Goal: Register for event/course

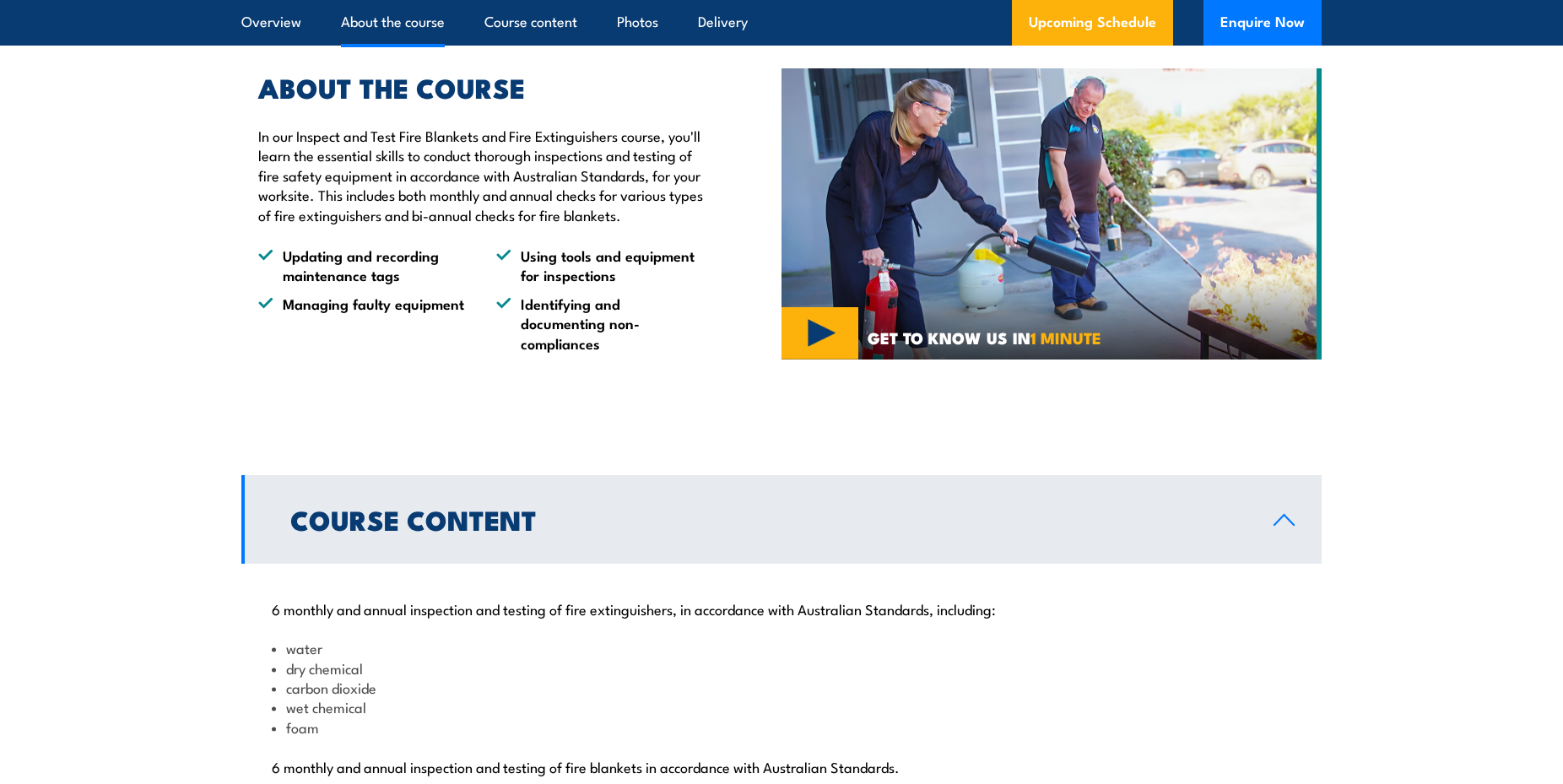
scroll to position [1258, 0]
click at [1068, 17] on link "Upcoming Schedule" at bounding box center [1093, 22] width 161 height 46
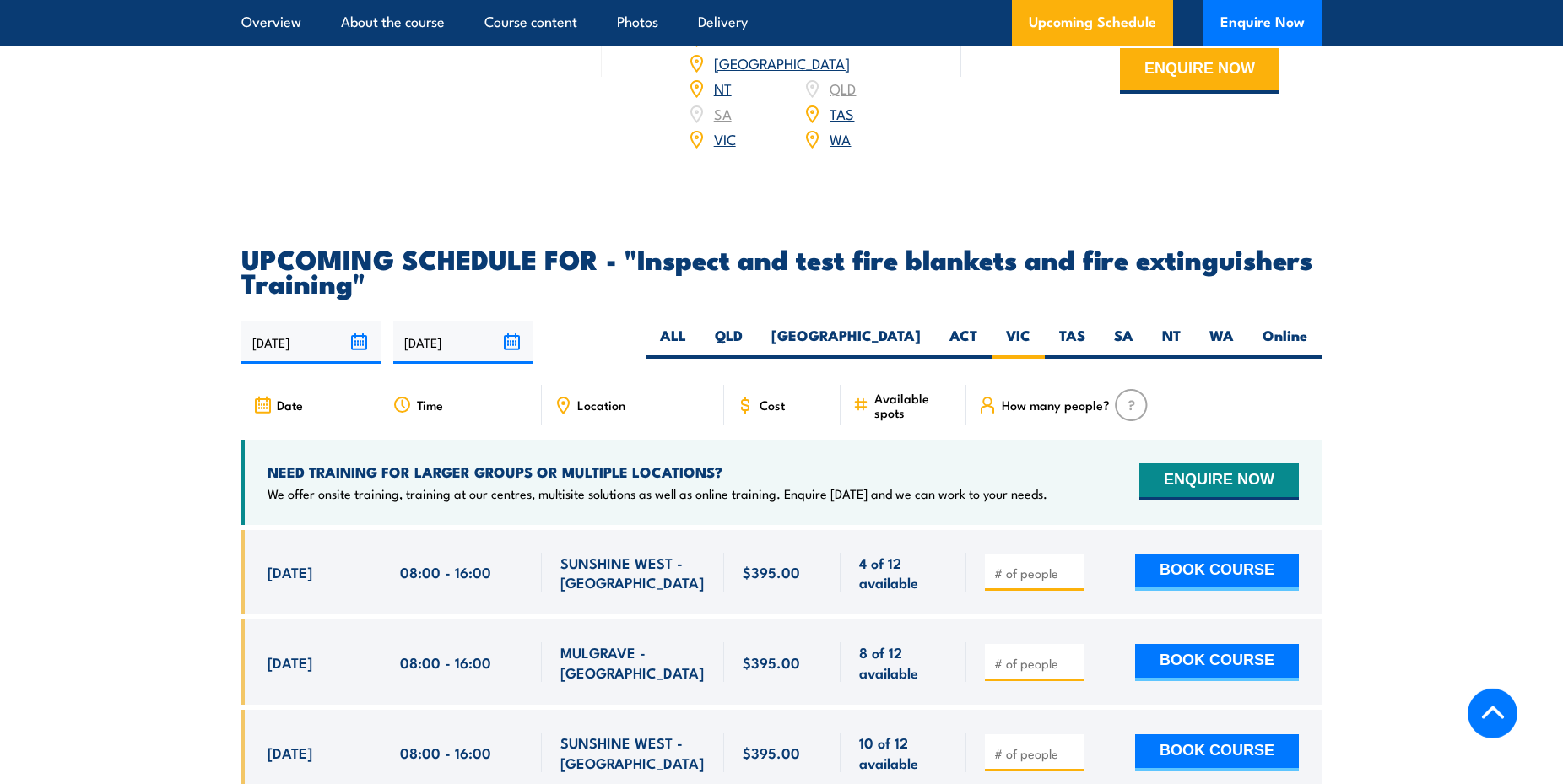
scroll to position [3048, 0]
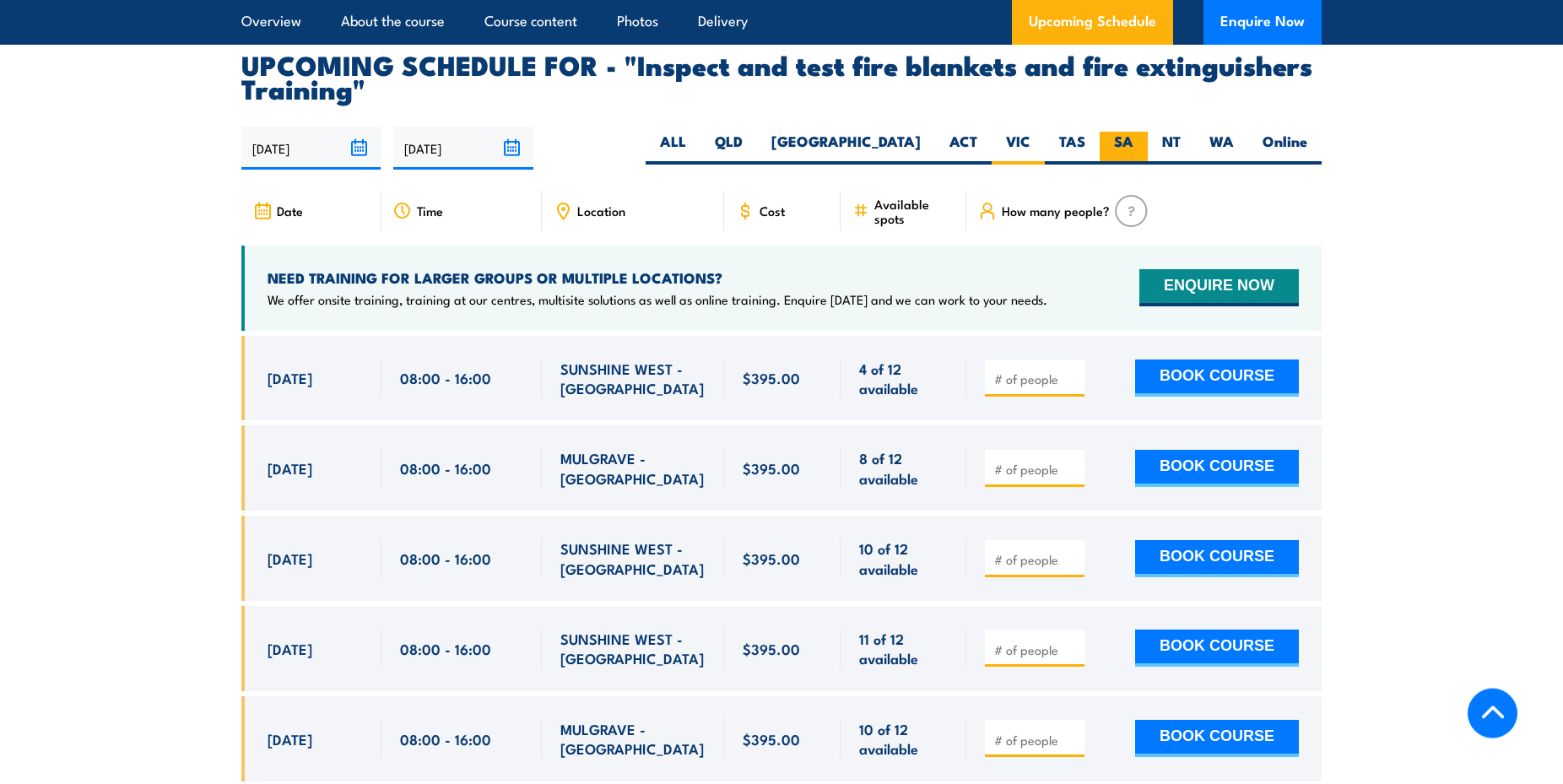
click at [1130, 165] on label "SA" at bounding box center [1124, 148] width 48 height 33
click at [1134, 143] on input "SA" at bounding box center [1139, 137] width 11 height 11
radio input "true"
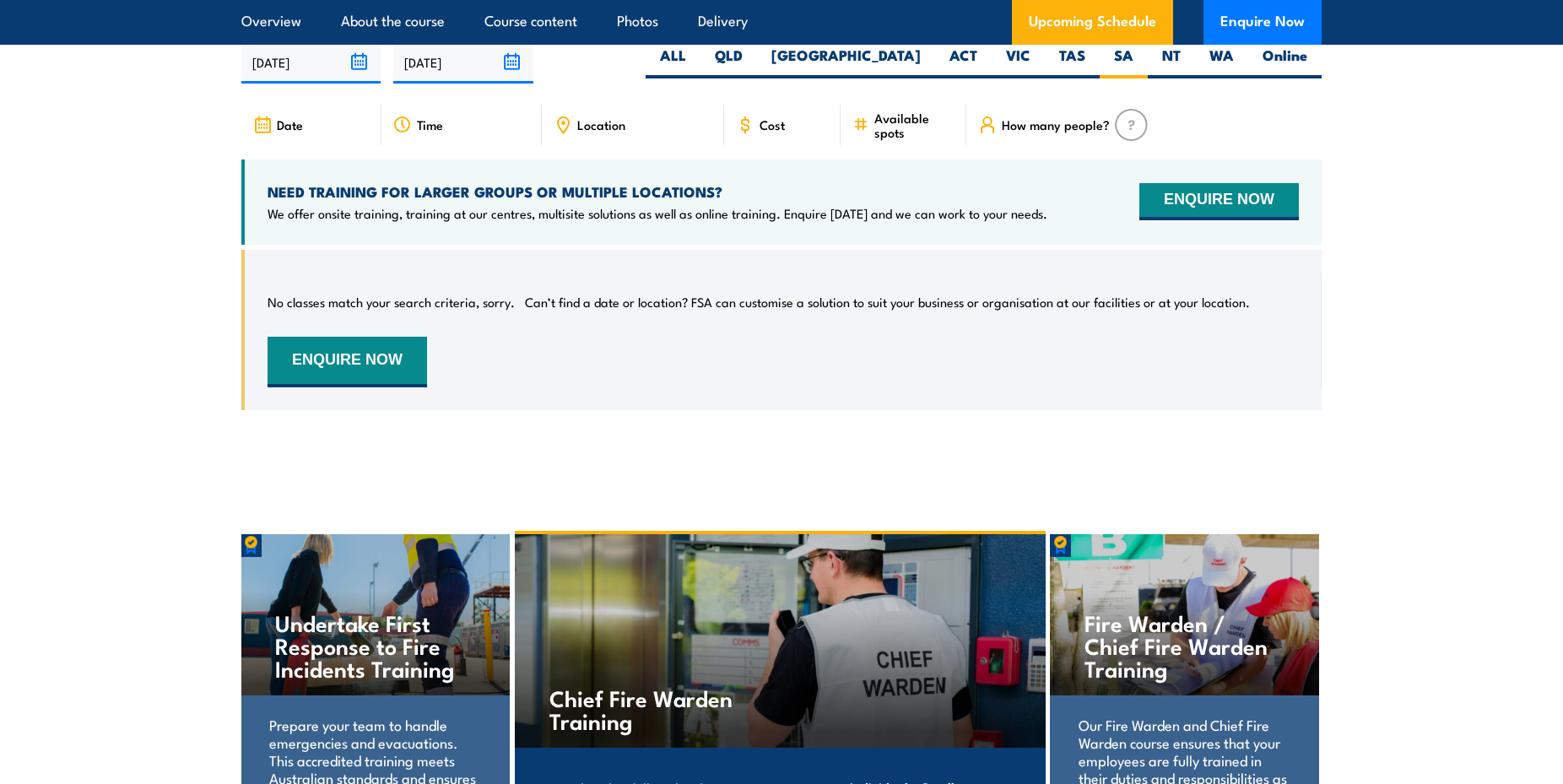
scroll to position [3134, 0]
click at [1022, 78] on label "VIC" at bounding box center [1018, 62] width 53 height 33
click at [1031, 57] on input "VIC" at bounding box center [1036, 51] width 11 height 11
radio input "true"
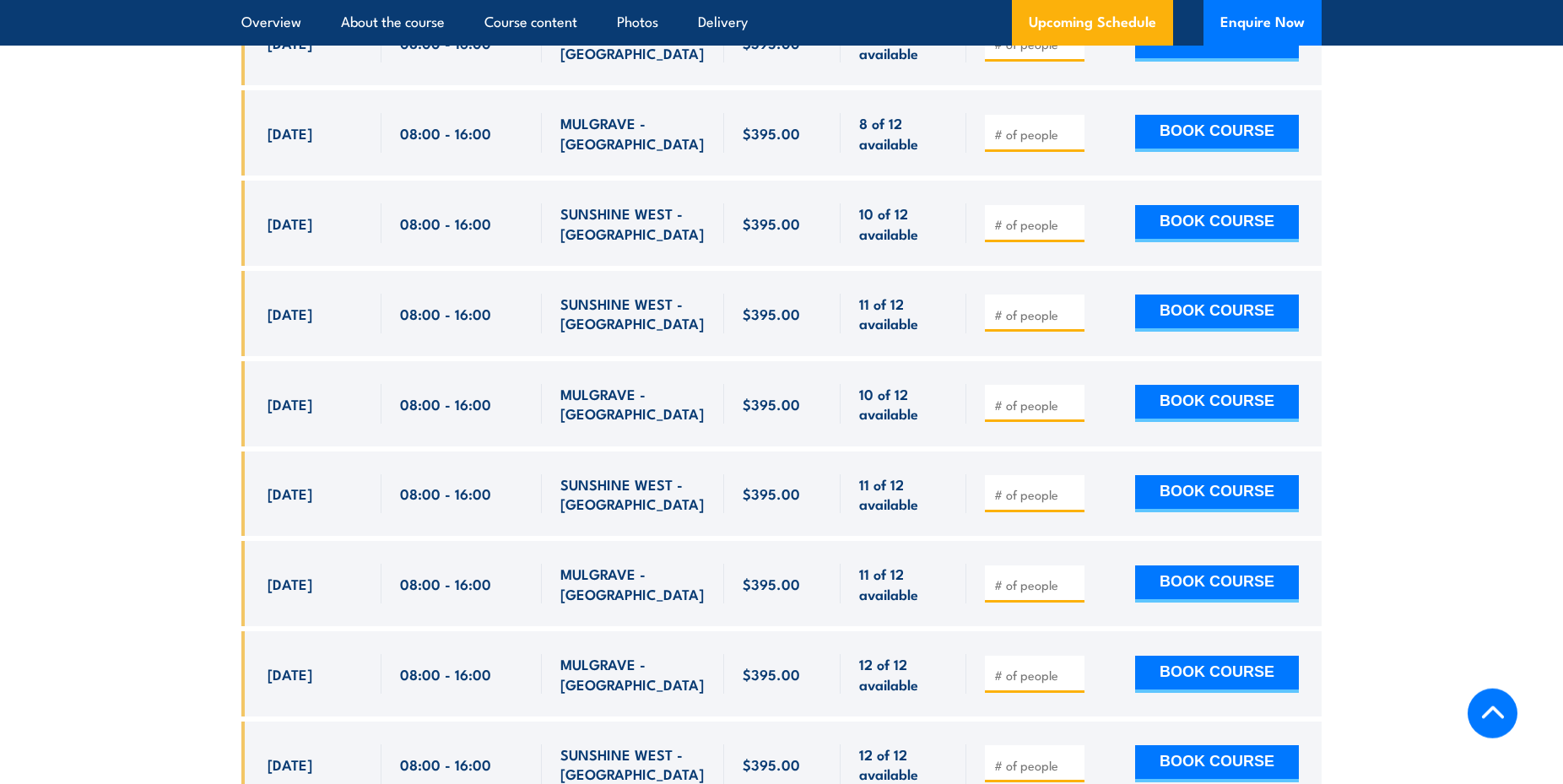
scroll to position [3220, 0]
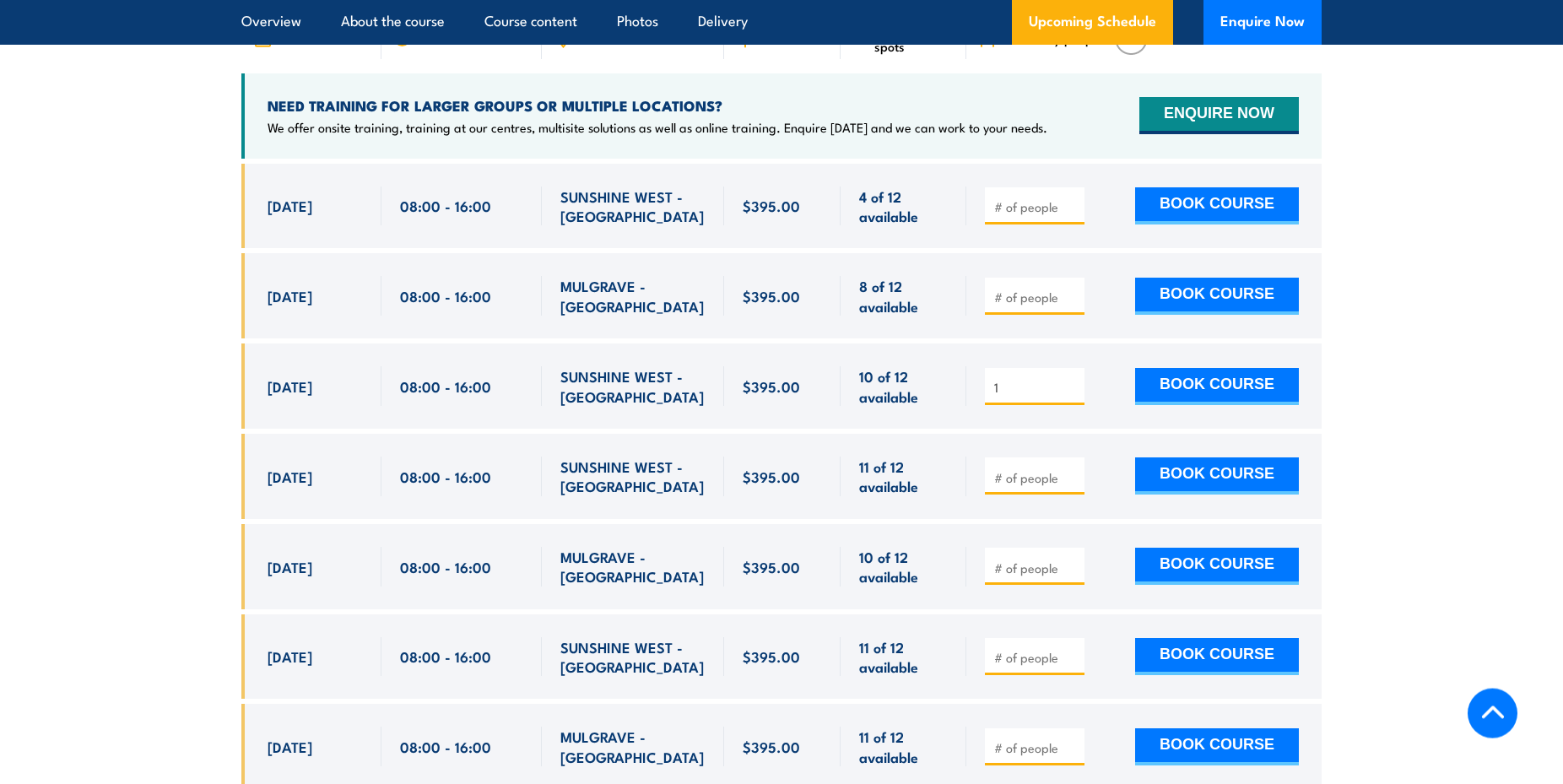
type input "1"
click at [1071, 395] on input "1" at bounding box center [1037, 388] width 84 height 17
click at [1215, 405] on button "BOOK COURSE" at bounding box center [1217, 386] width 164 height 37
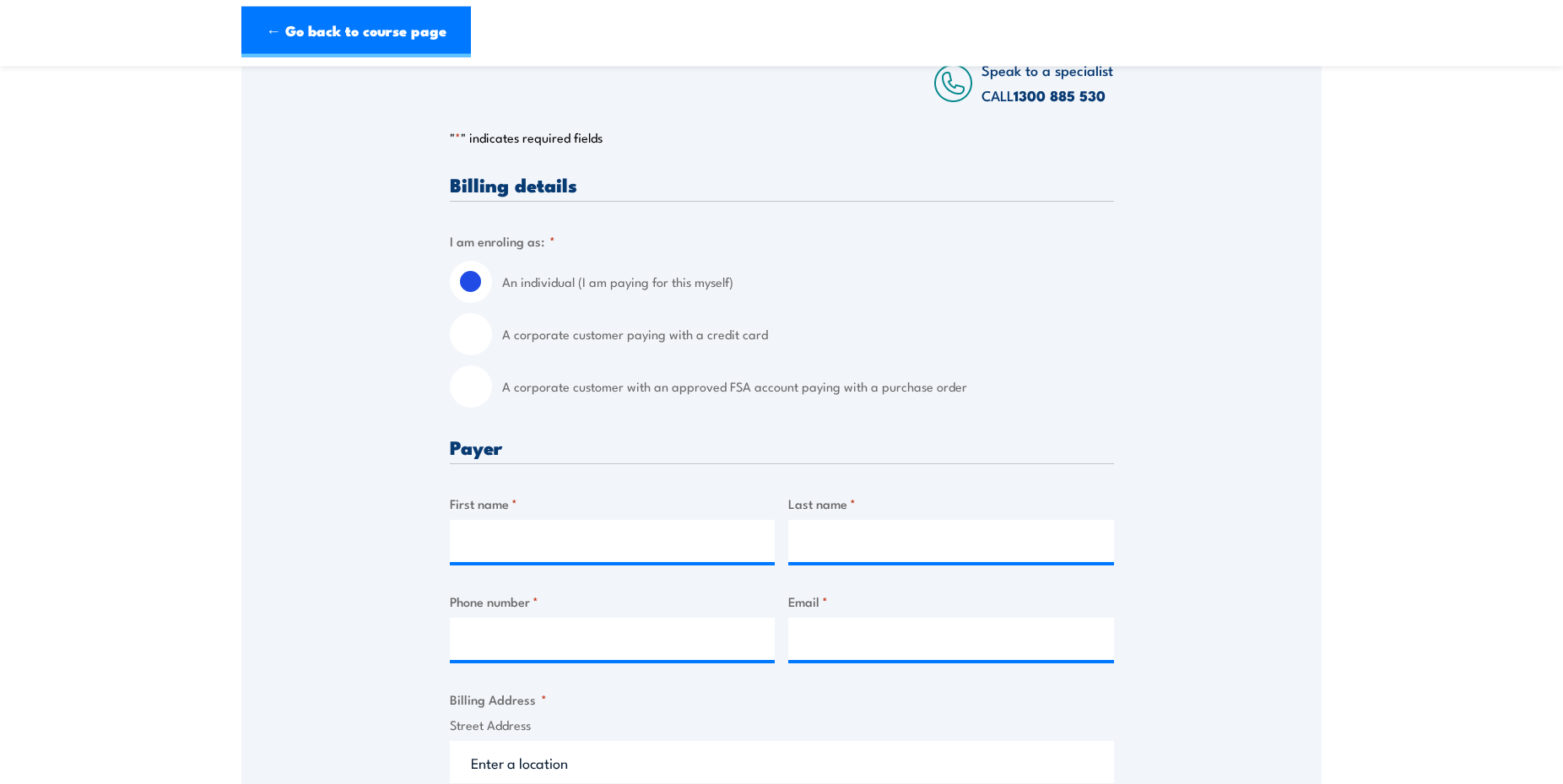
scroll to position [345, 0]
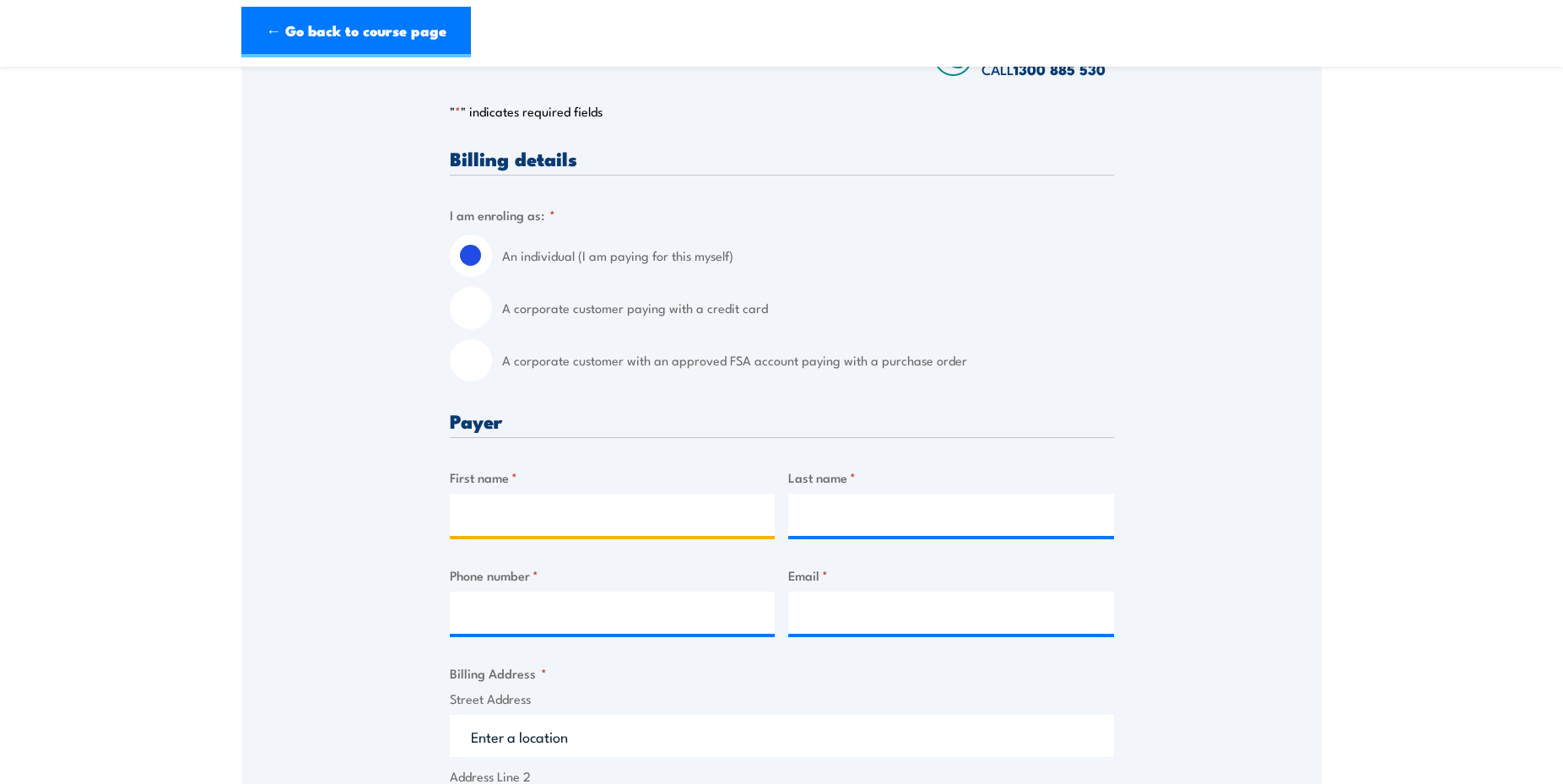
click at [551, 518] on input "First name *" at bounding box center [613, 514] width 326 height 42
type input "[PERSON_NAME]"
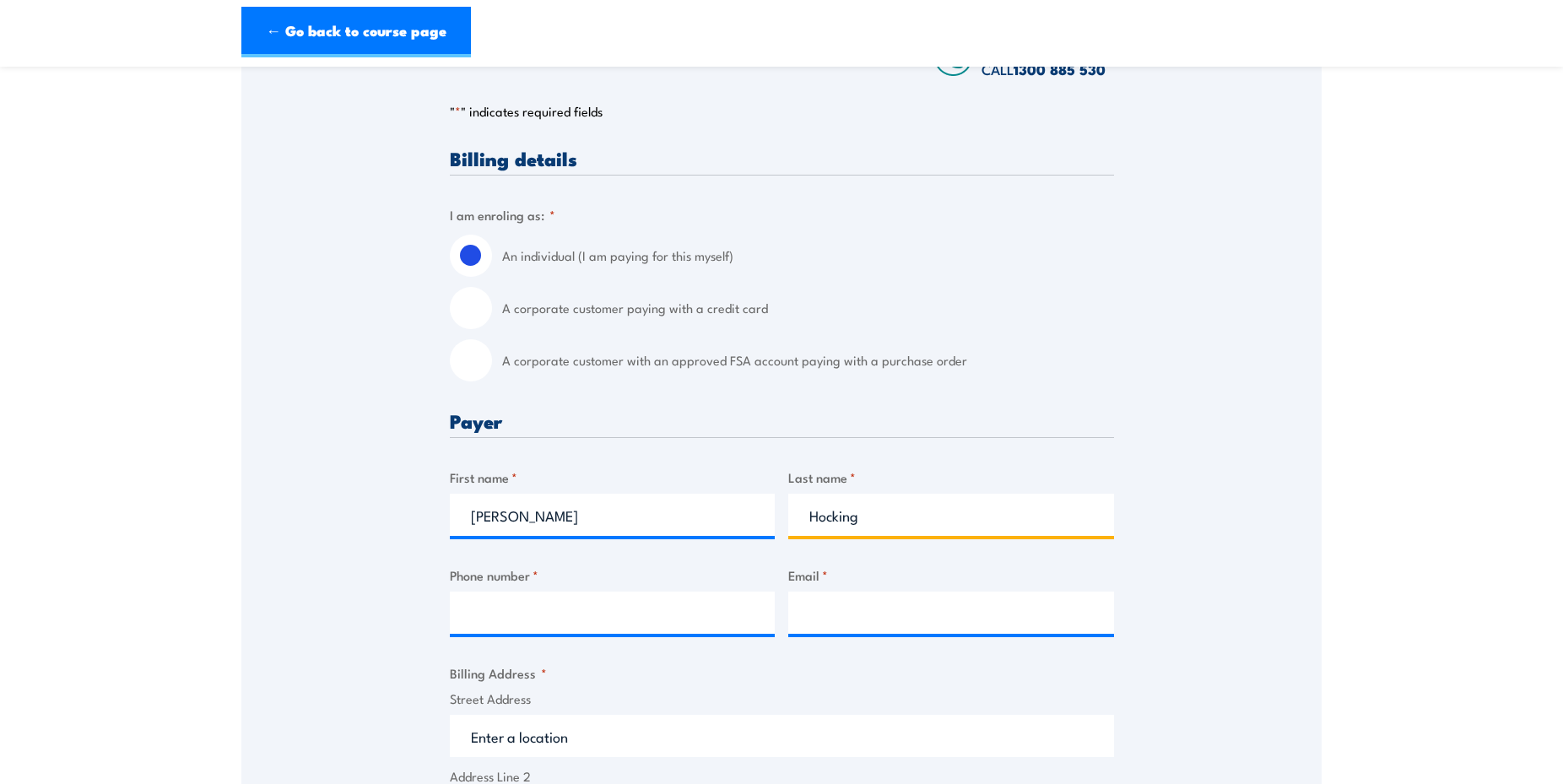
type input "Hocking"
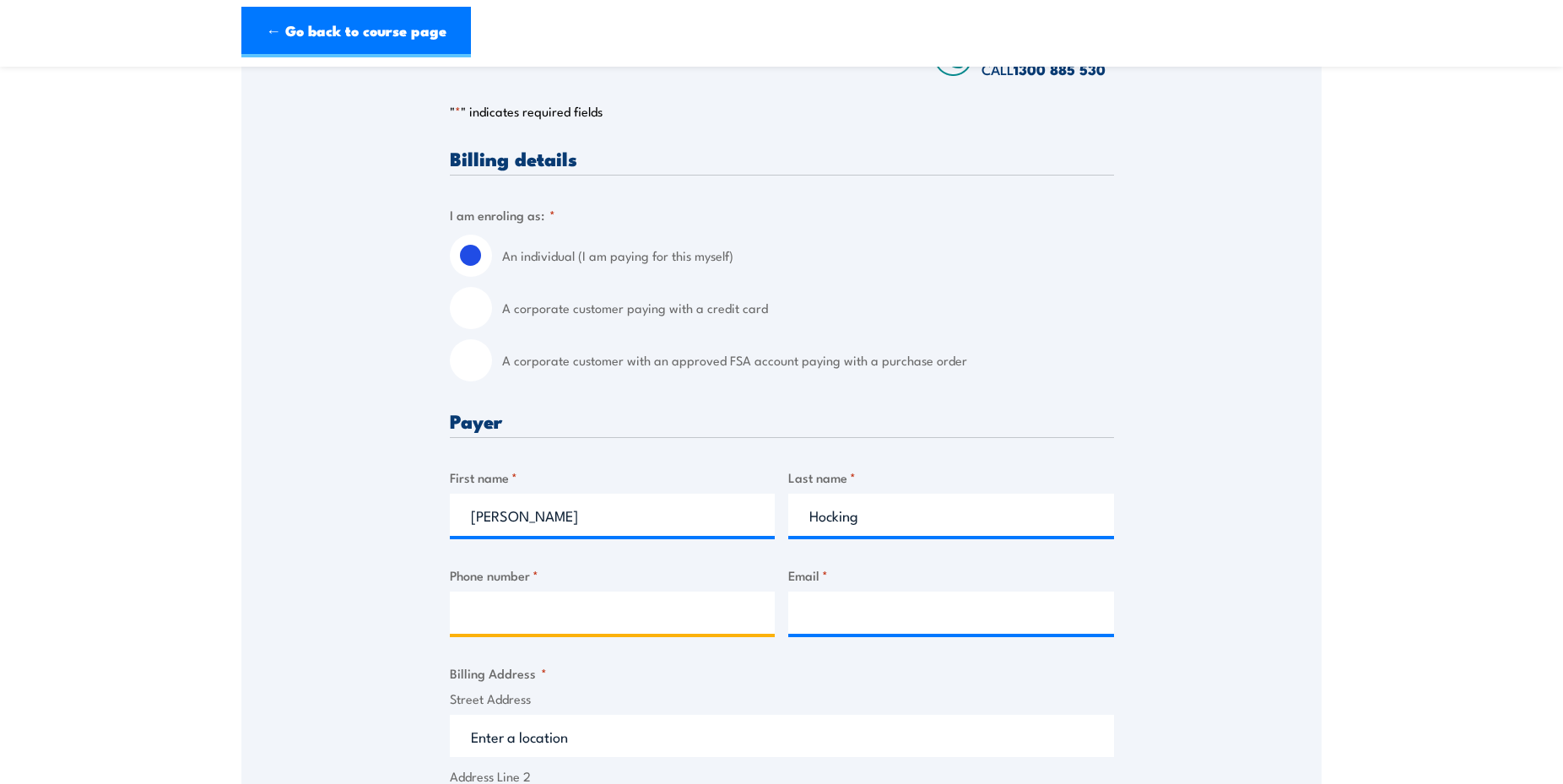
type input "0417162494"
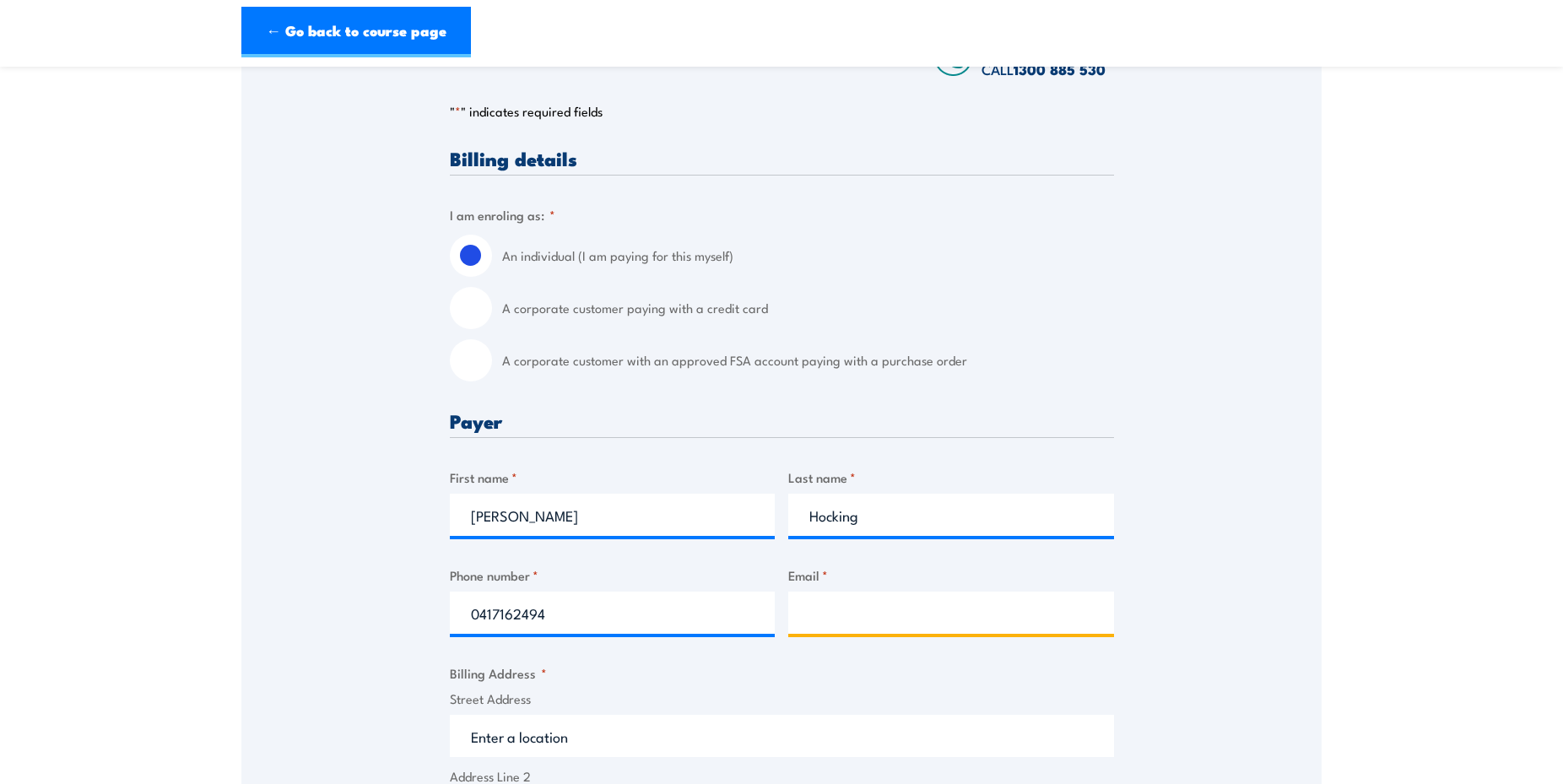
type input "miawka@westvic.com.au"
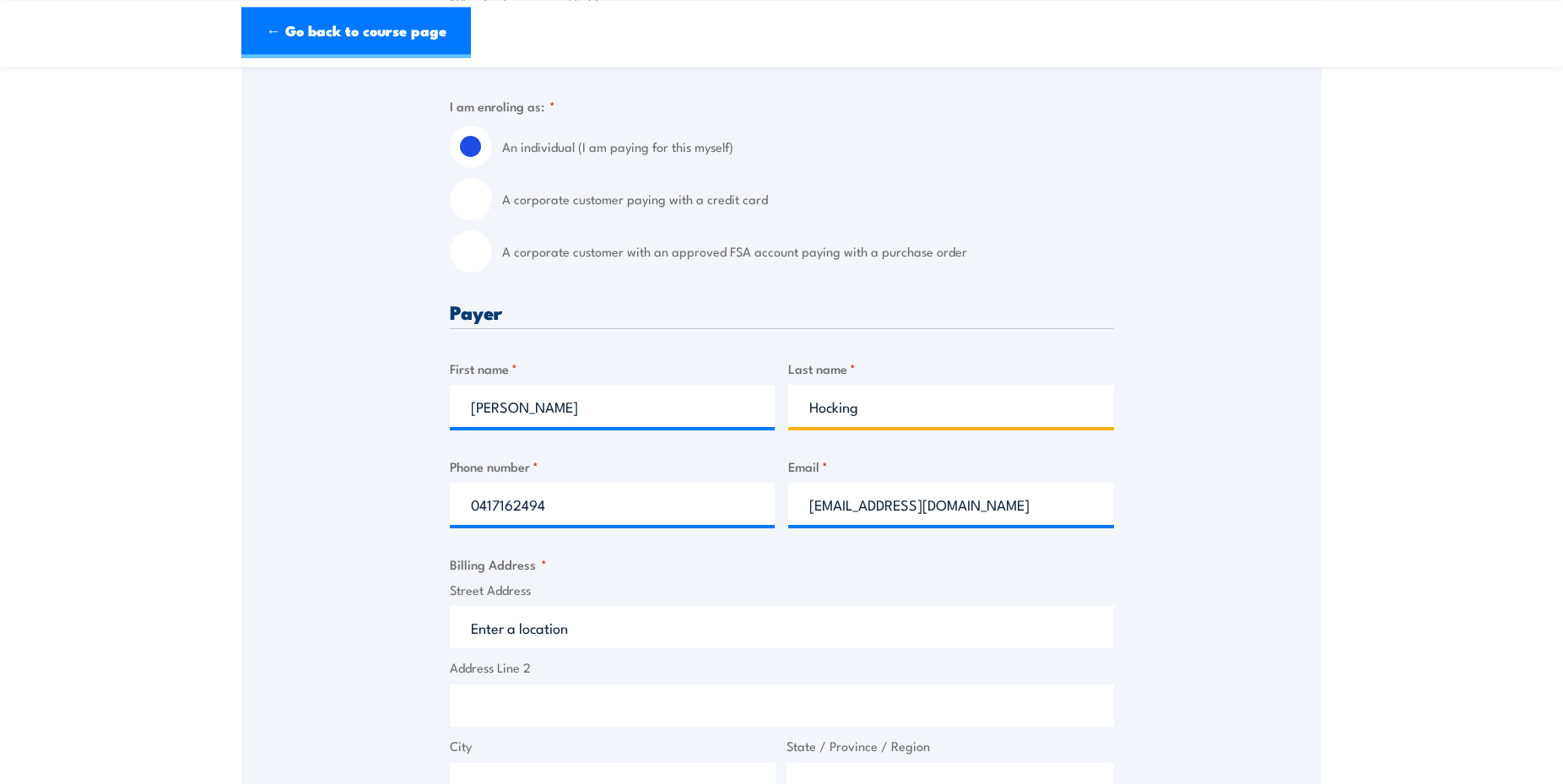
scroll to position [517, 0]
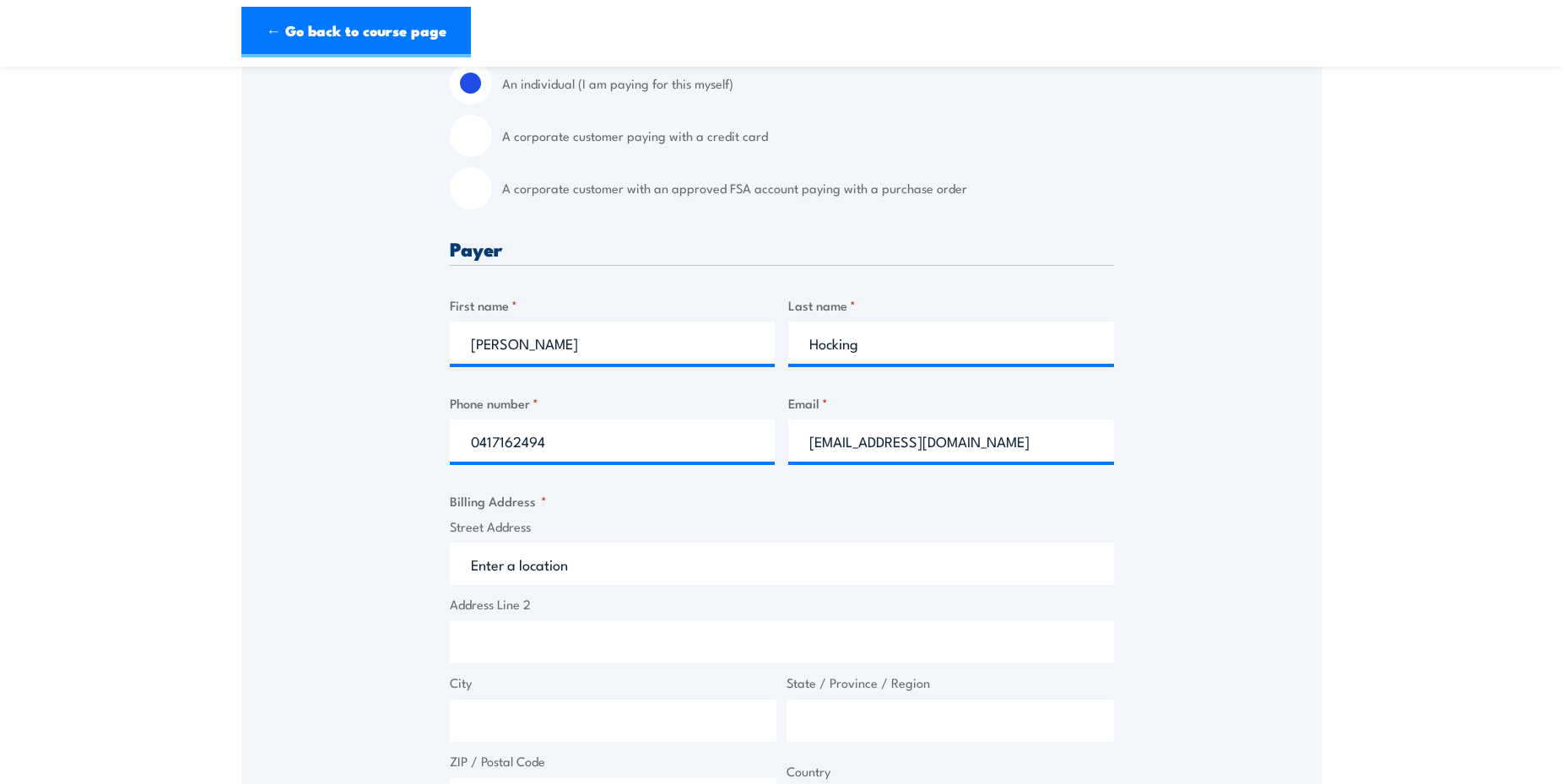
click at [658, 575] on input "Street Address" at bounding box center [782, 563] width 664 height 42
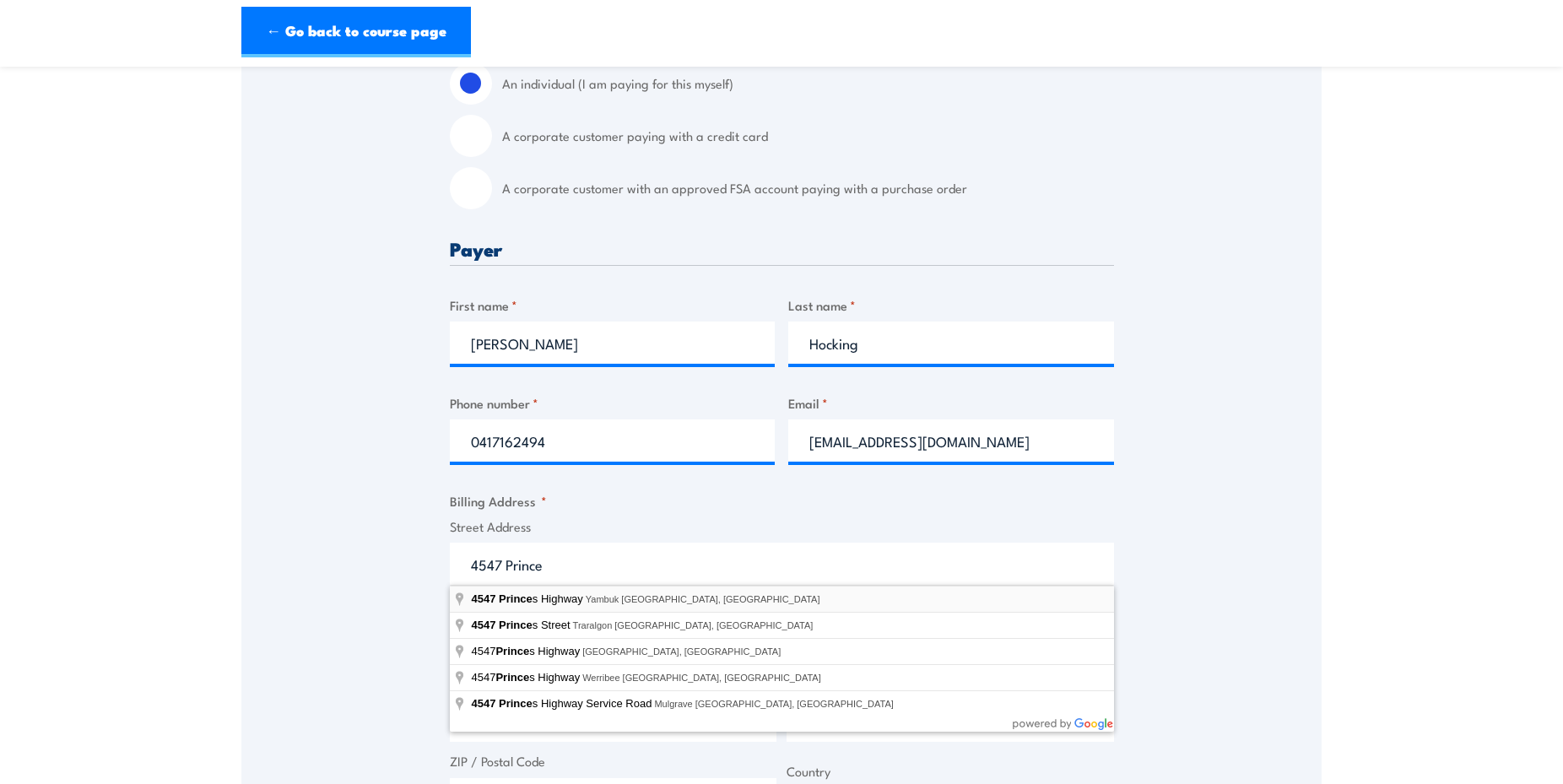
type input "4547 Princes Highway, Yambuk VIC, Australia"
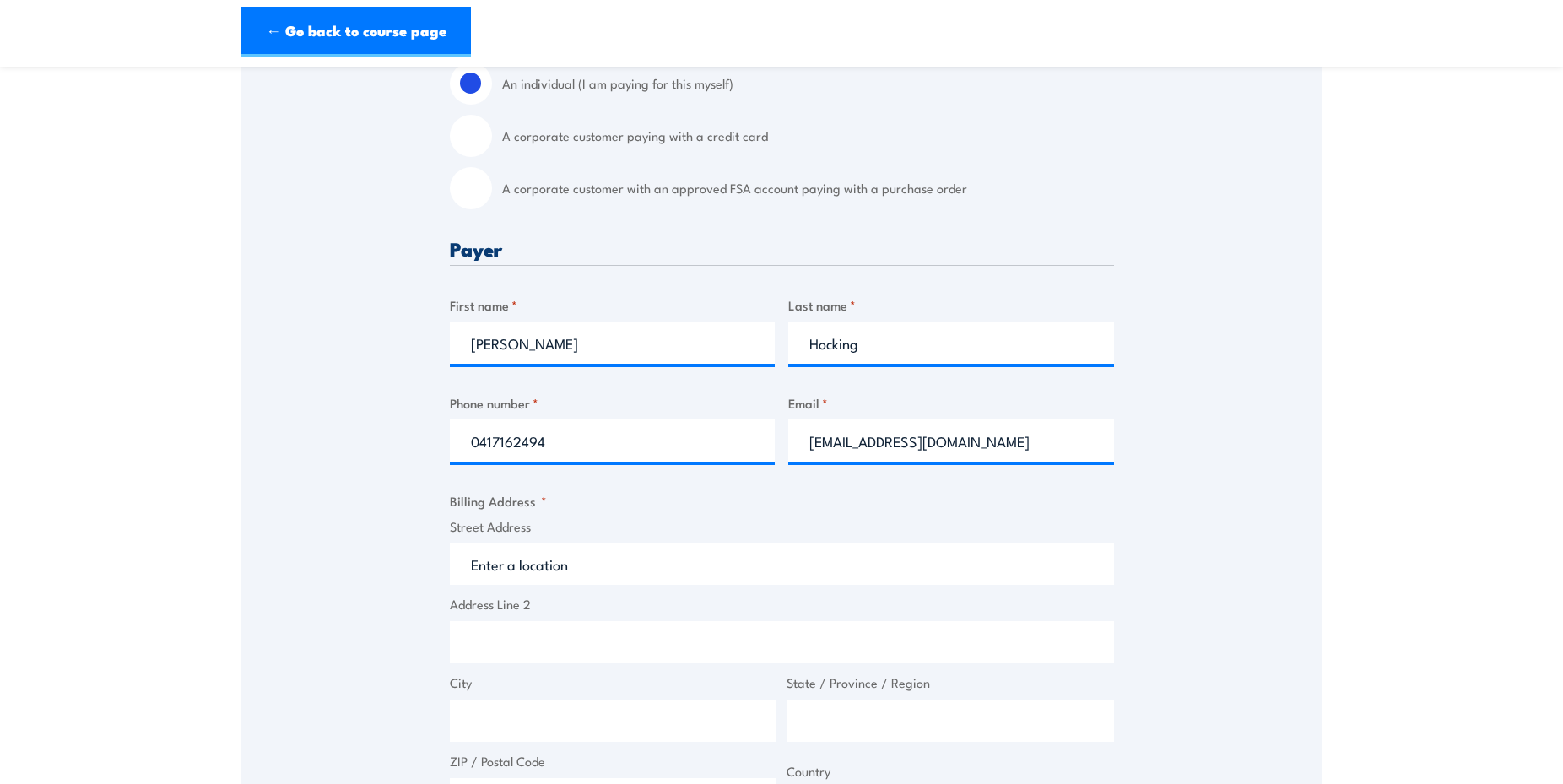
type input "4547 Princes Hwy"
type input "Yambuk"
type input "Victoria"
type input "3285"
select select "Australia"
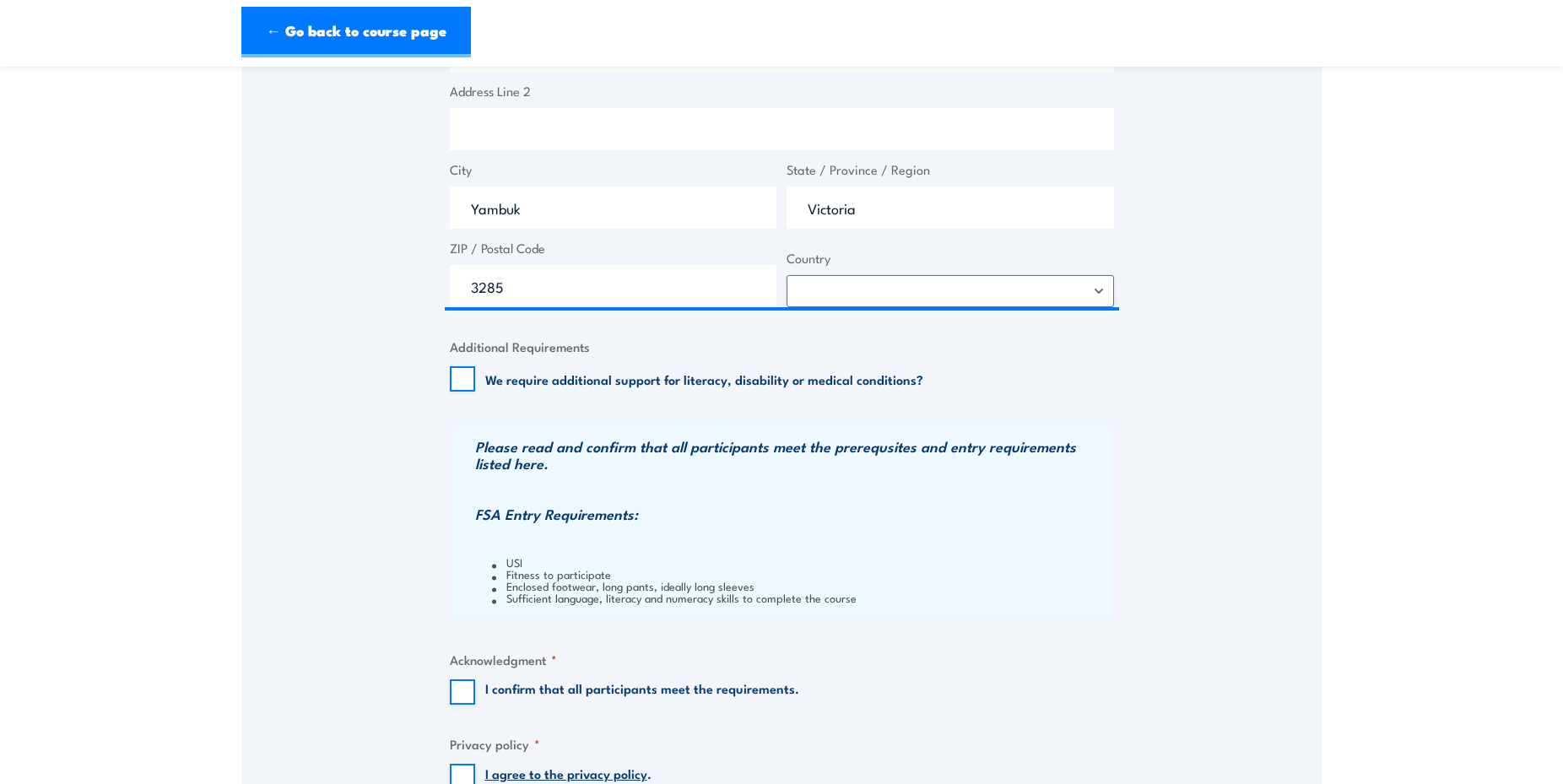
scroll to position [1033, 0]
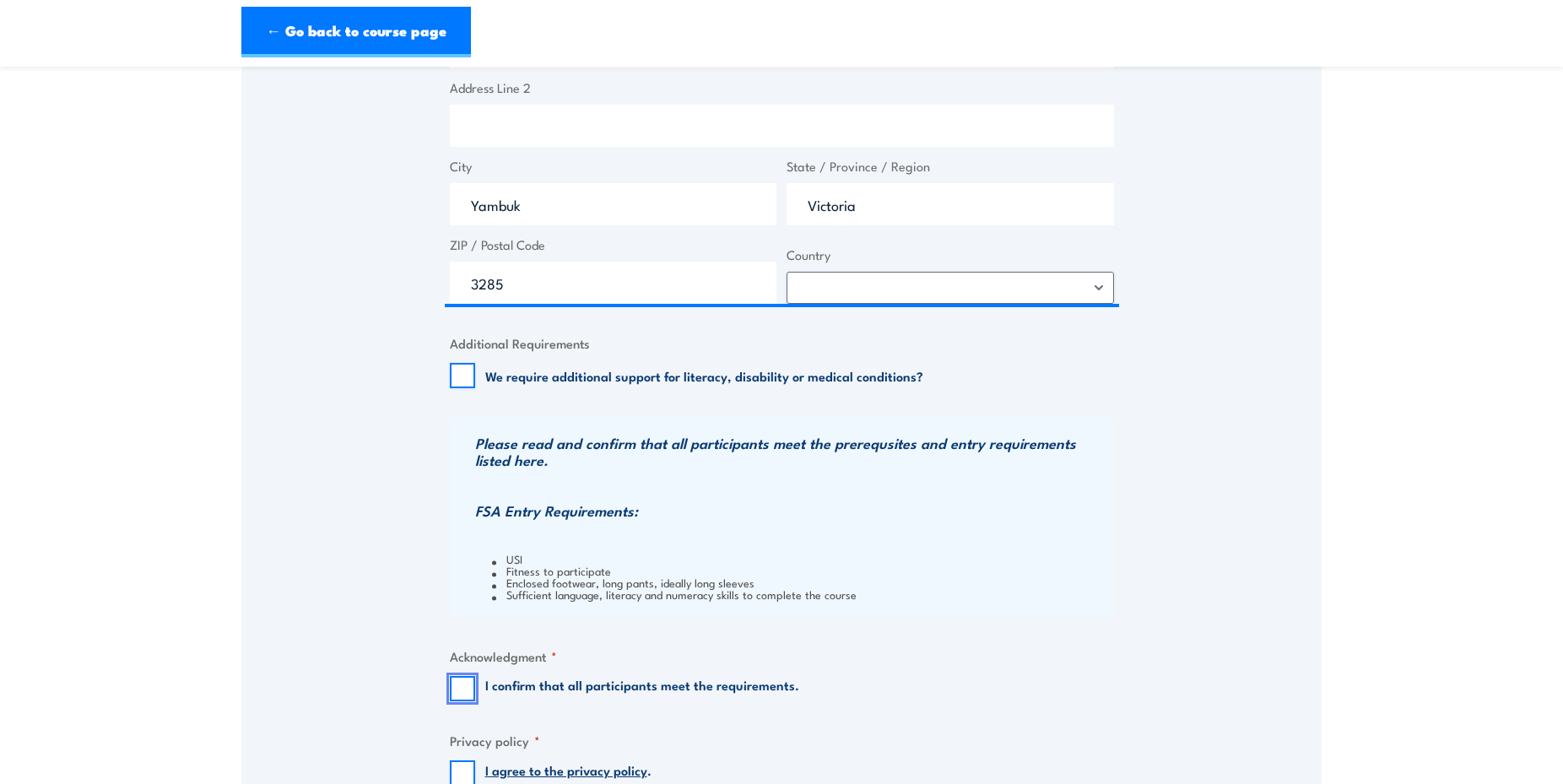
click at [455, 690] on input "I confirm that all participants meet the requirements." at bounding box center [462, 688] width 25 height 25
checkbox input "true"
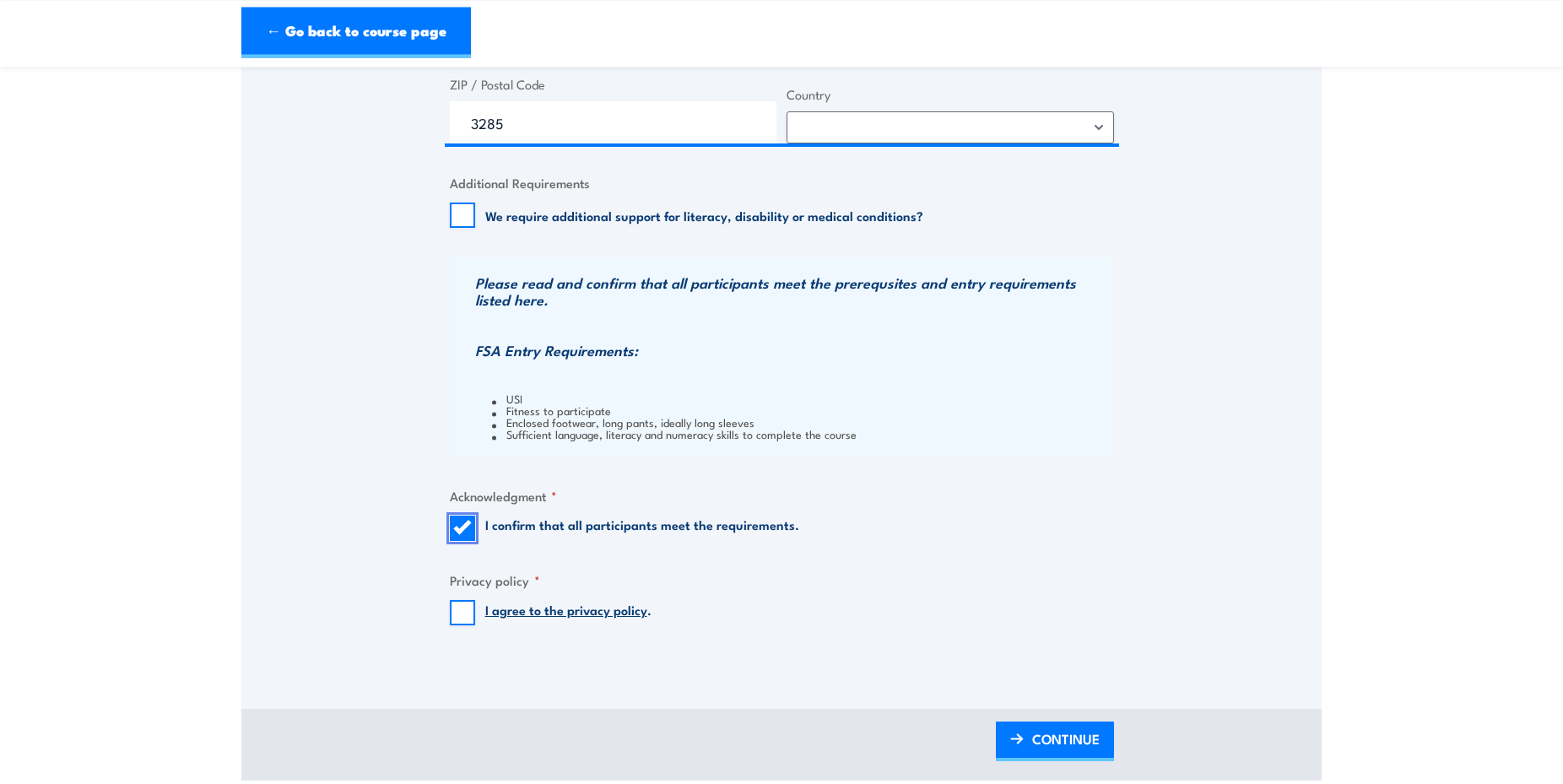
scroll to position [1205, 0]
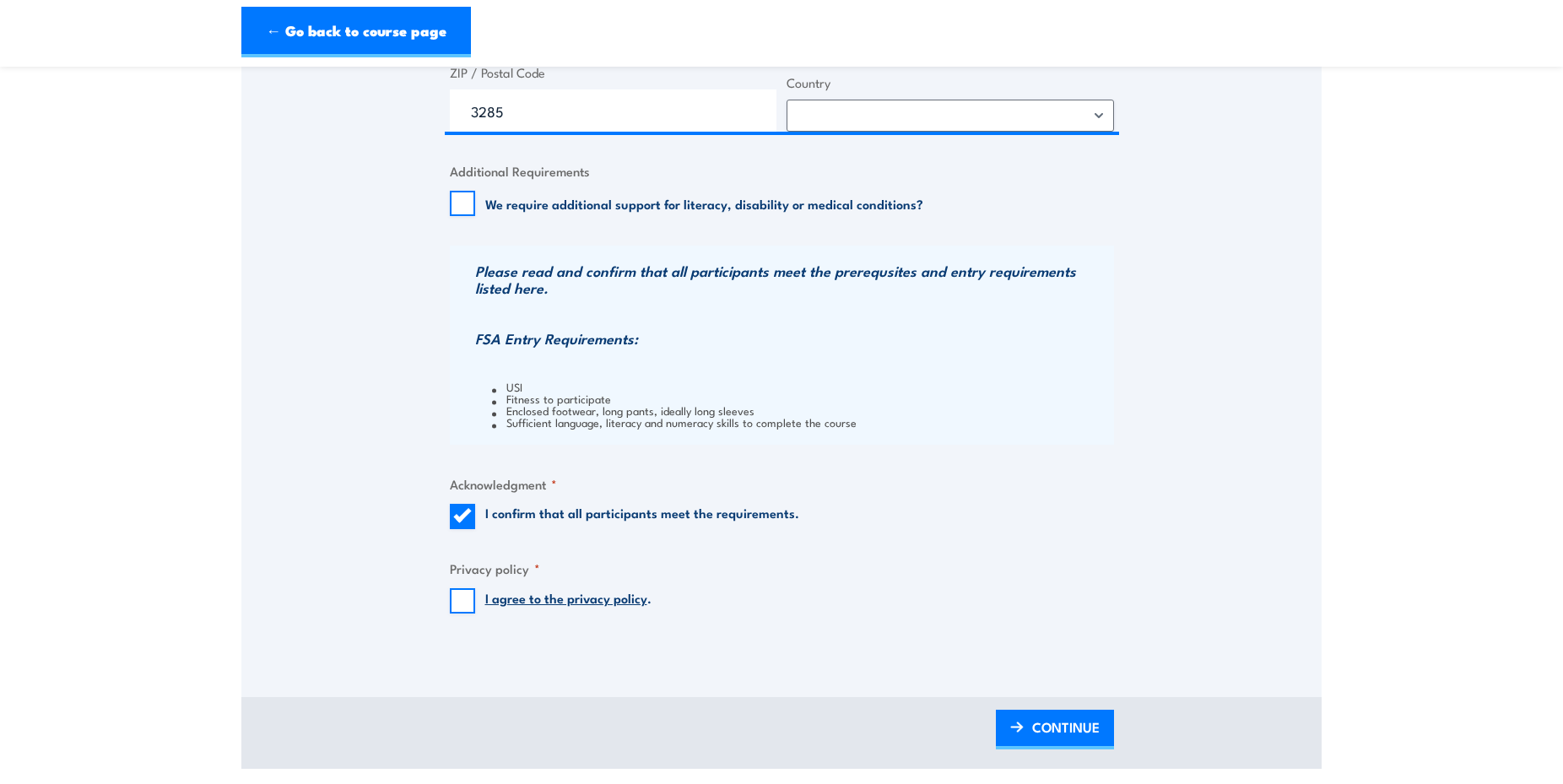
click at [545, 600] on link "I agree to the privacy policy" at bounding box center [566, 598] width 162 height 19
click at [458, 602] on input "I agree to the privacy policy ." at bounding box center [462, 600] width 25 height 25
checkbox input "true"
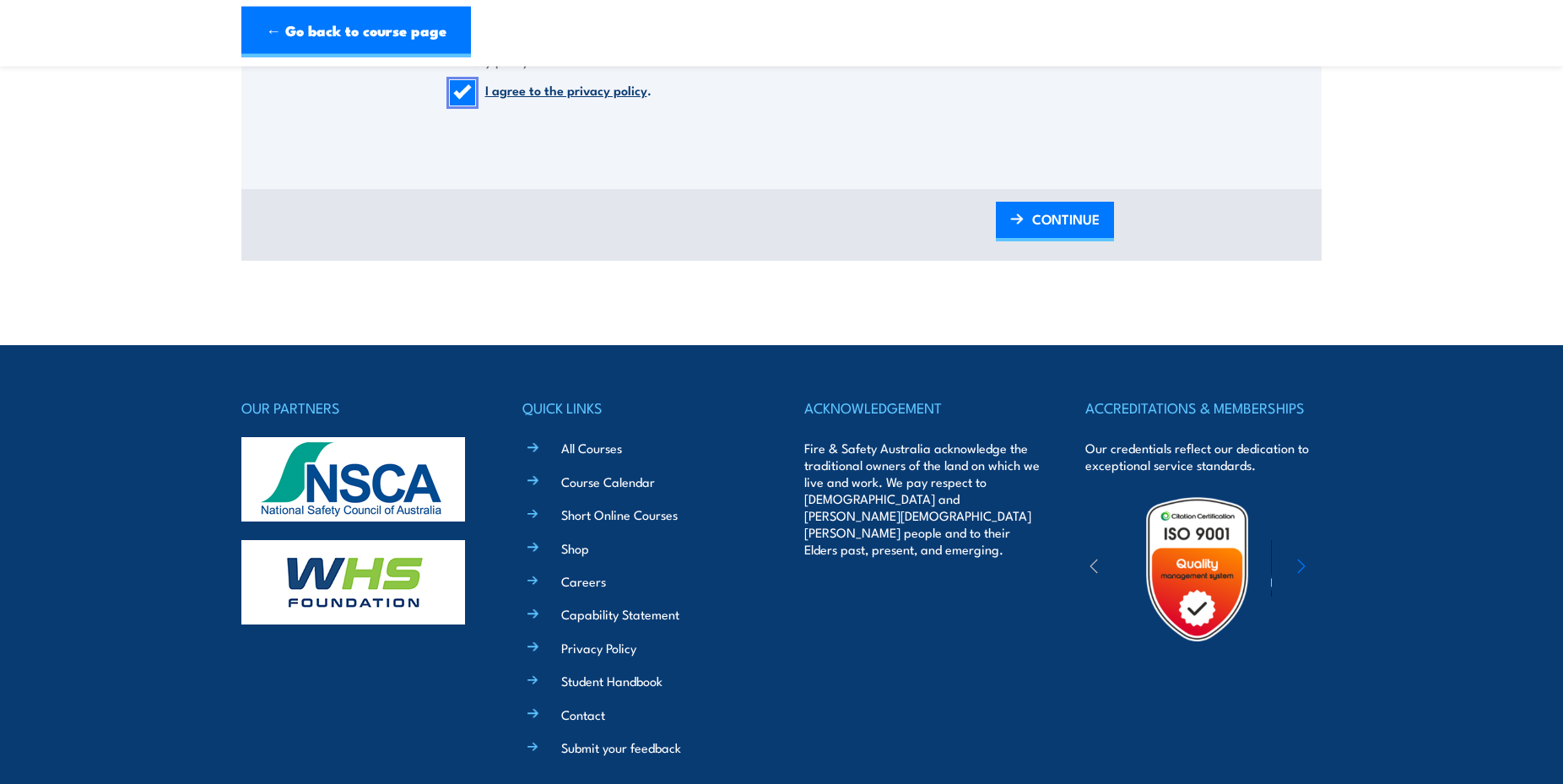
scroll to position [1721, 0]
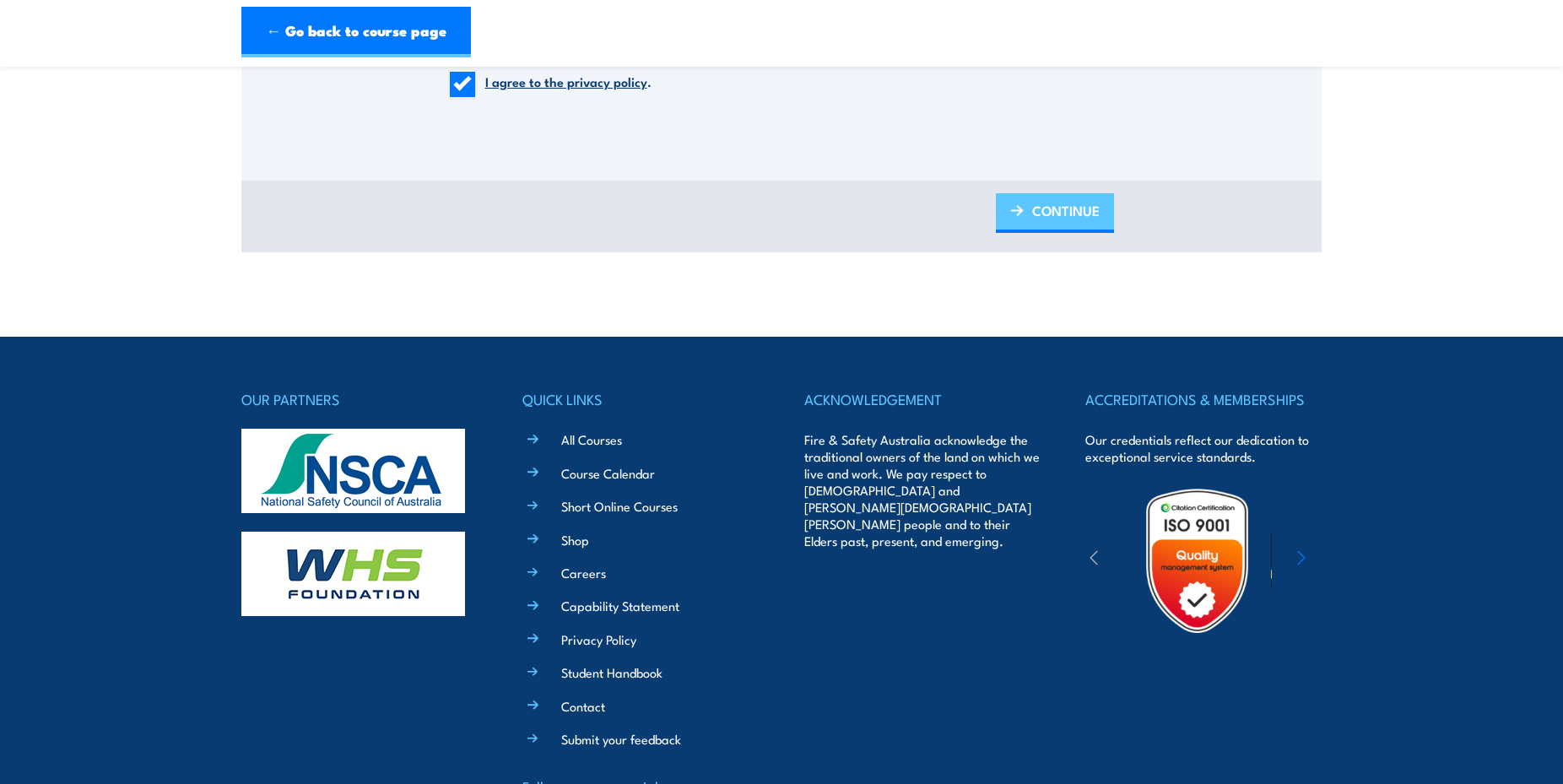
click at [1047, 202] on span "CONTINUE" at bounding box center [1066, 210] width 67 height 45
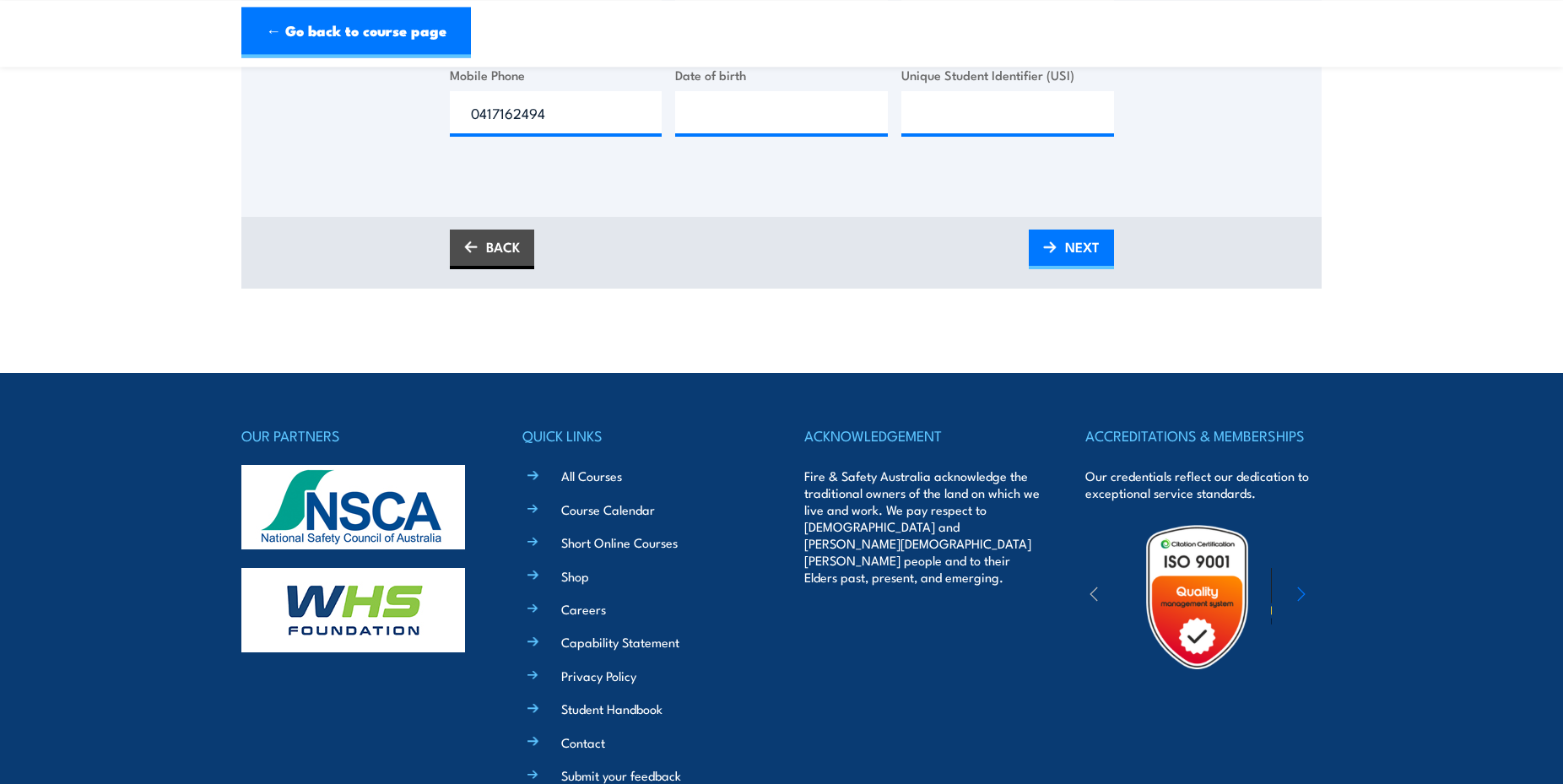
scroll to position [420, 0]
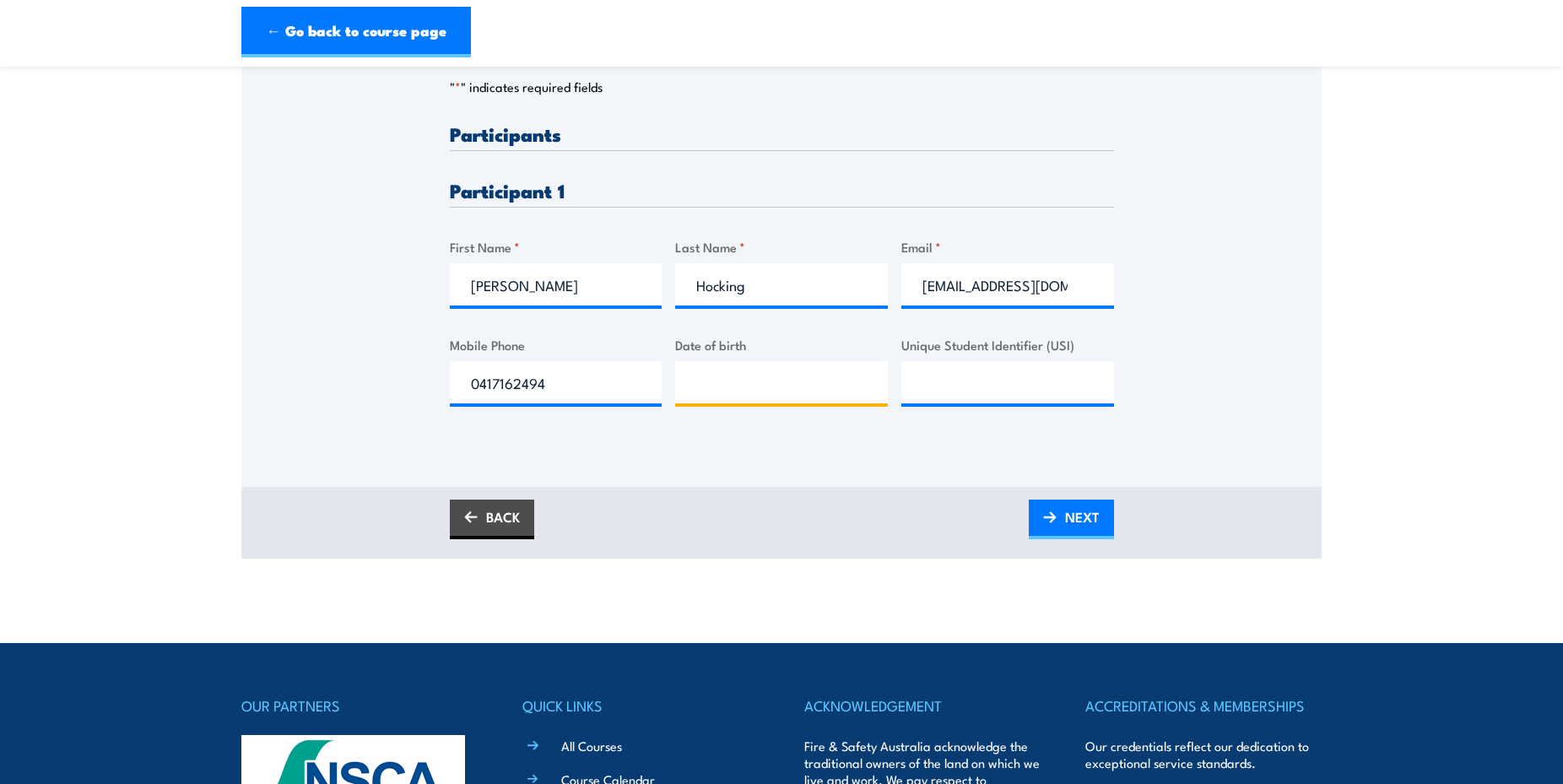
click at [760, 381] on input "Date of birth" at bounding box center [782, 382] width 213 height 42
type input "03/05/1978"
click at [1011, 388] on input "Unique Student Identifier (USI)" at bounding box center [1007, 382] width 213 height 42
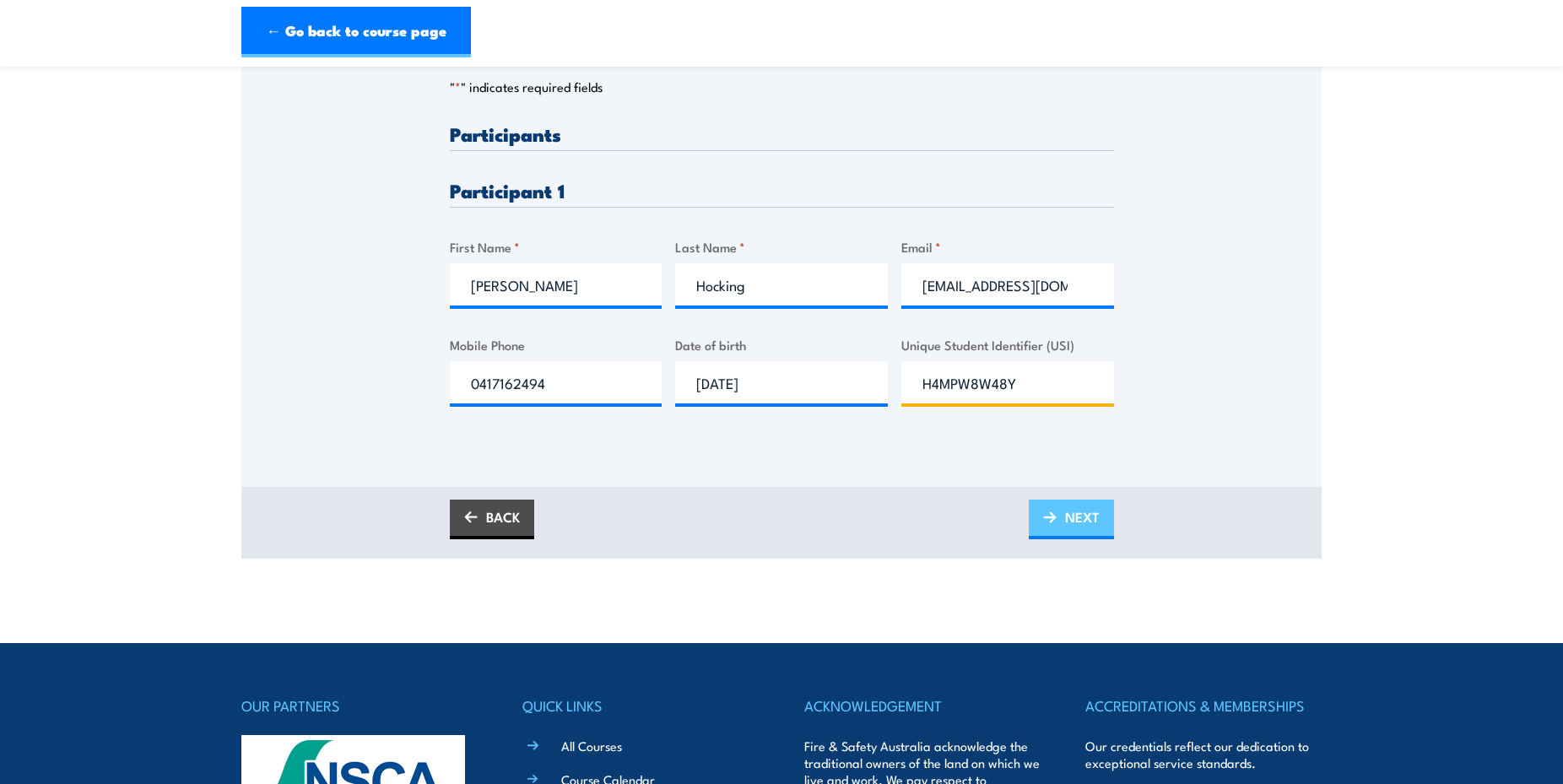
type input "H4MPW8W48Y"
click at [1062, 519] on link "NEXT" at bounding box center [1071, 520] width 85 height 40
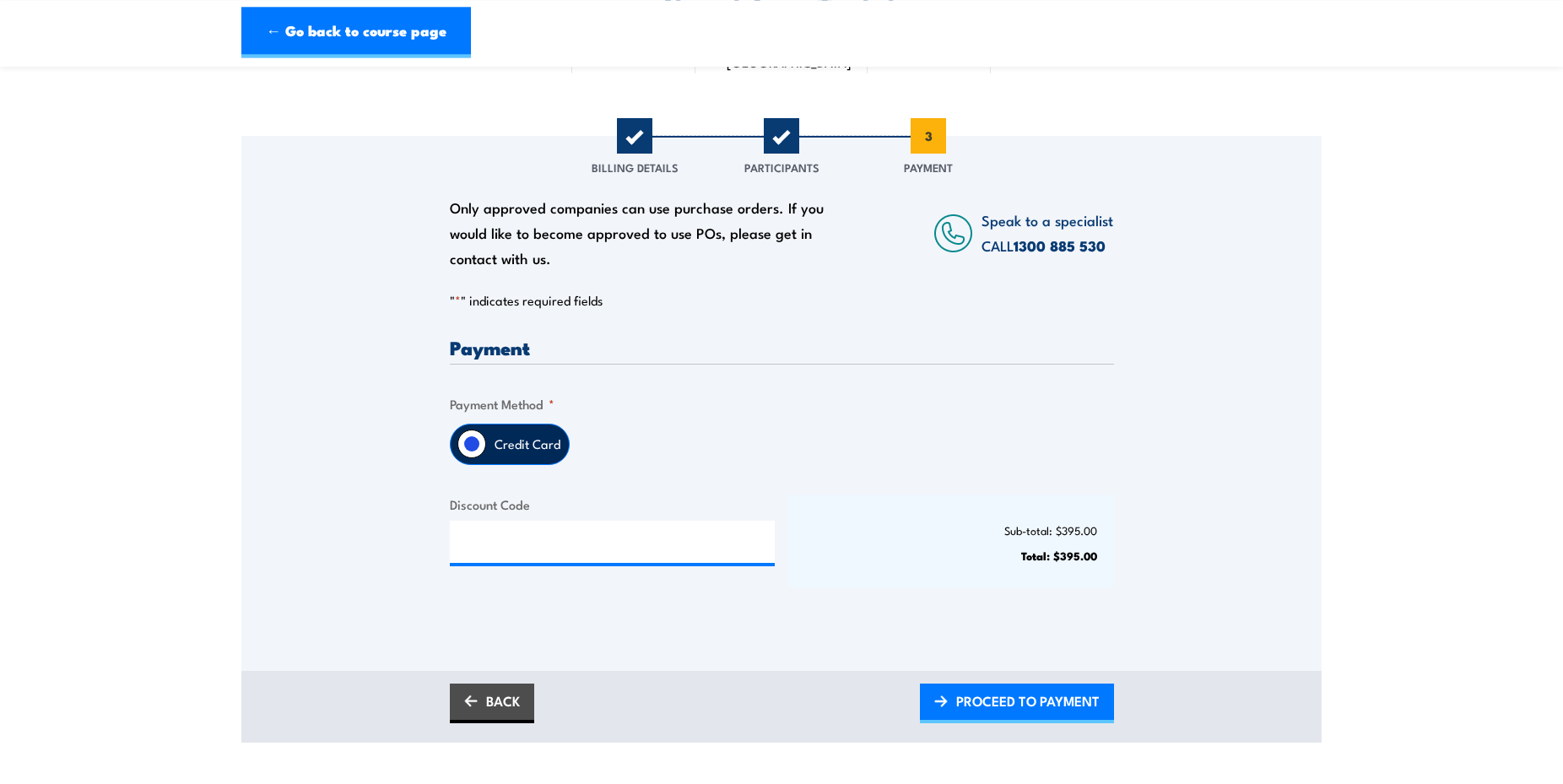
scroll to position [258, 0]
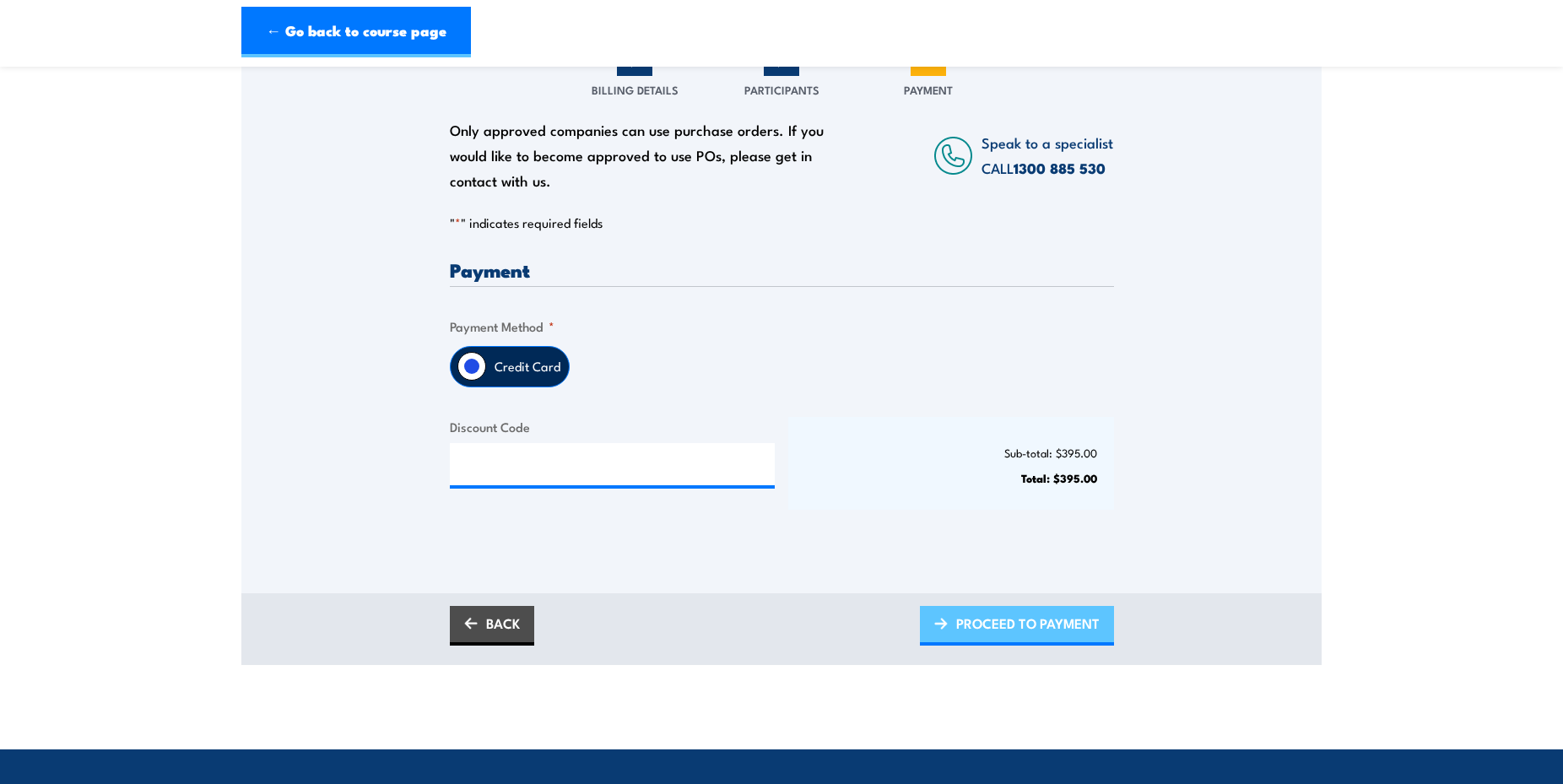
click at [1016, 622] on span "PROCEED TO PAYMENT" at bounding box center [1028, 624] width 144 height 45
click at [1055, 629] on span "PLEASE WAIT..." at bounding box center [1053, 624] width 94 height 45
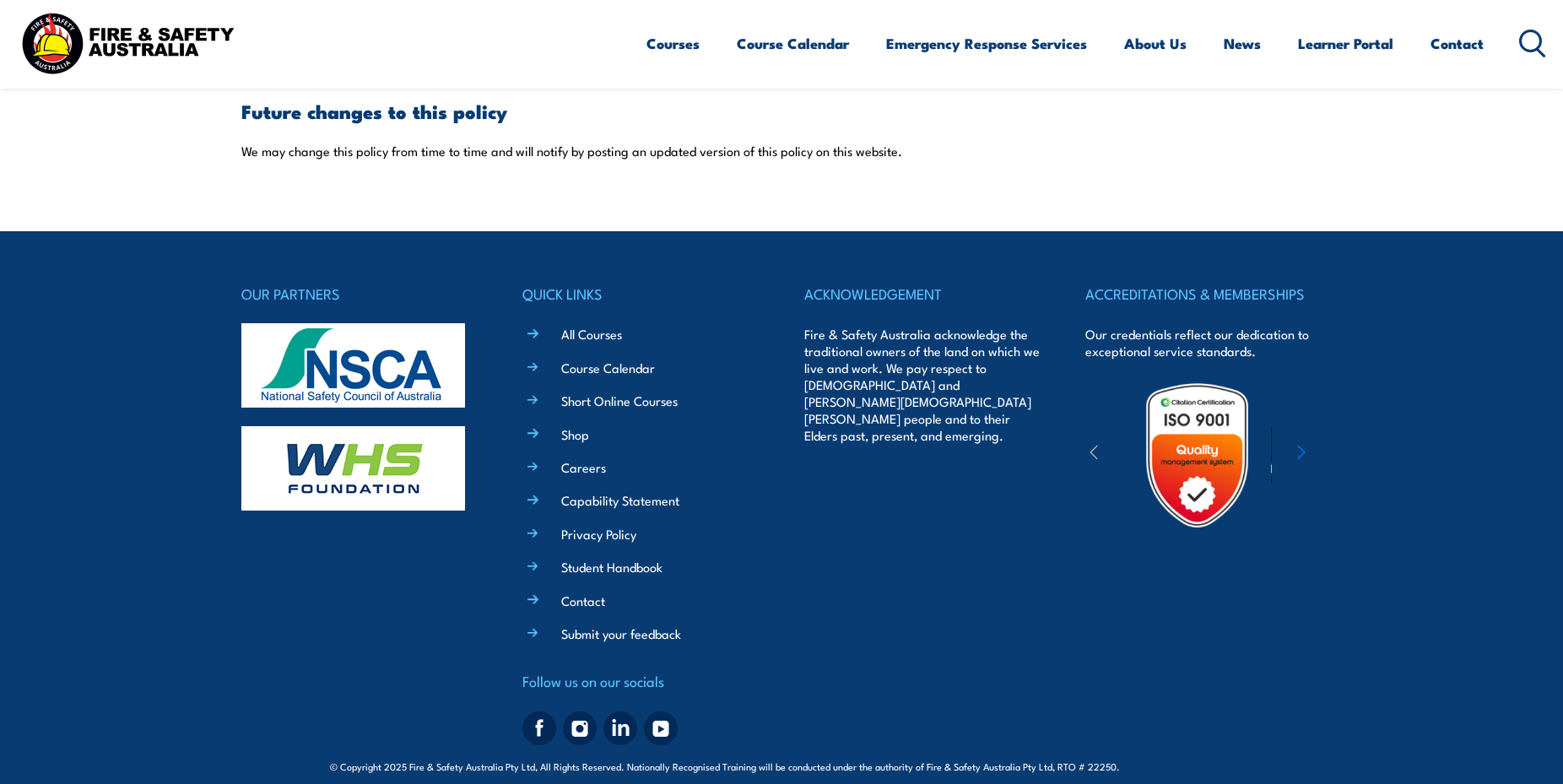
scroll to position [4908, 0]
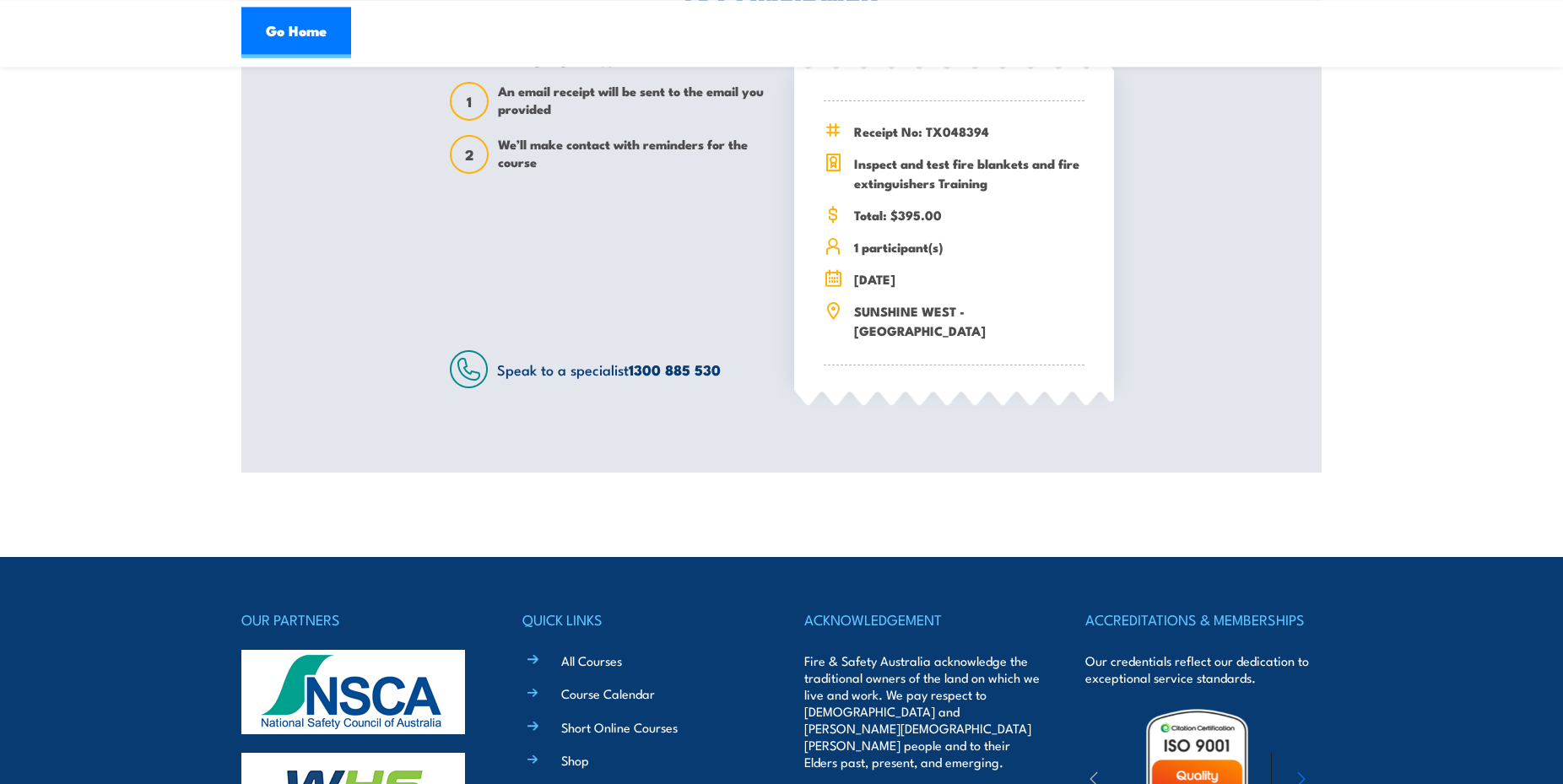
scroll to position [517, 0]
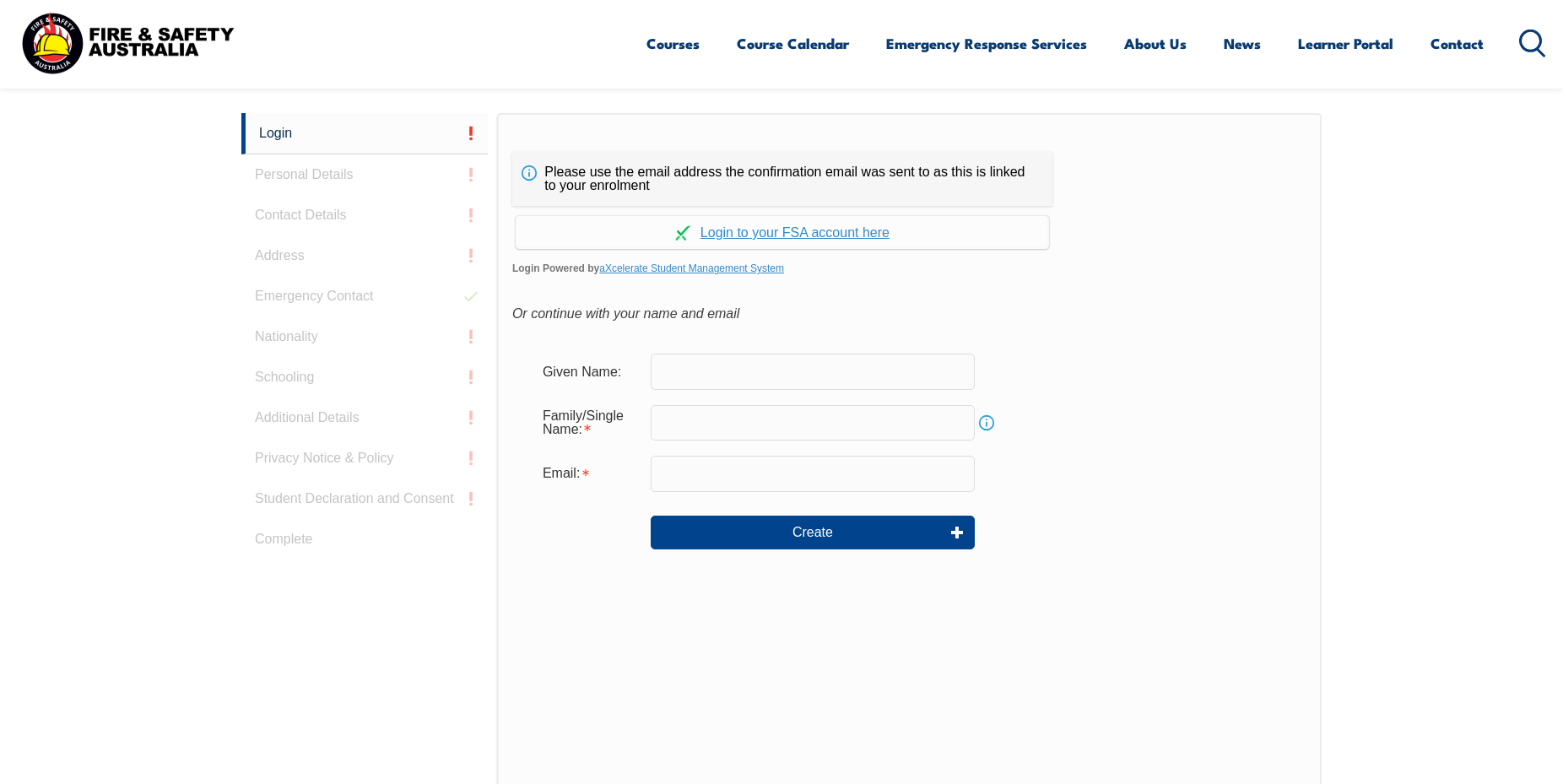
scroll to position [450, 0]
click at [710, 365] on input "text" at bounding box center [813, 370] width 324 height 35
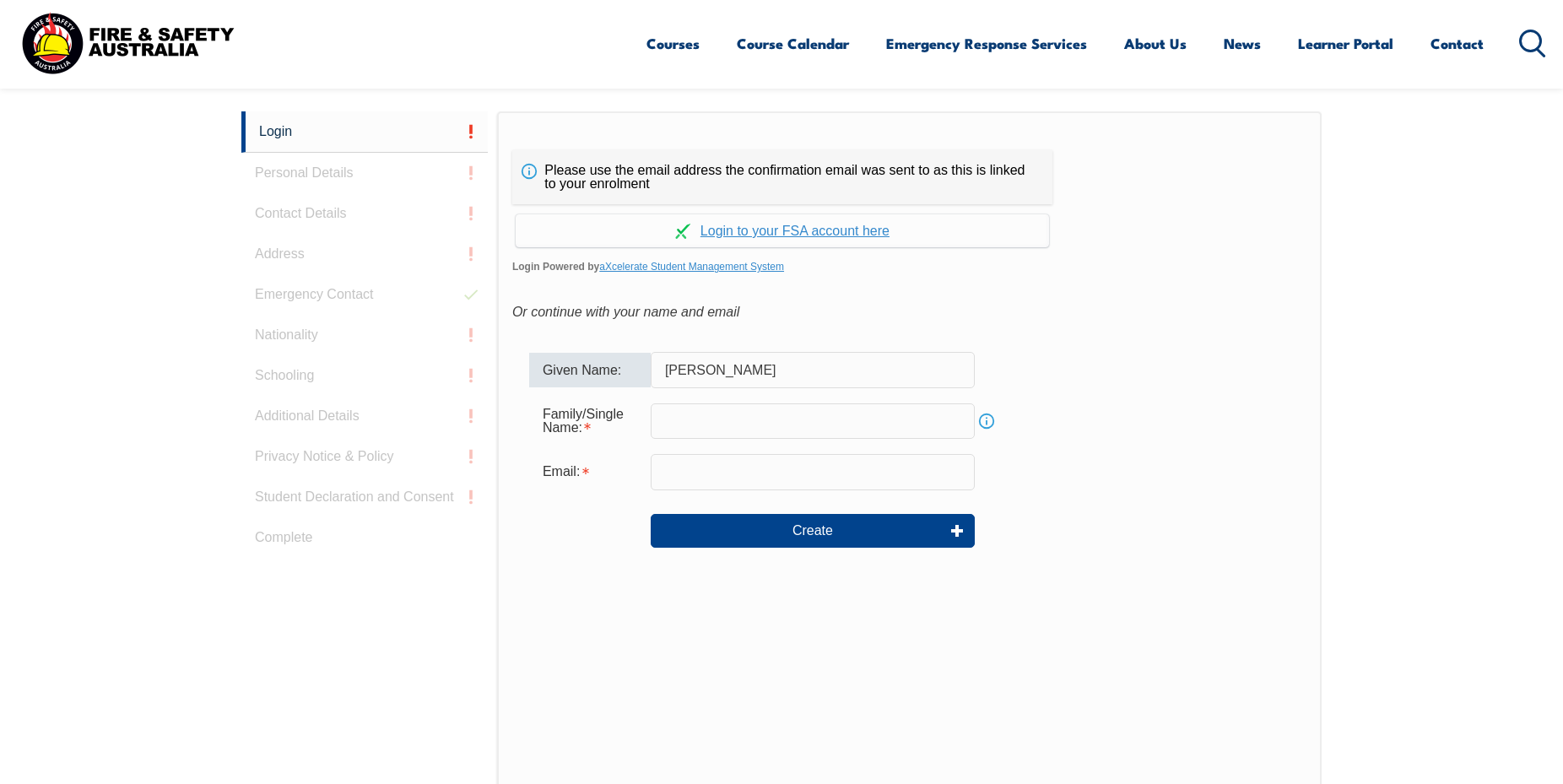
type input "Naomi"
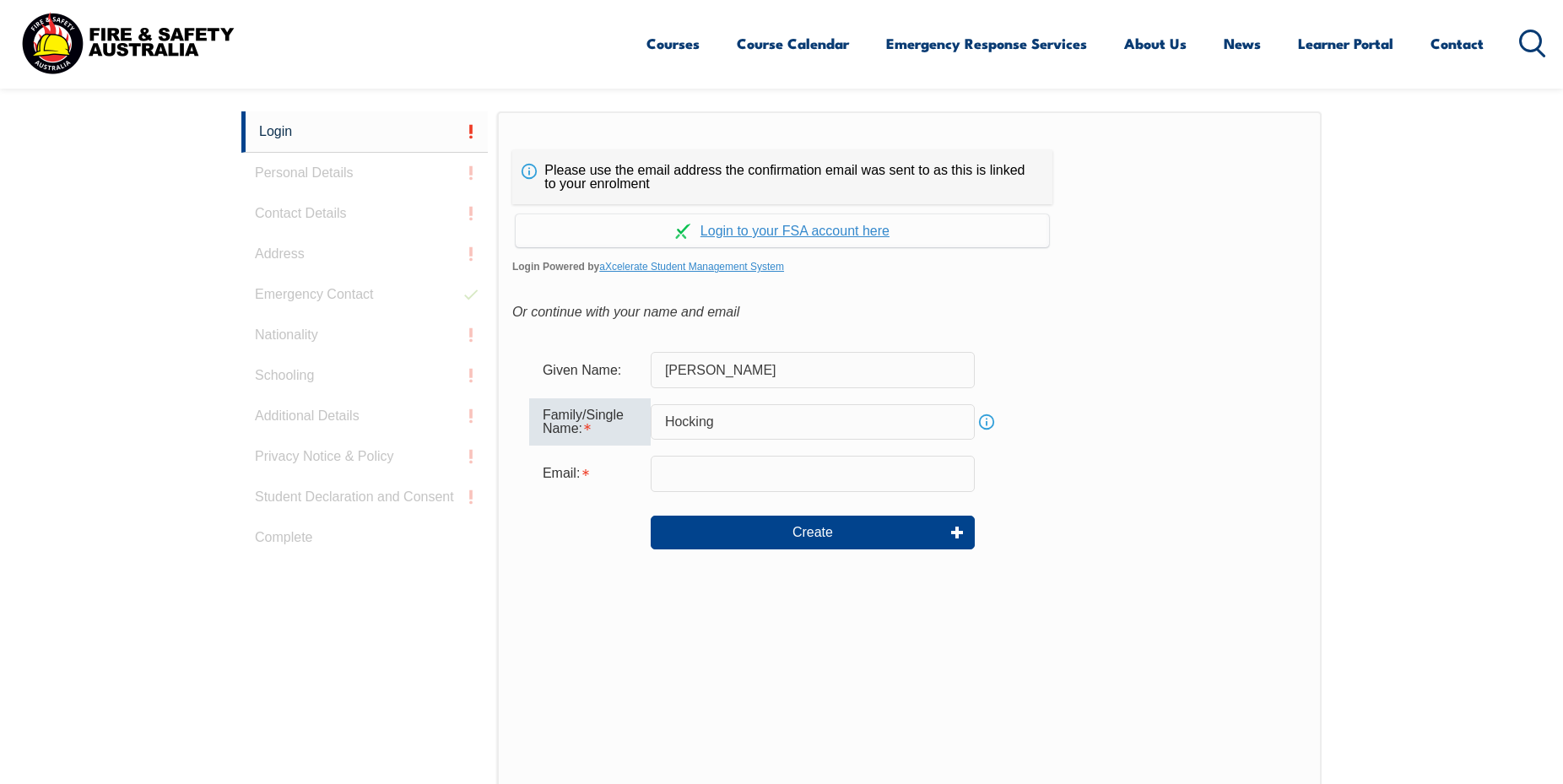
type input "Hocking"
type input "miawka@westvic.com.au"
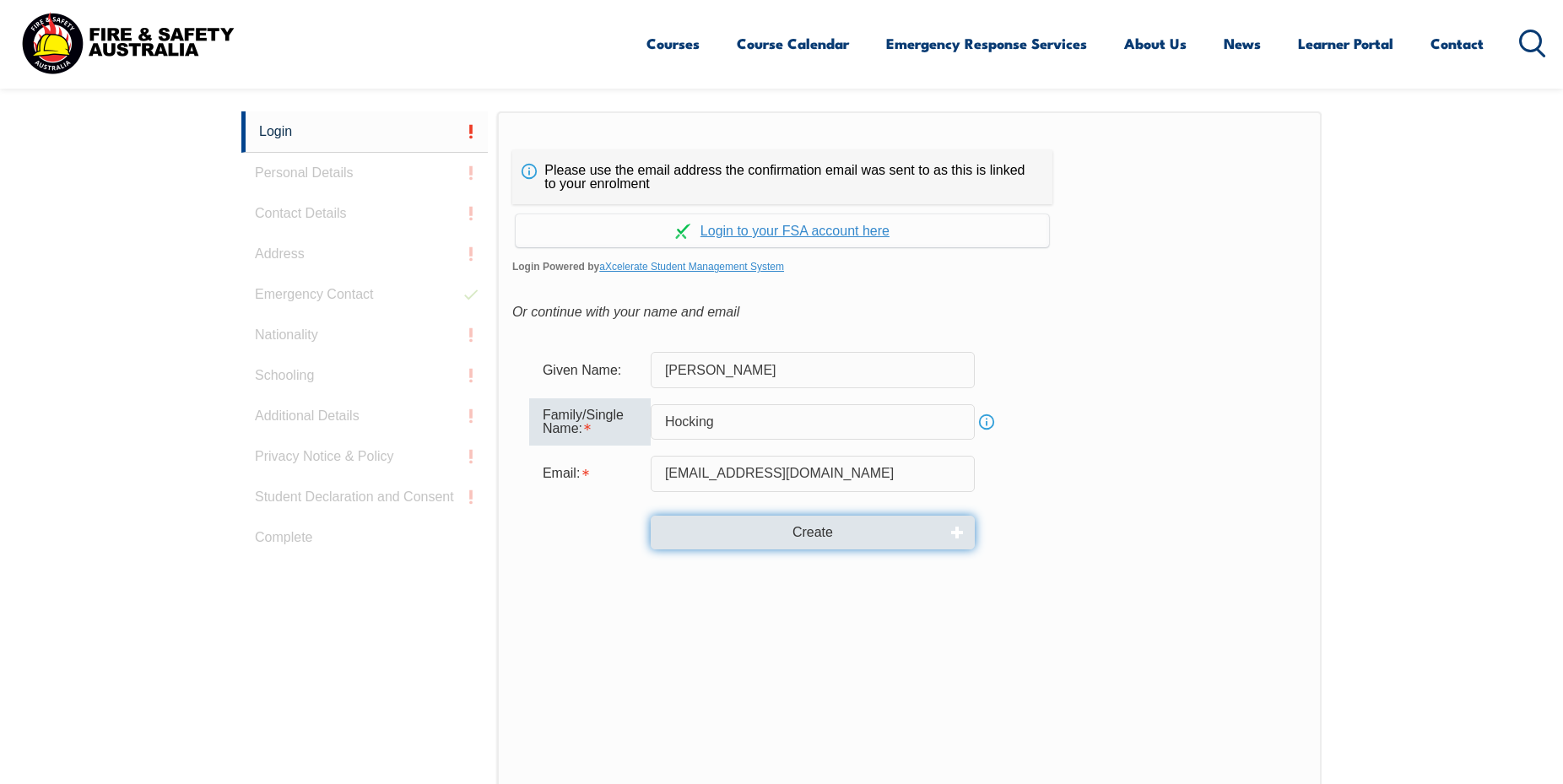
click at [800, 531] on button "Create" at bounding box center [813, 532] width 324 height 34
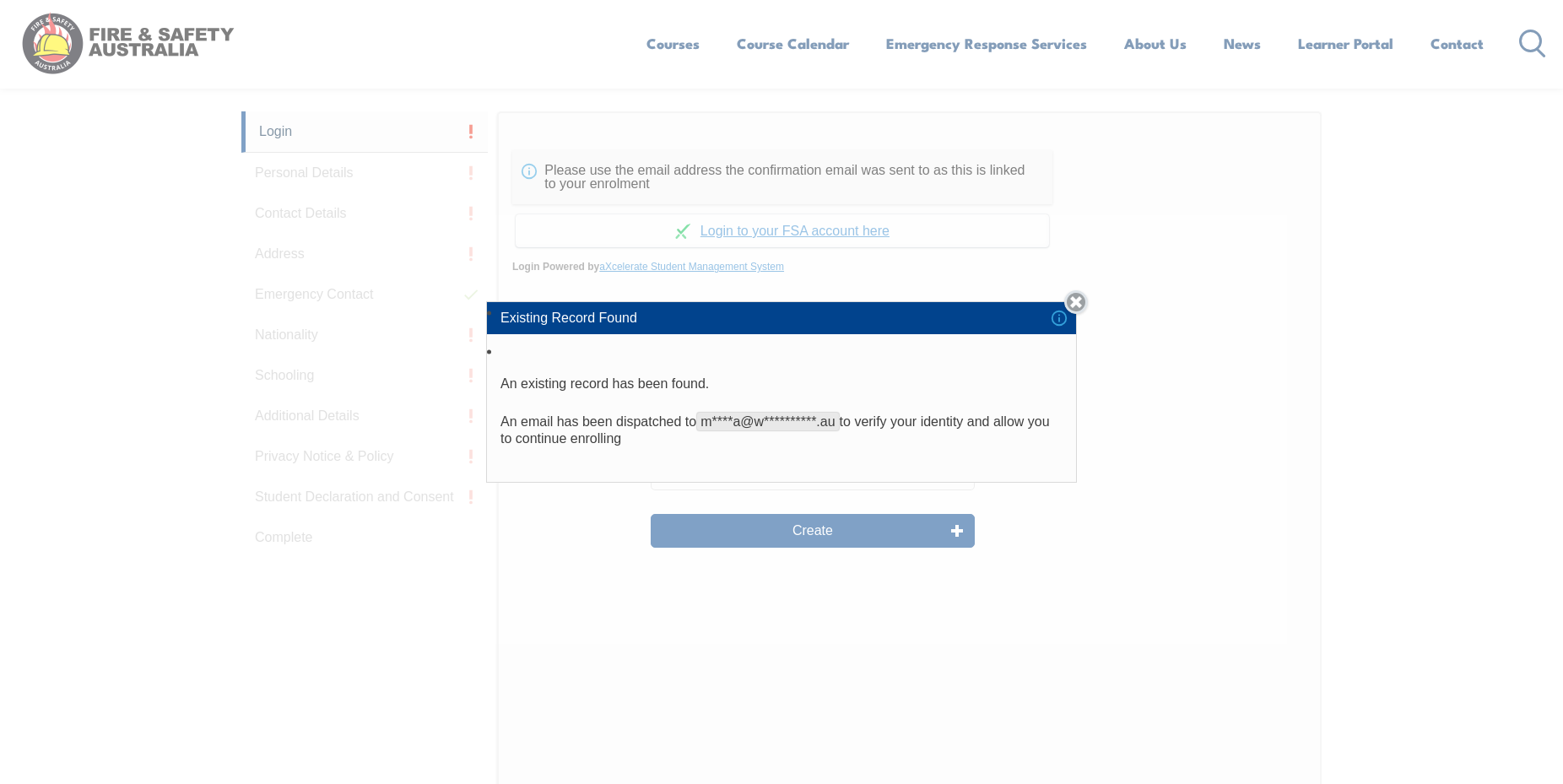
click at [1085, 295] on link "Close" at bounding box center [1075, 302] width 23 height 23
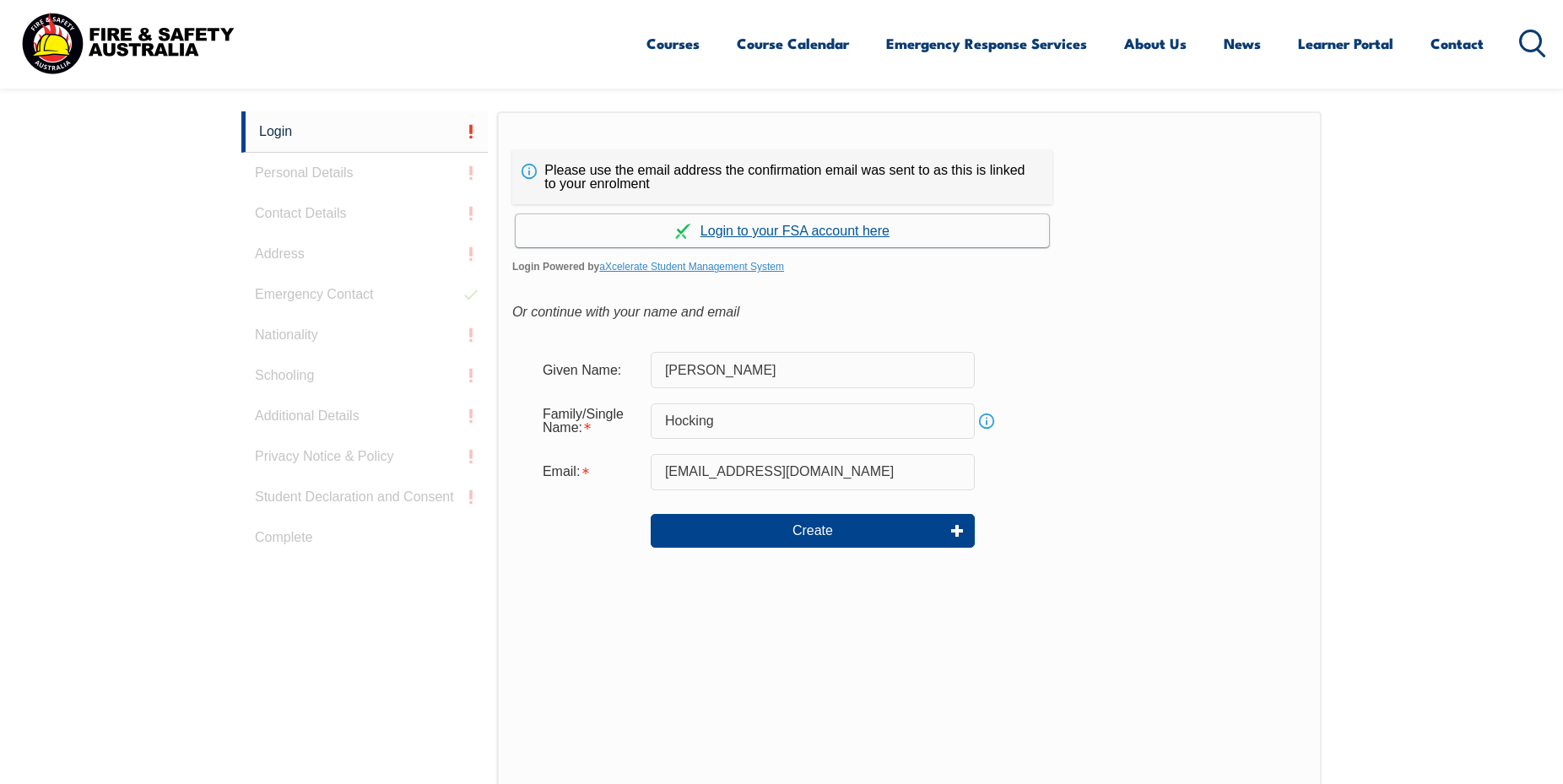
click at [772, 229] on link "Continue with aXcelerate" at bounding box center [782, 231] width 533 height 33
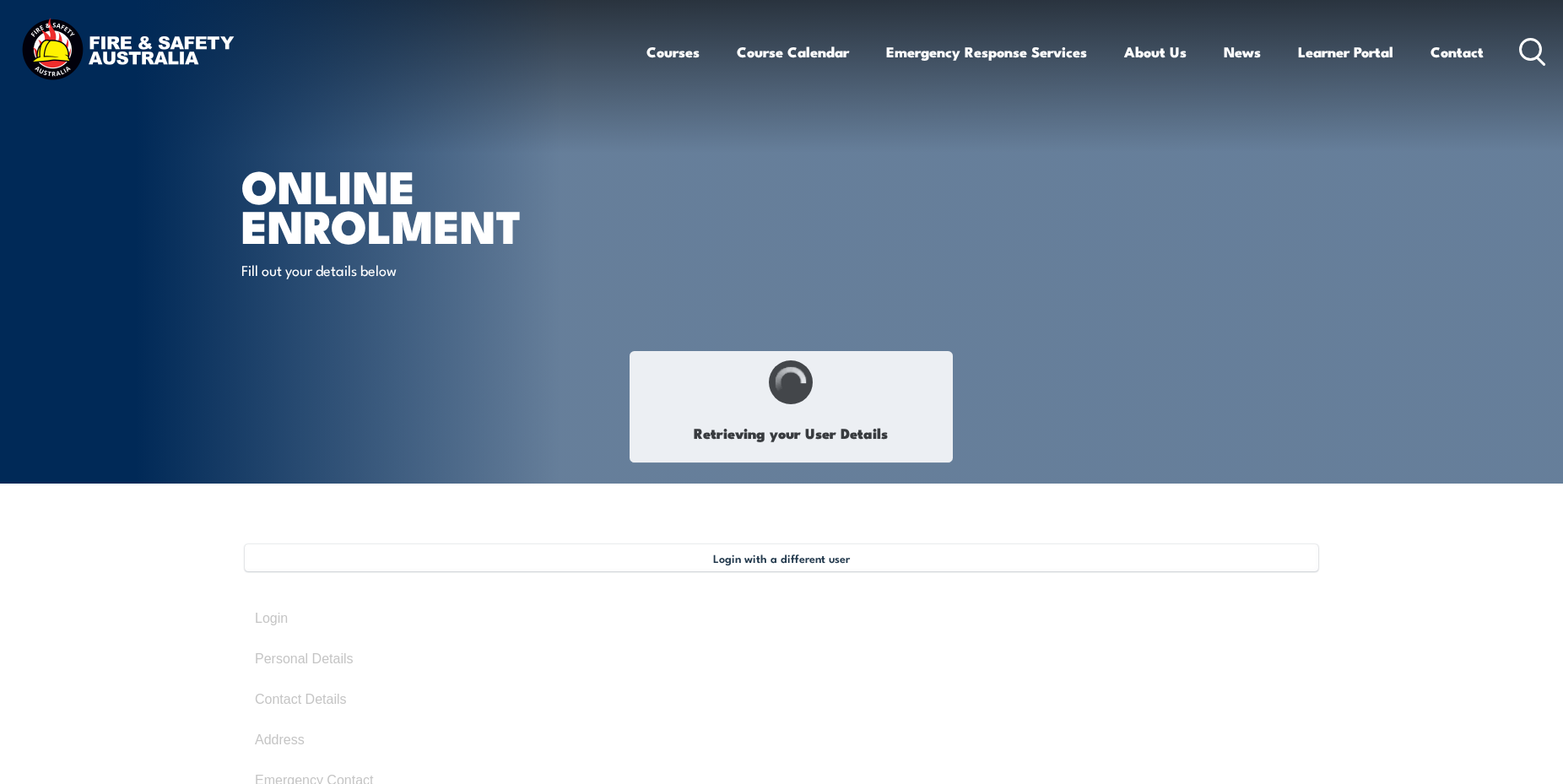
type input "Naomi"
type input "Hocking"
type input "May 3, 1978"
type input "H4MPW8W48Y"
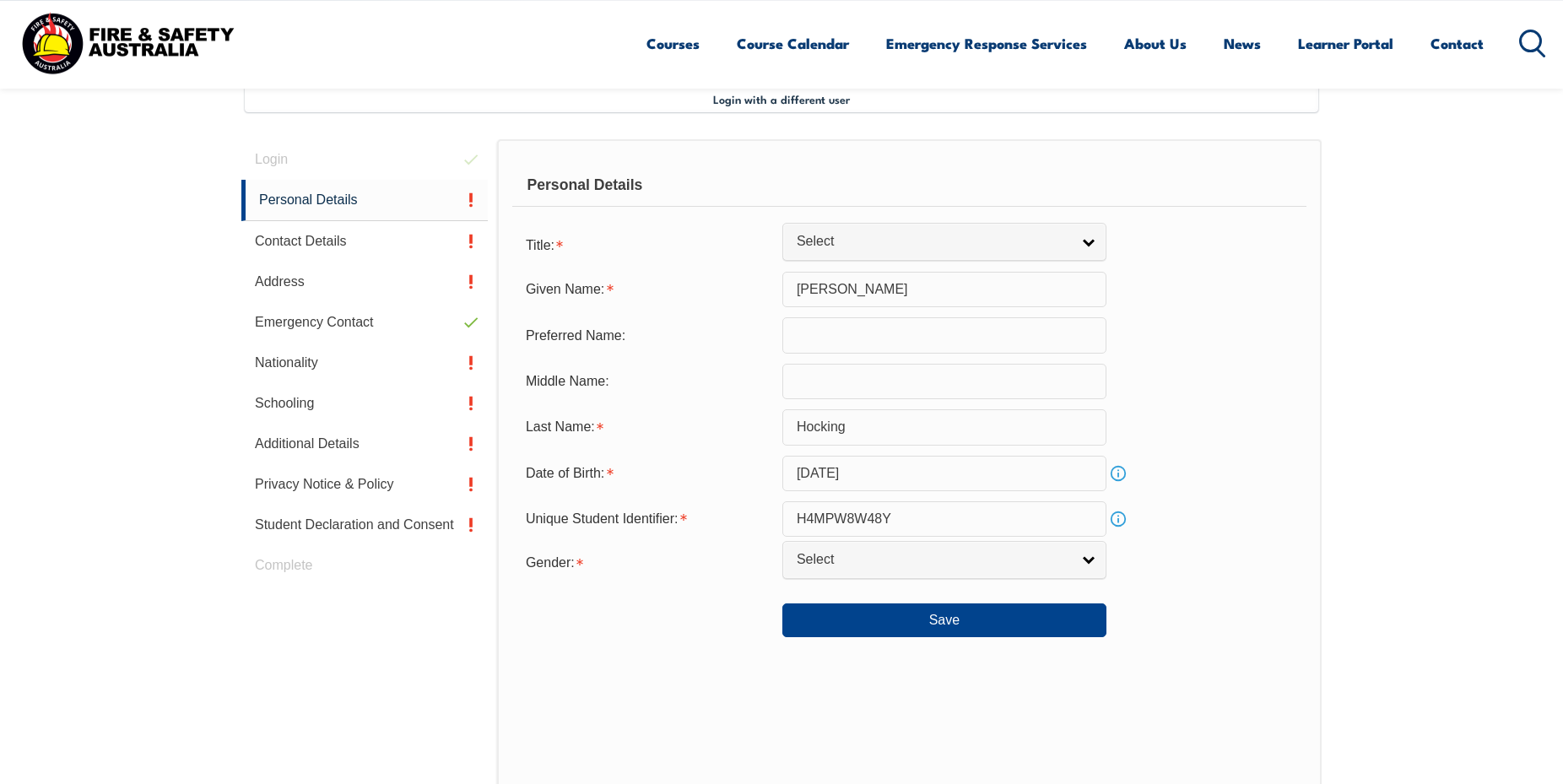
scroll to position [460, 0]
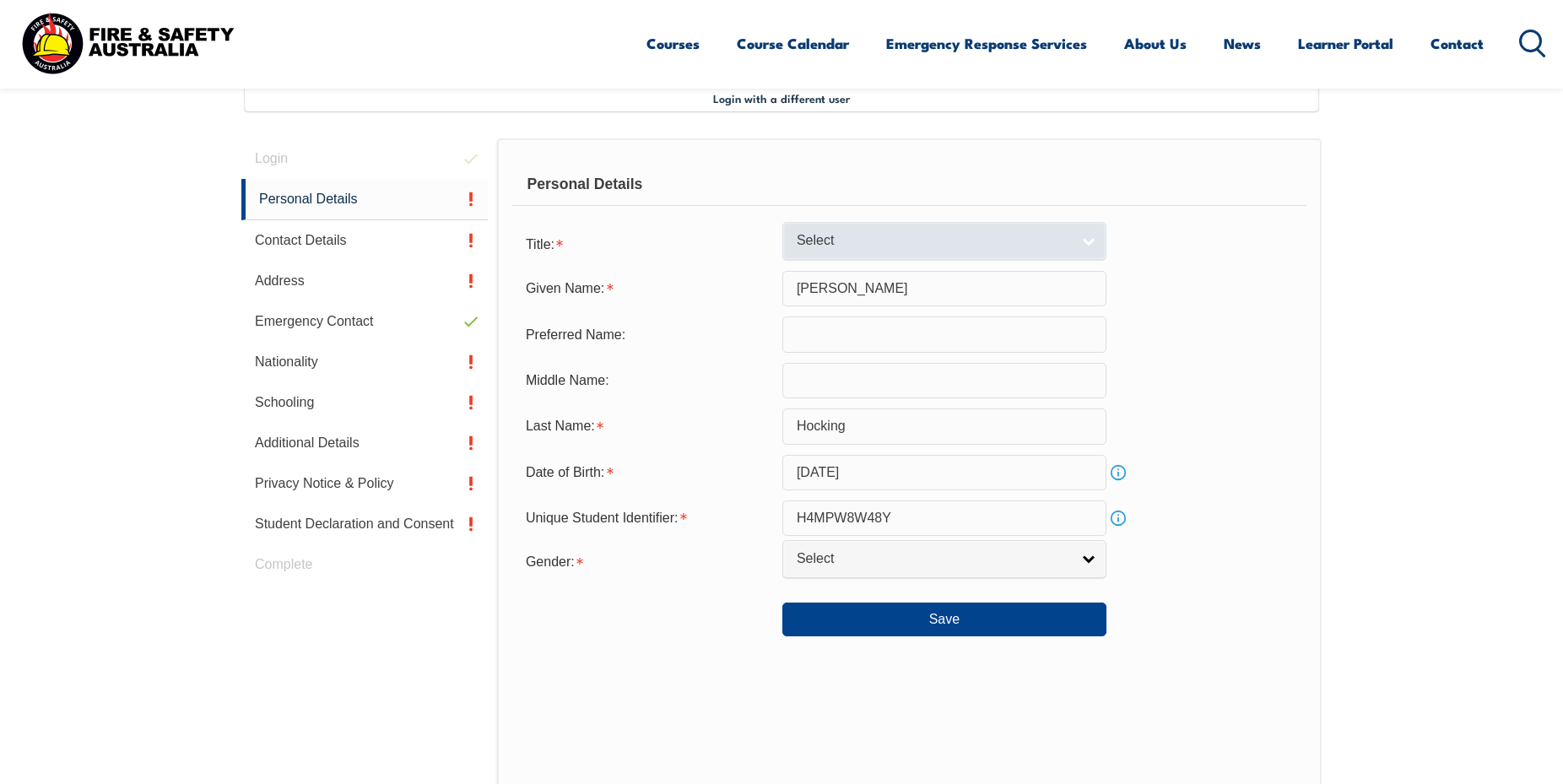
click at [1093, 243] on link "Select" at bounding box center [944, 241] width 324 height 38
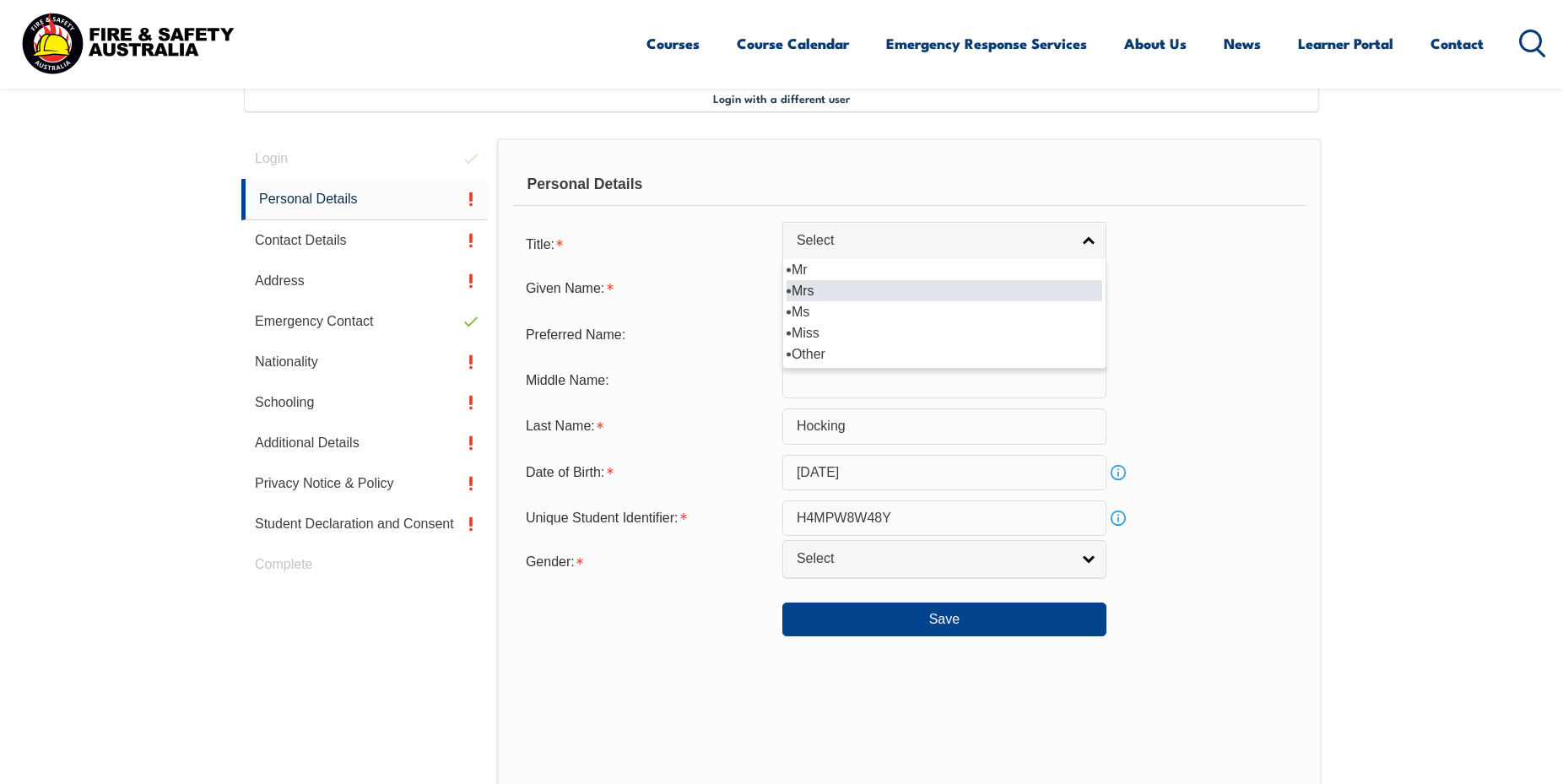
click at [808, 294] on li "Mrs" at bounding box center [944, 290] width 315 height 21
select select "Mrs"
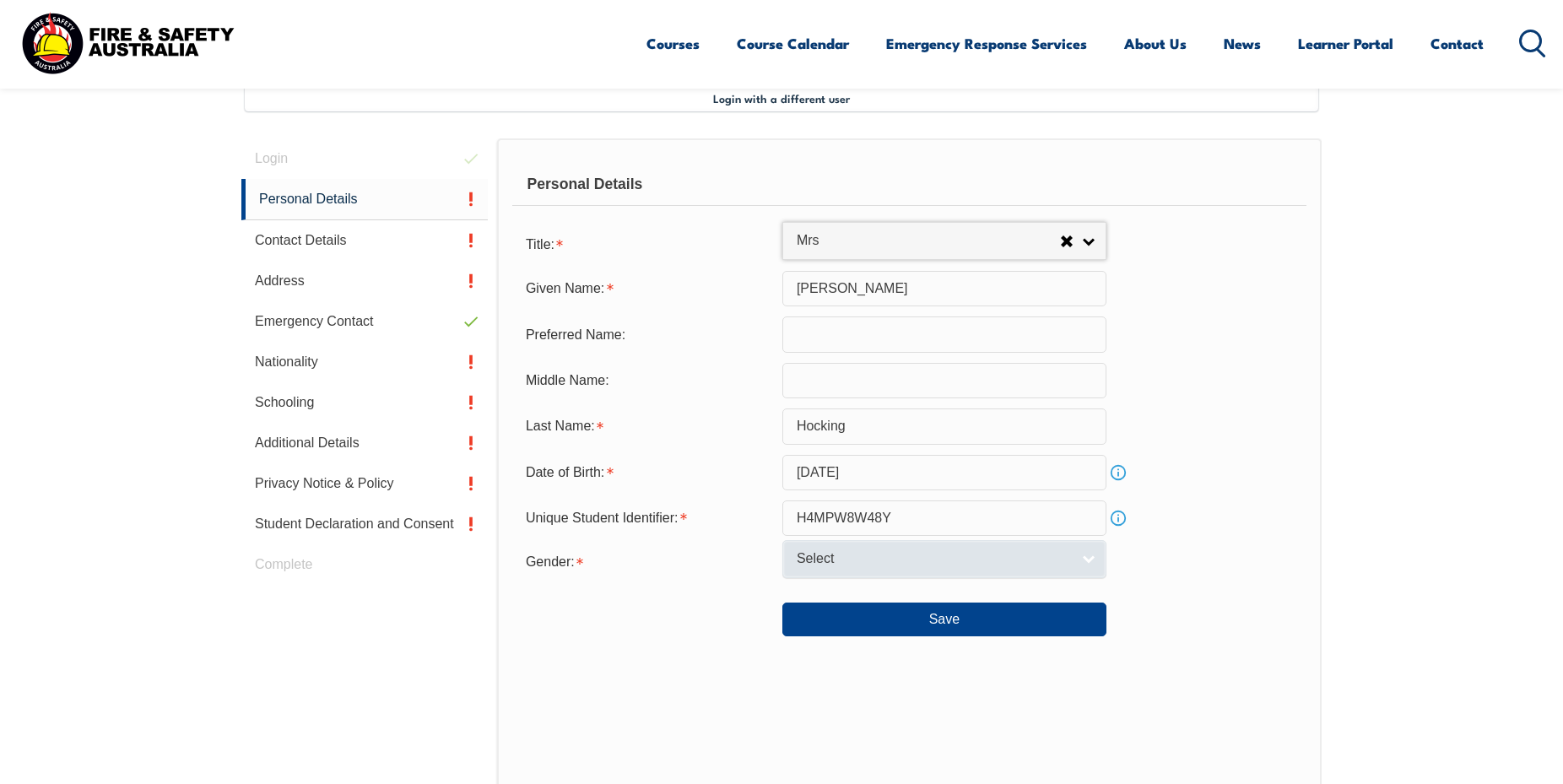
click at [1045, 568] on span "Select" at bounding box center [933, 559] width 273 height 18
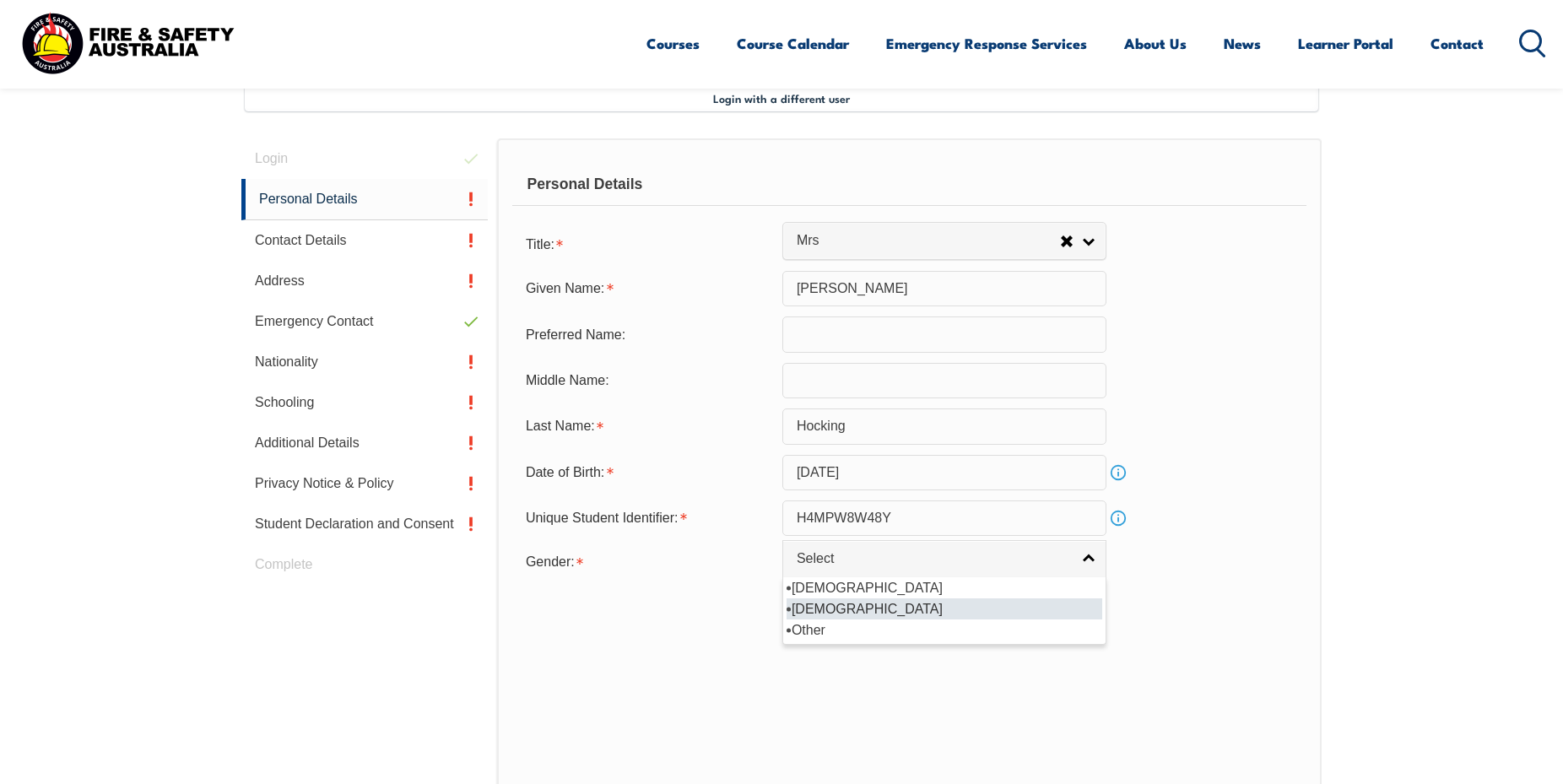
click at [820, 619] on li "Female" at bounding box center [944, 609] width 315 height 21
select select "F"
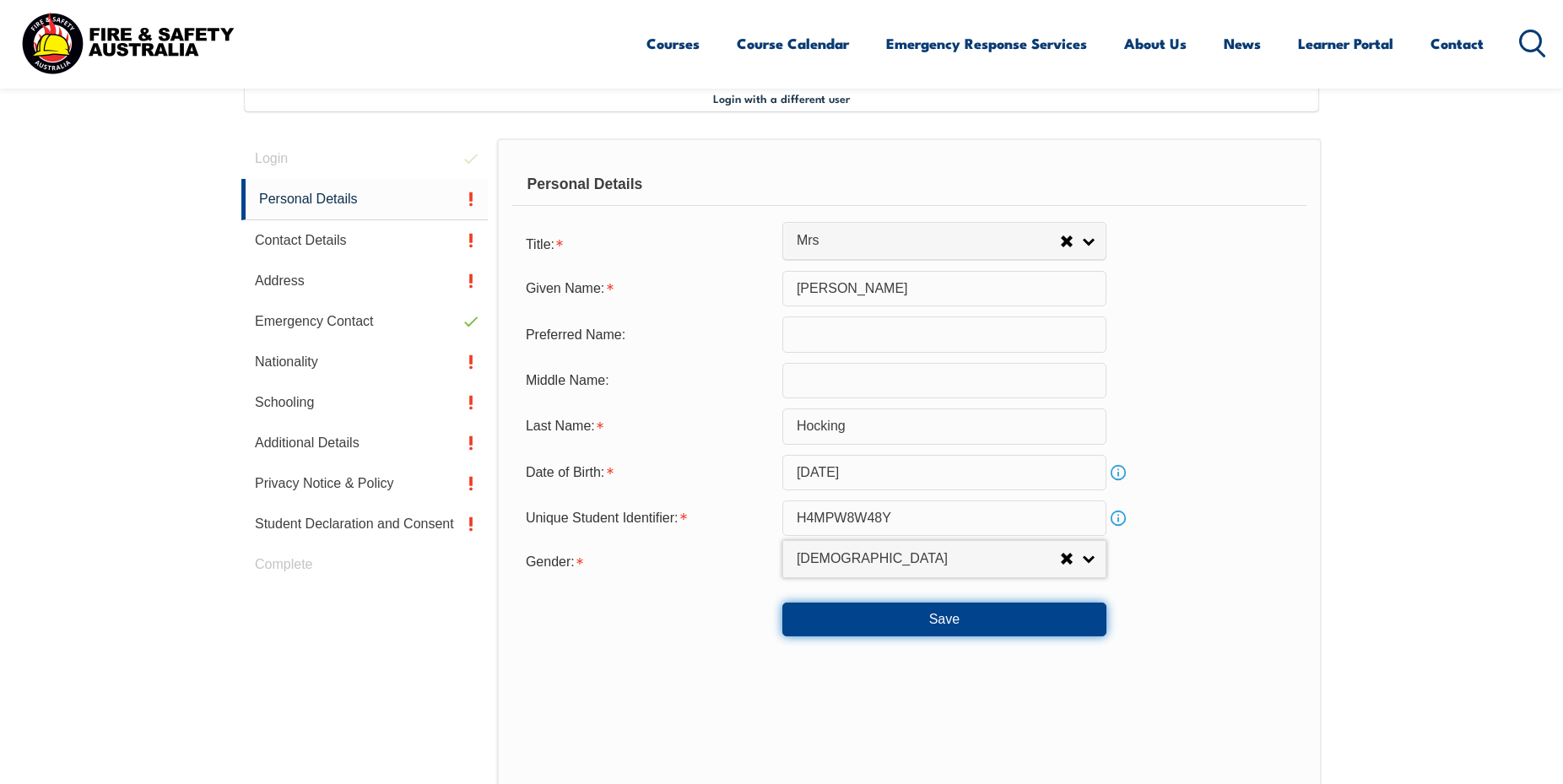
click at [892, 630] on button "Save" at bounding box center [944, 619] width 324 height 34
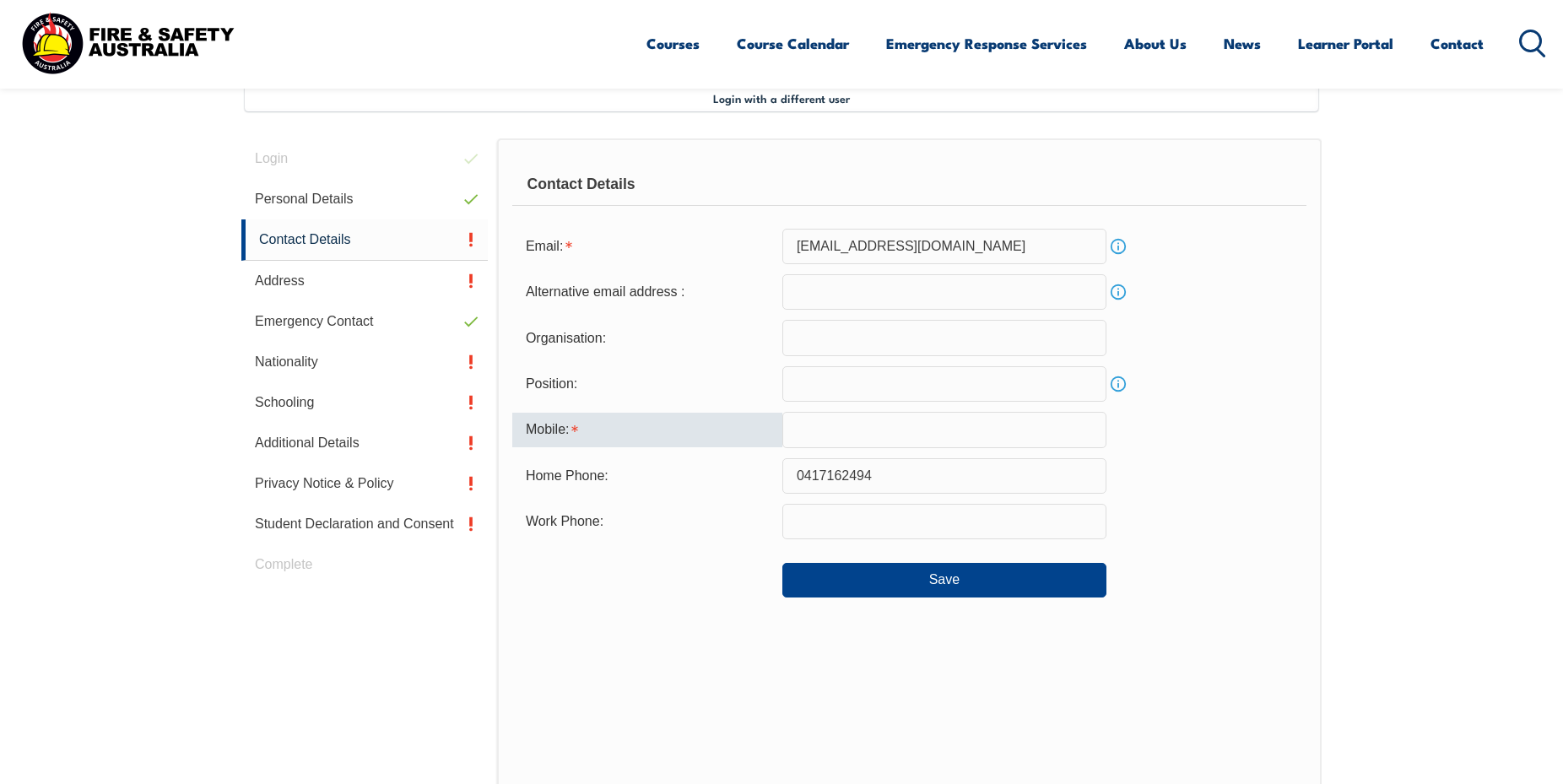
click at [802, 426] on input "text" at bounding box center [944, 429] width 324 height 35
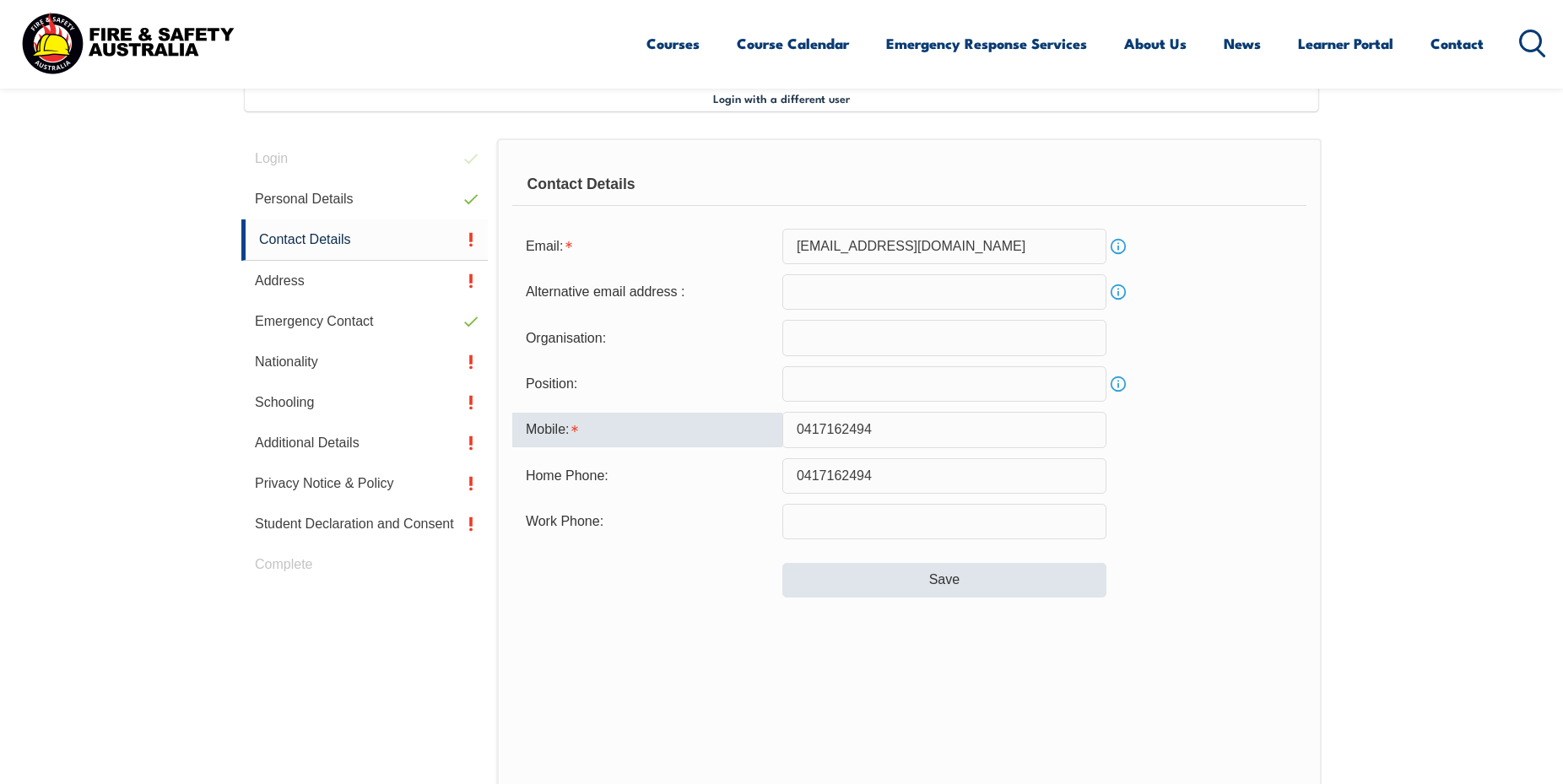
type input "0417162494"
click at [924, 588] on button "Save" at bounding box center [944, 579] width 324 height 34
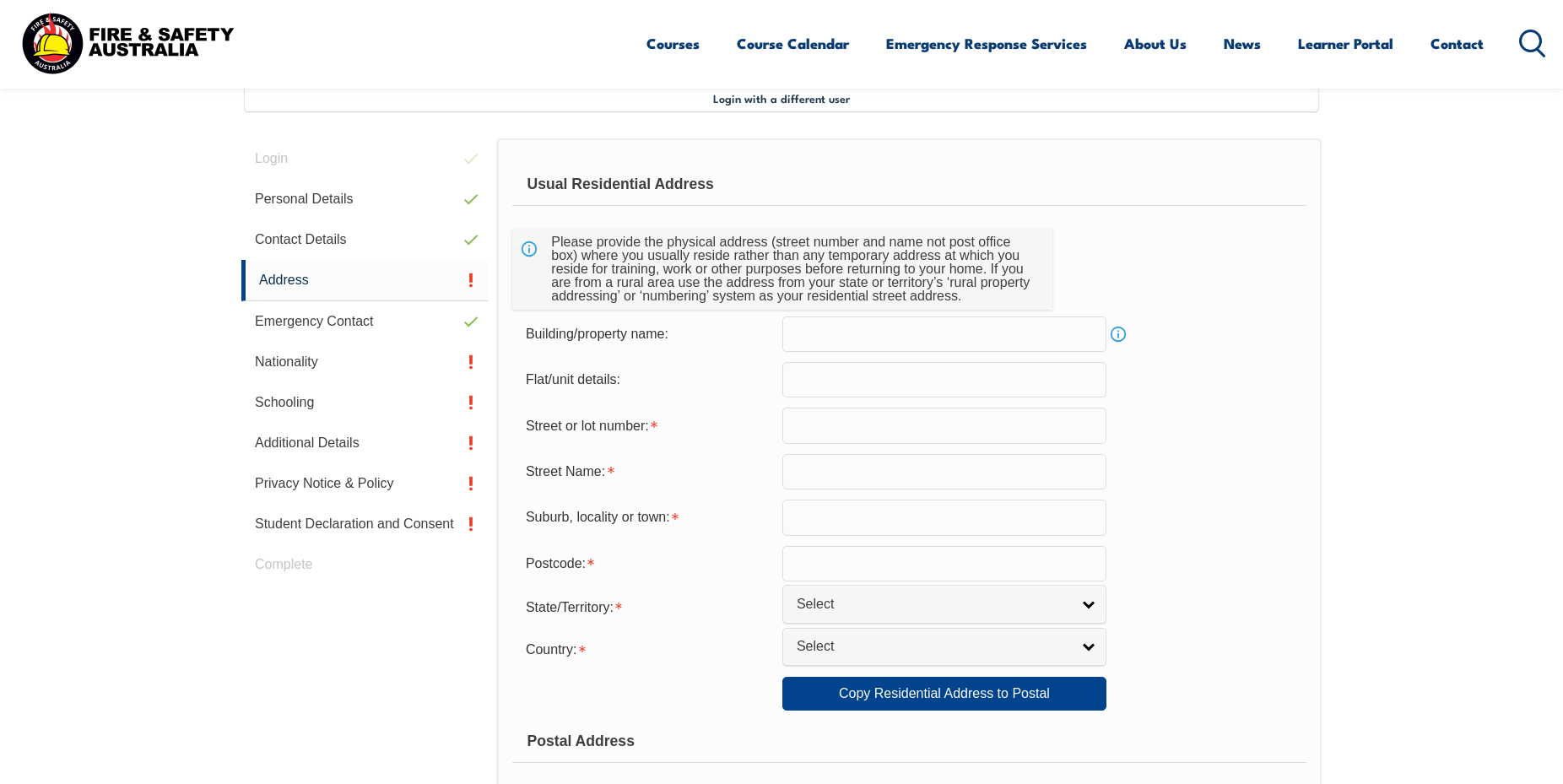
click at [848, 434] on input "text" at bounding box center [944, 425] width 324 height 35
type input "4547"
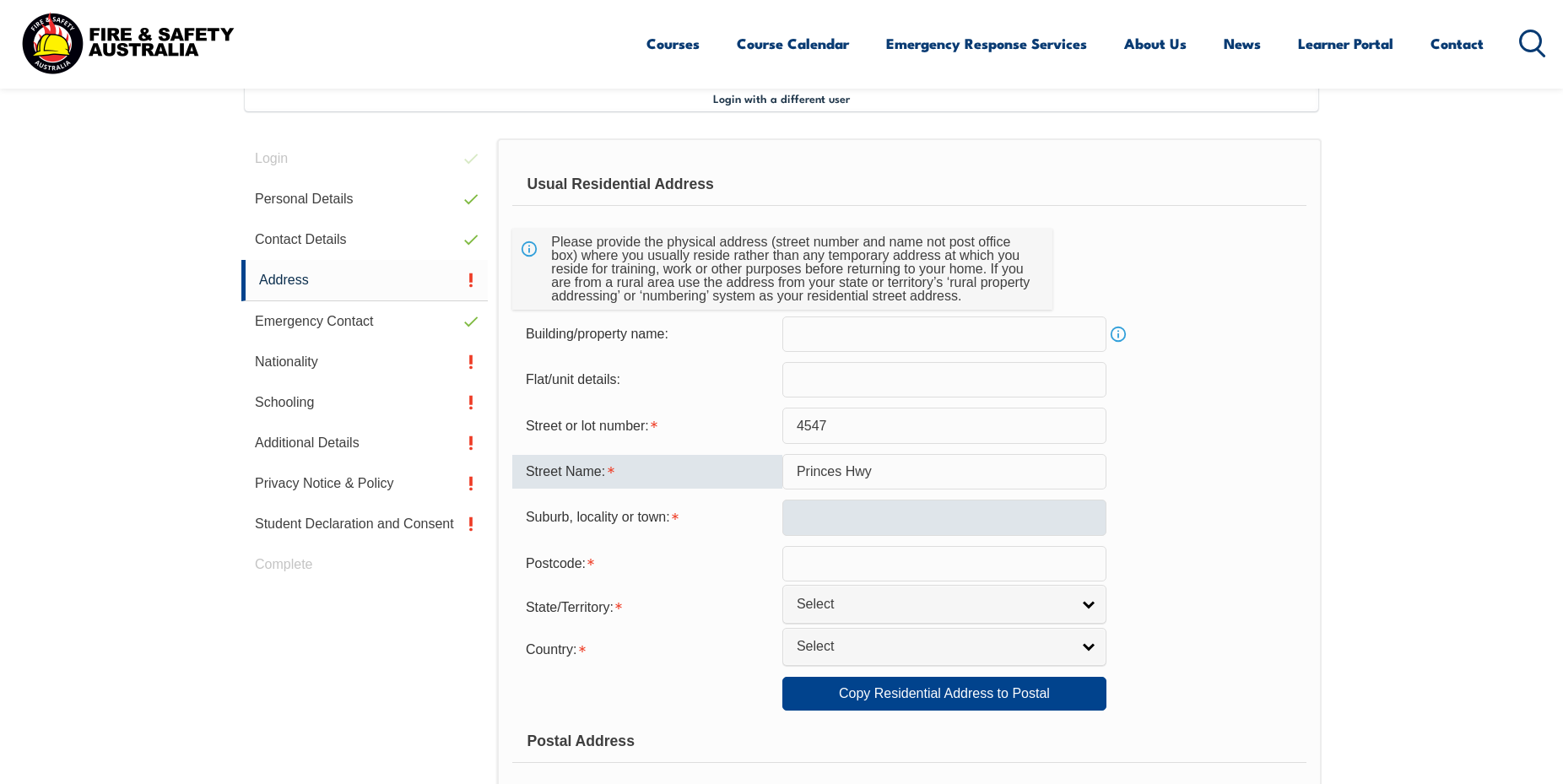
type input "Princes Hwy"
click at [812, 532] on input "text" at bounding box center [944, 517] width 324 height 35
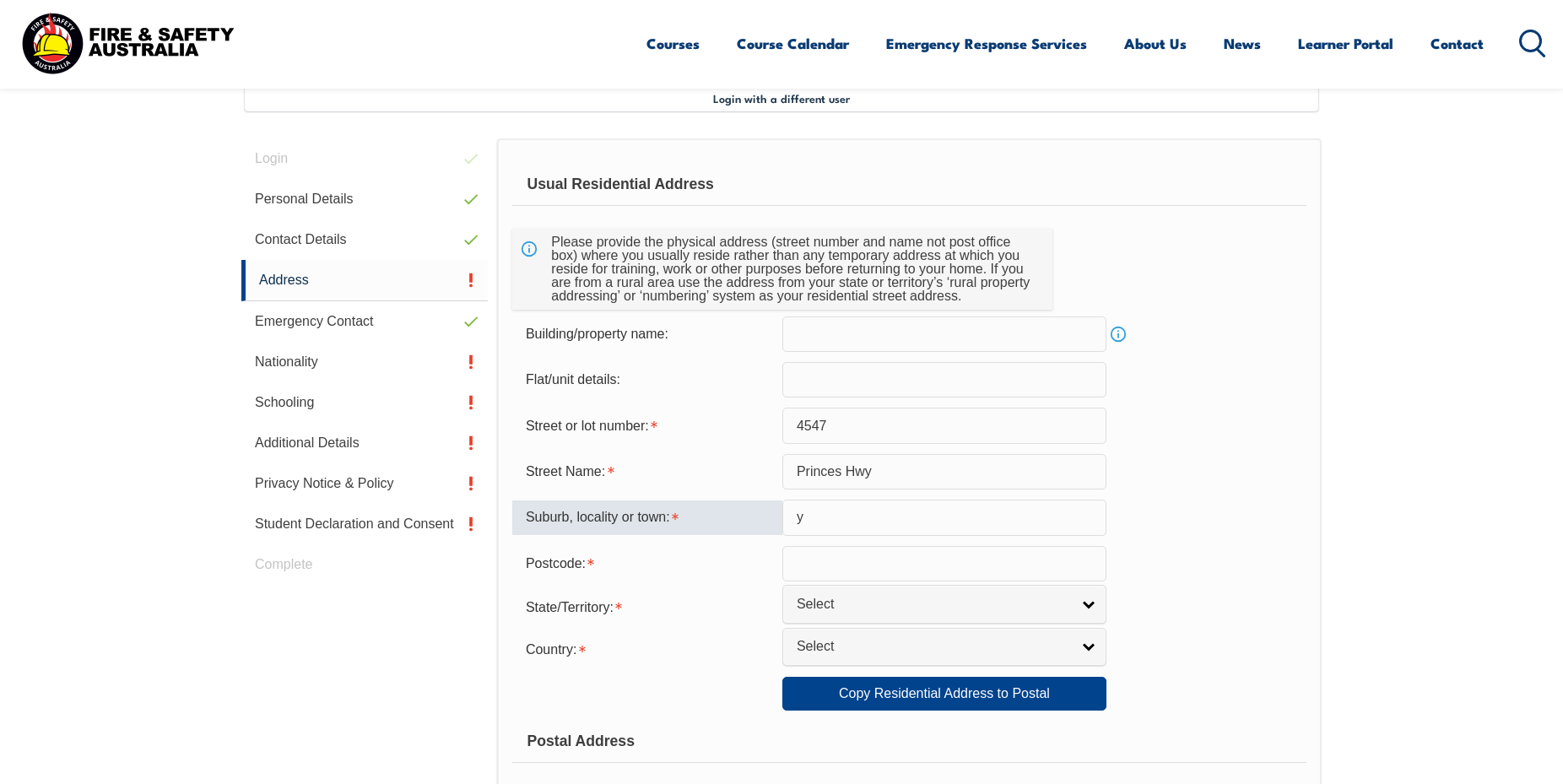
type input "y"
type input "4547 Princes Hwy"
type input "Yambuk"
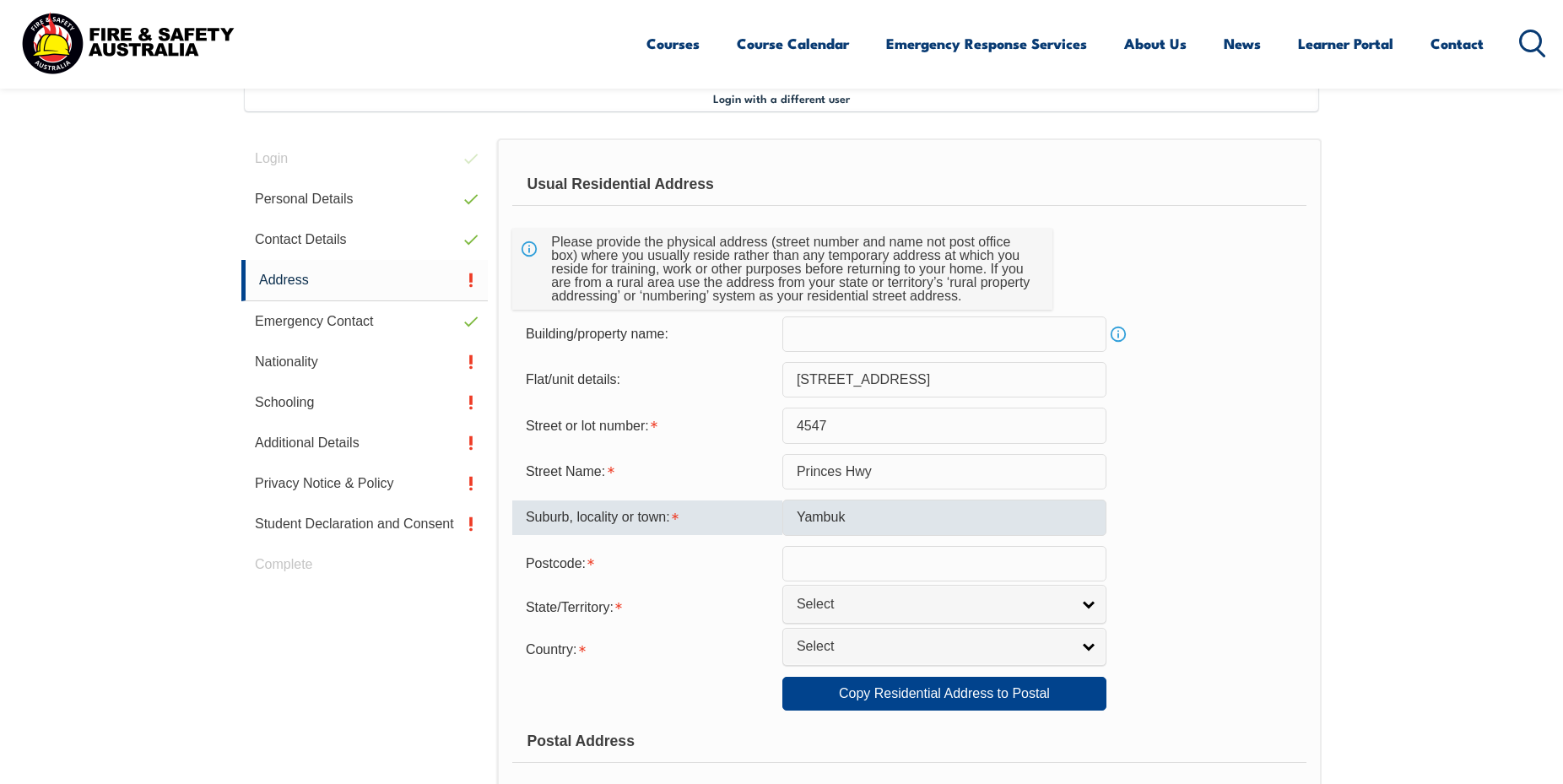
type input "3285"
select select "VIC"
select select "1101"
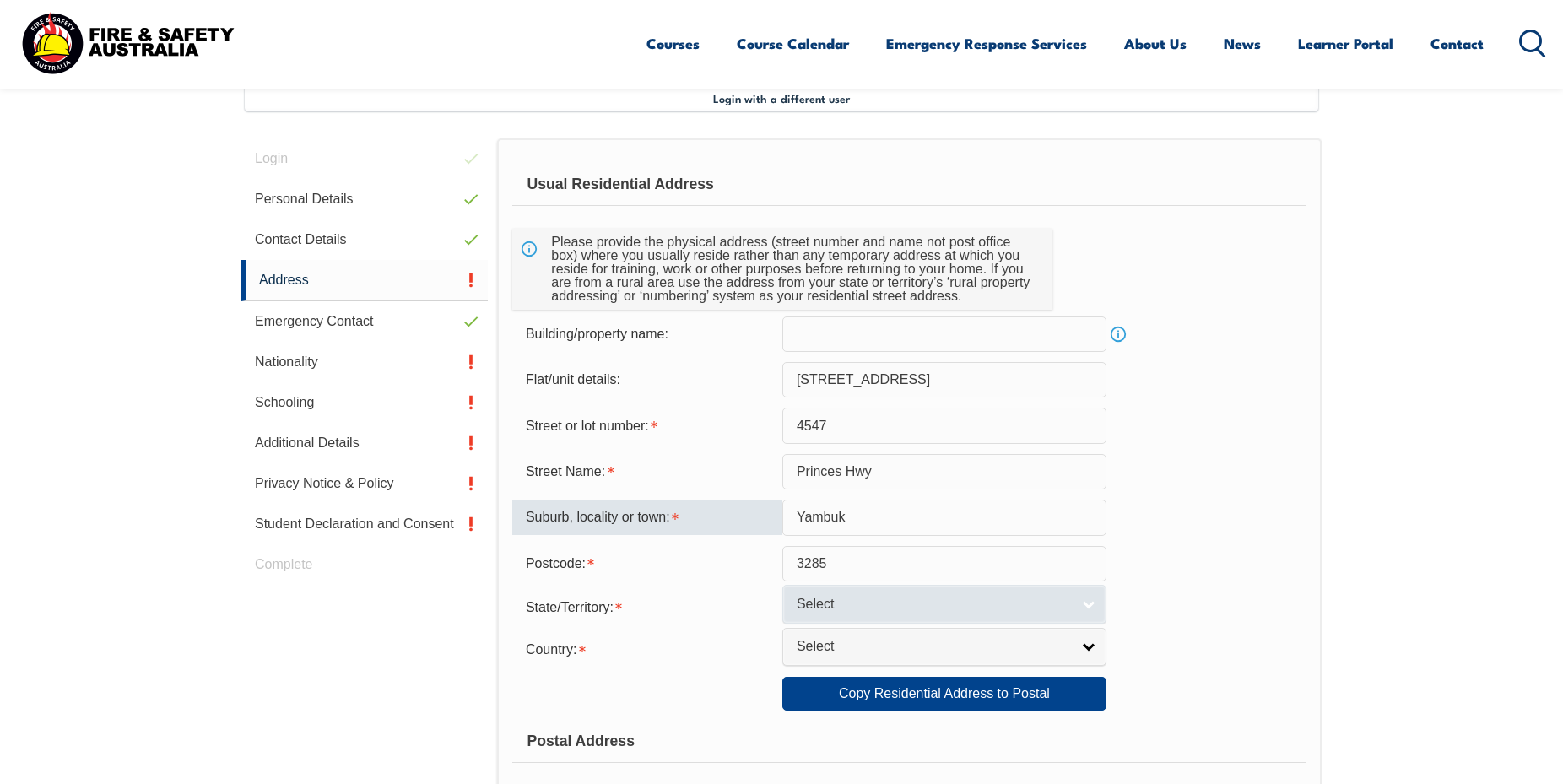
click at [819, 607] on span "Select" at bounding box center [933, 605] width 273 height 18
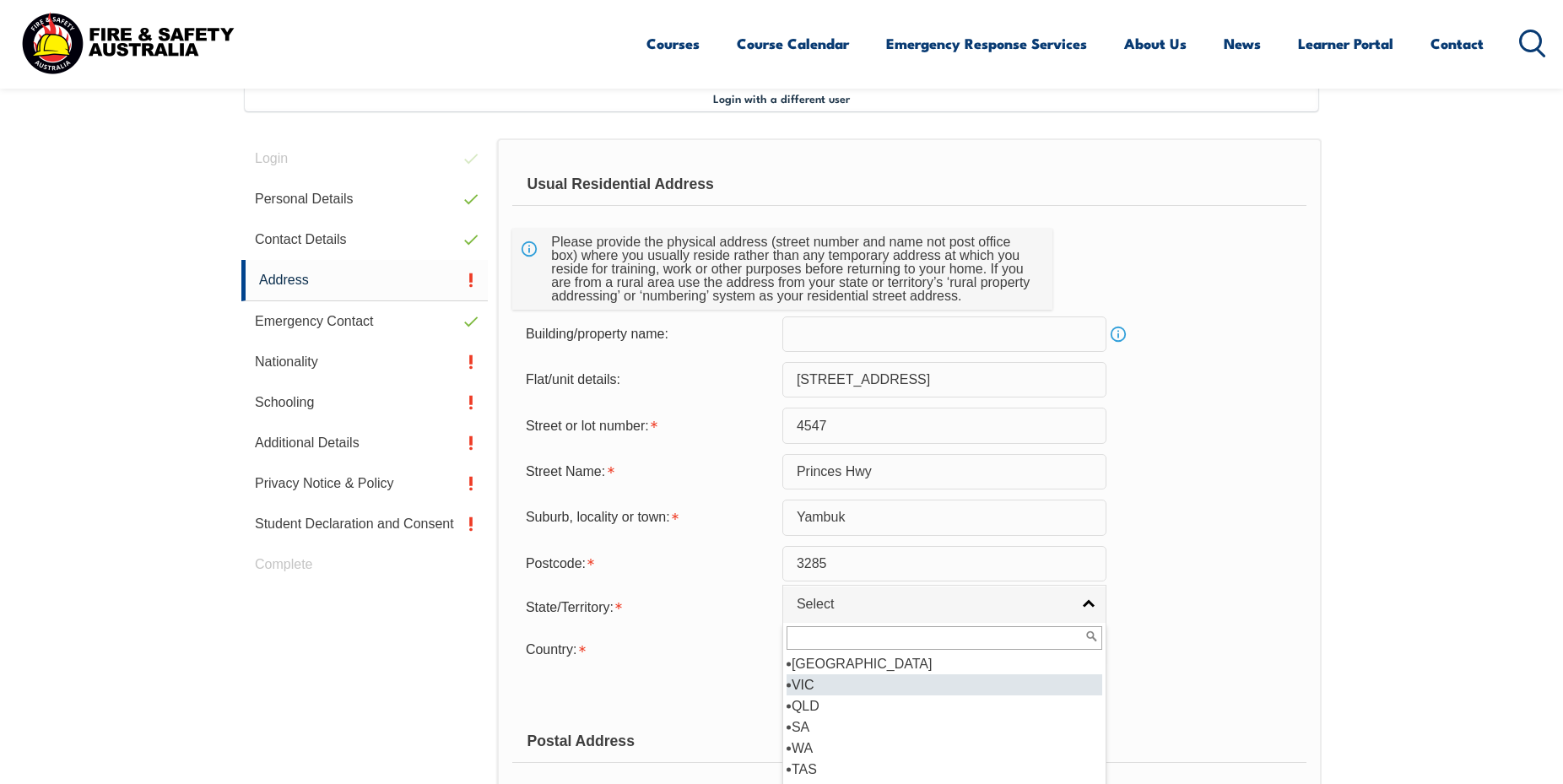
click at [809, 686] on li "VIC" at bounding box center [944, 685] width 315 height 21
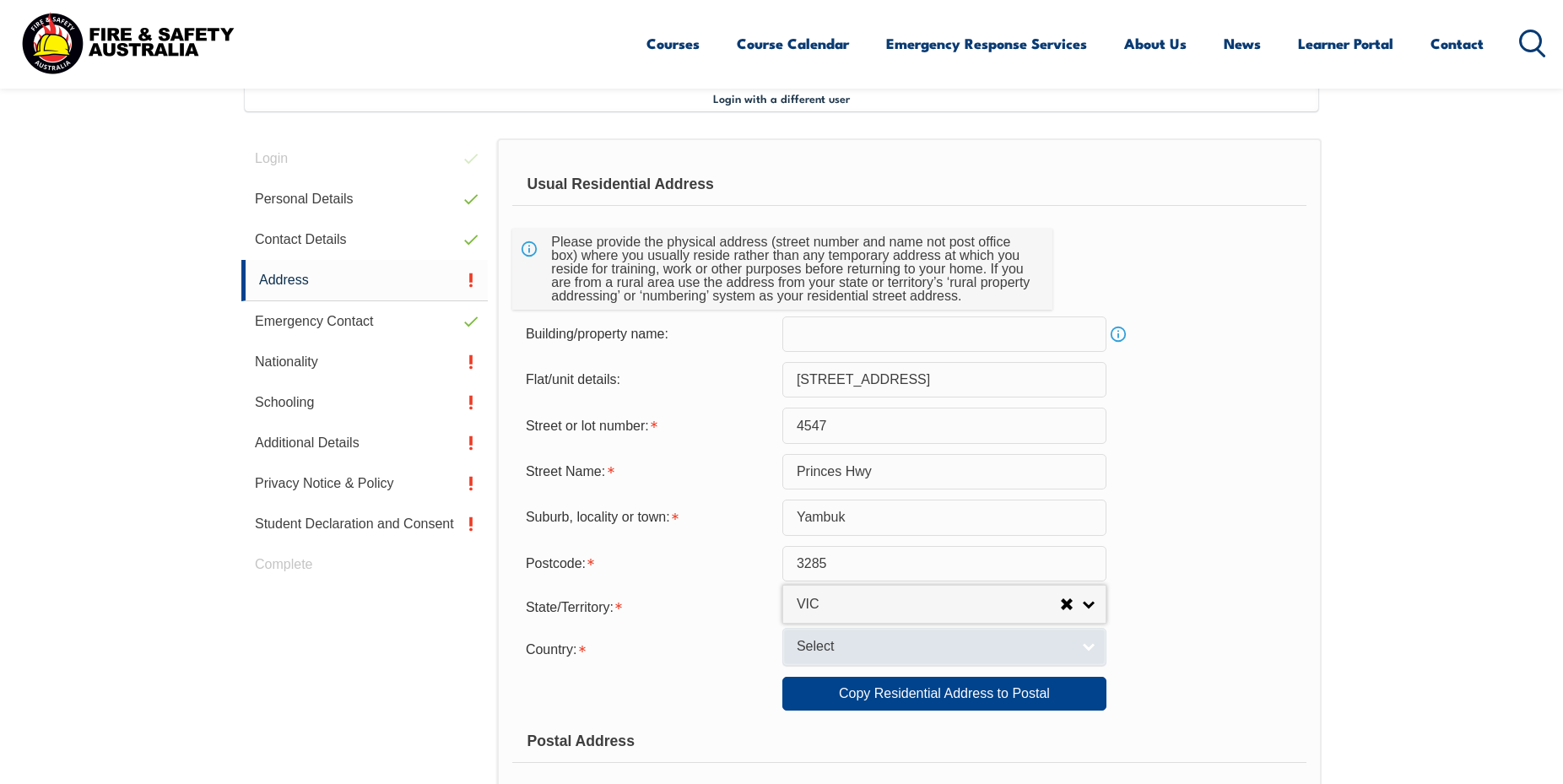
click at [833, 655] on span "Select" at bounding box center [933, 647] width 273 height 18
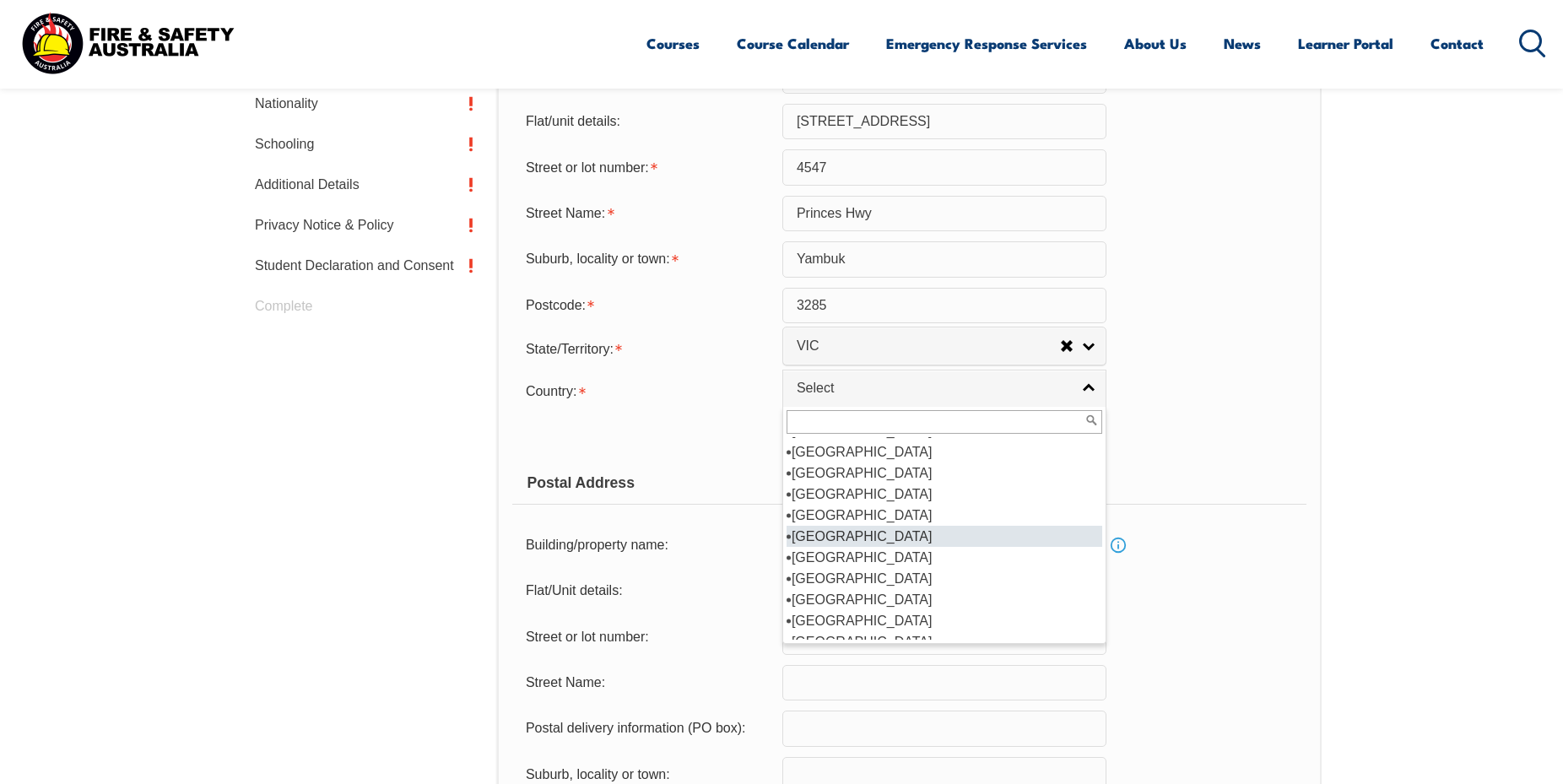
scroll to position [211, 0]
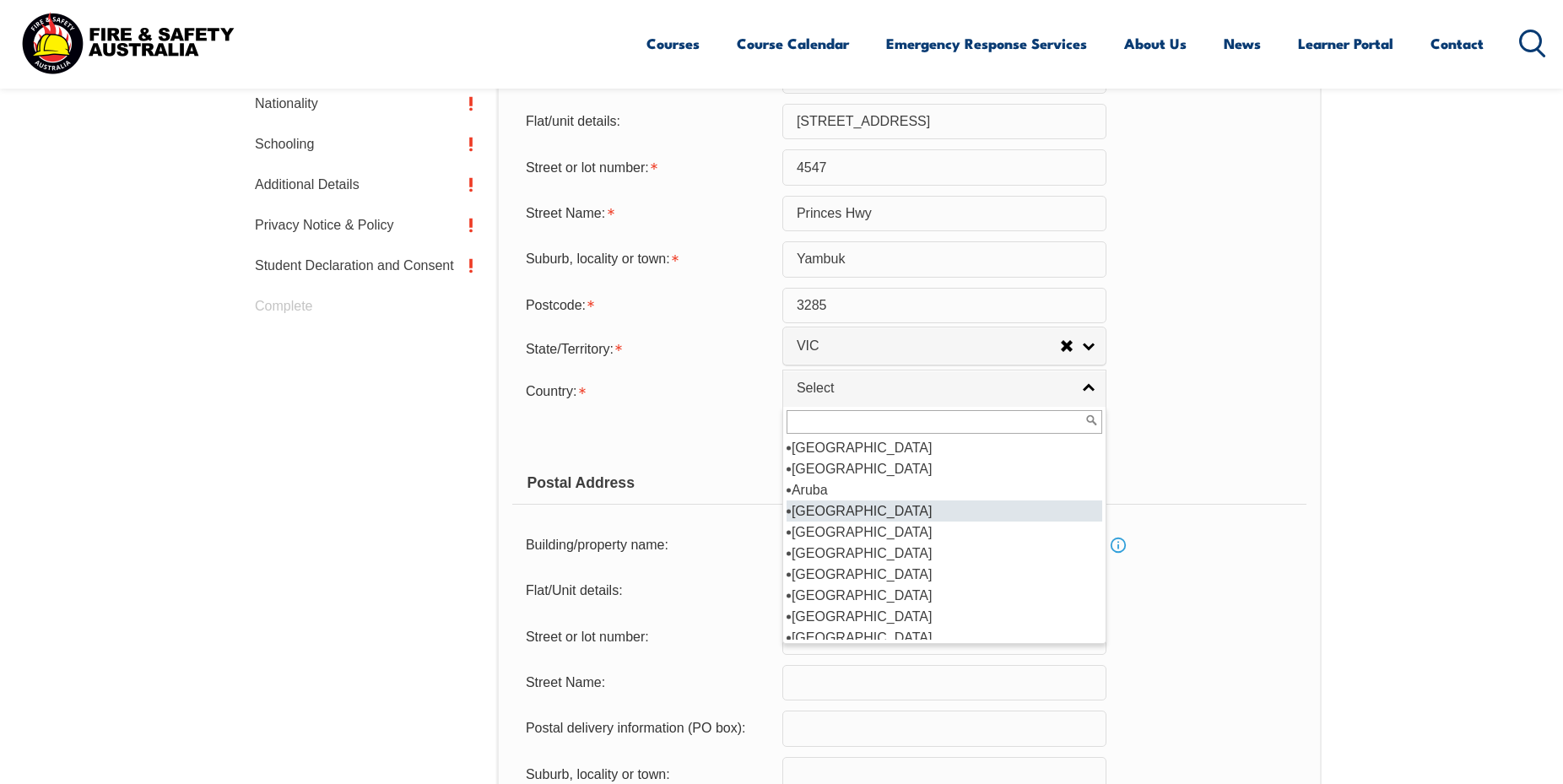
click at [835, 518] on li "Australia" at bounding box center [944, 511] width 315 height 21
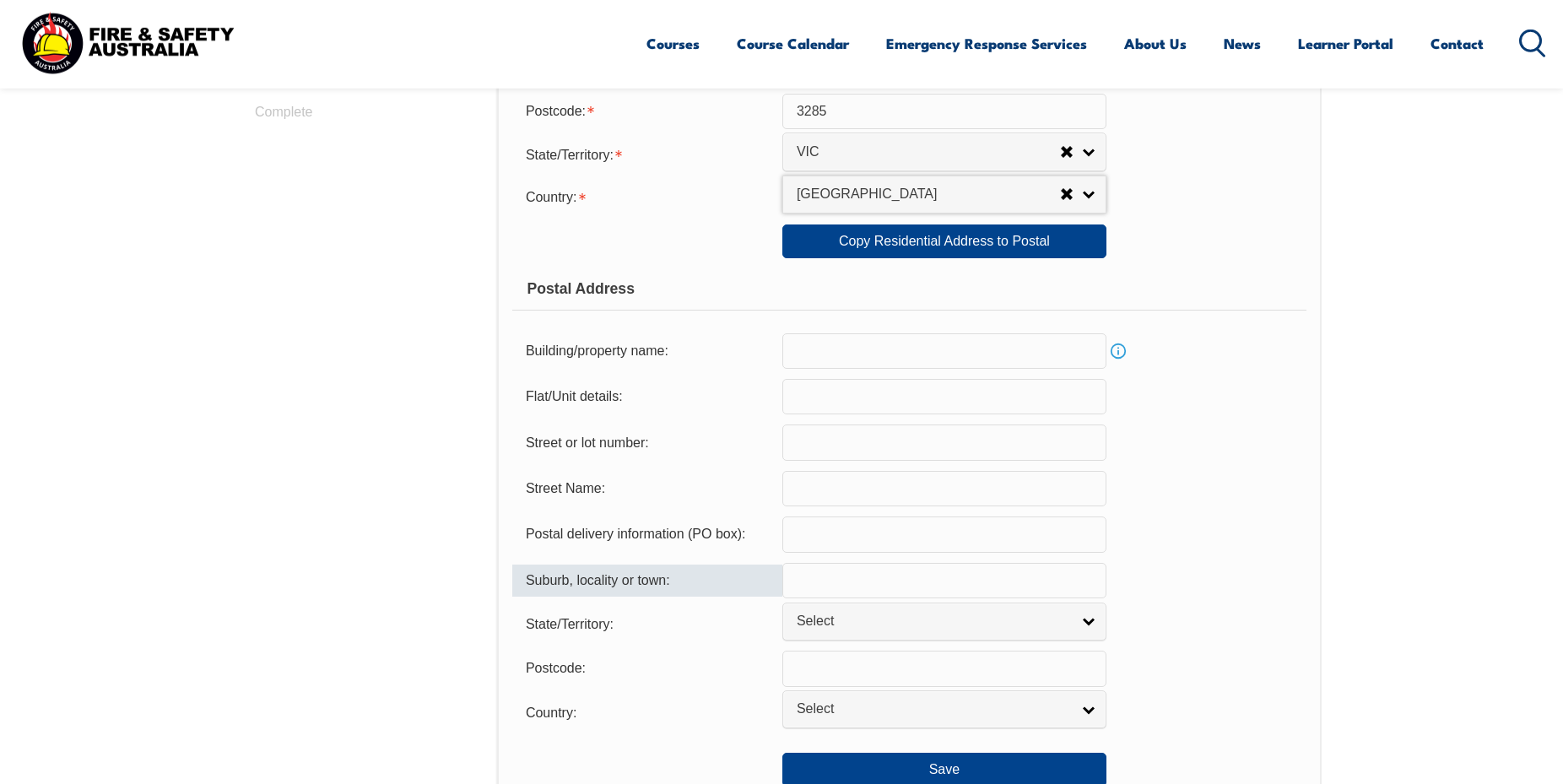
scroll to position [1062, 0]
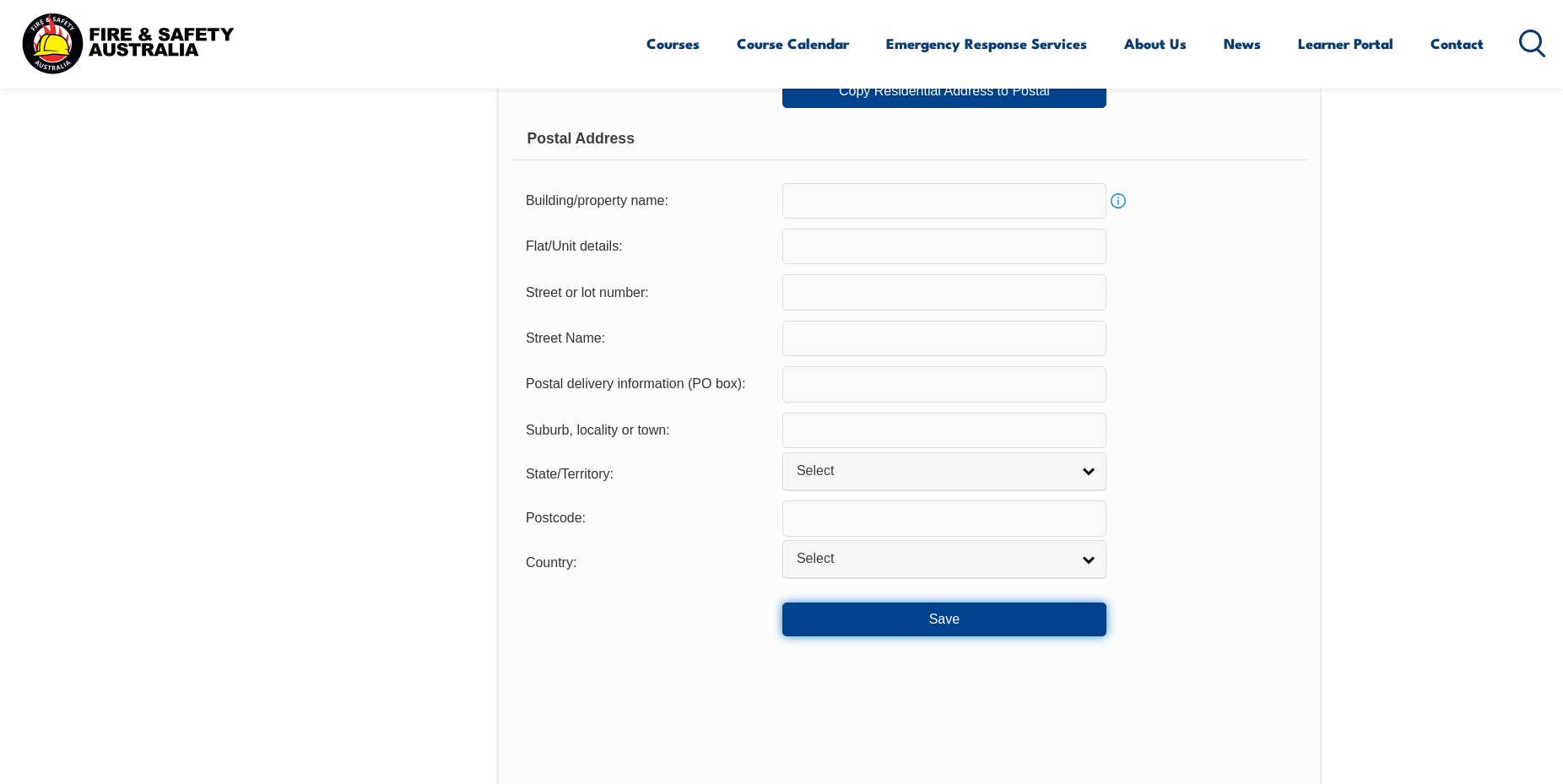
click at [931, 637] on button "Save" at bounding box center [944, 619] width 324 height 34
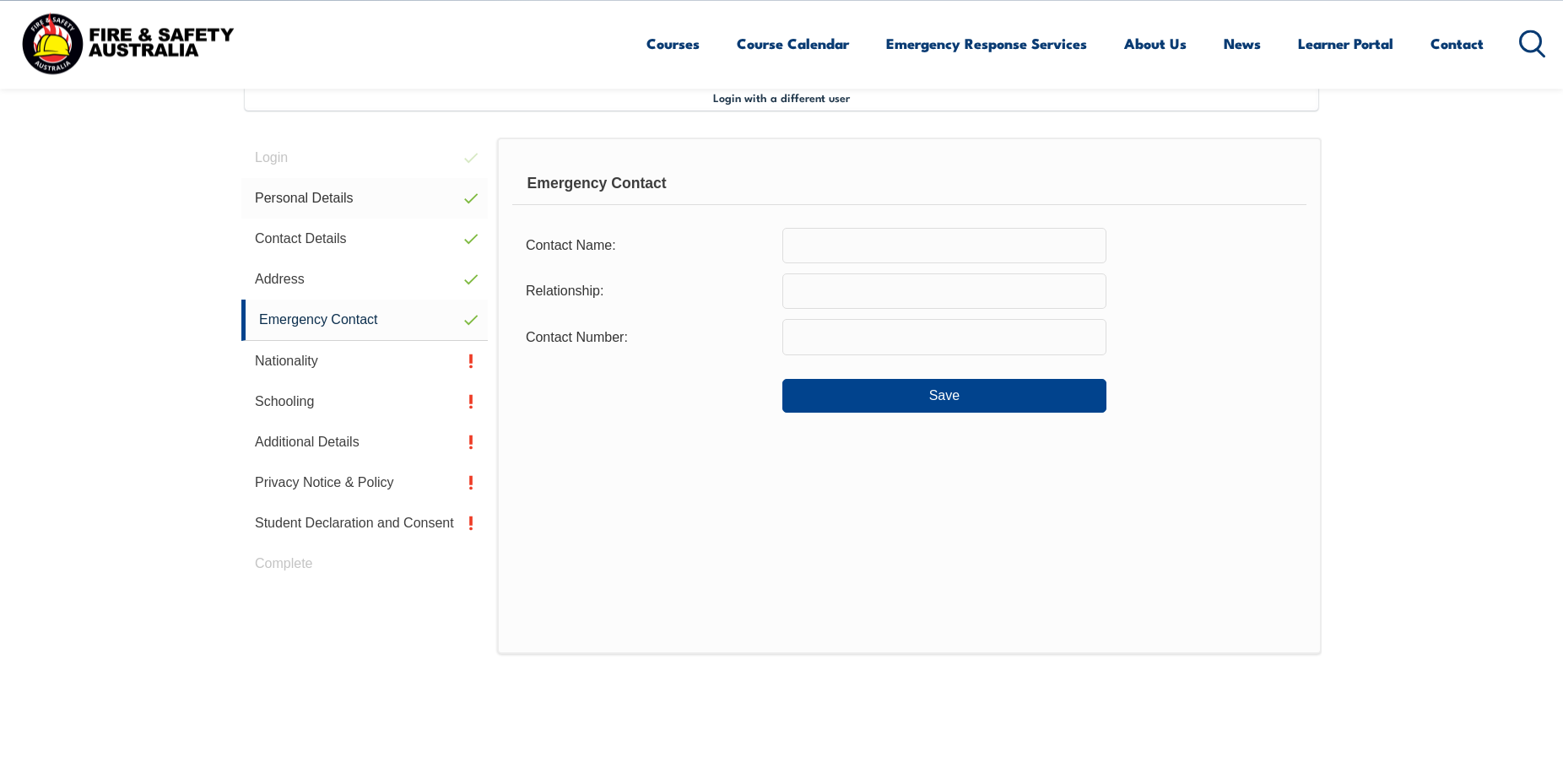
scroll to position [460, 0]
click at [820, 242] on input "text" at bounding box center [944, 246] width 324 height 35
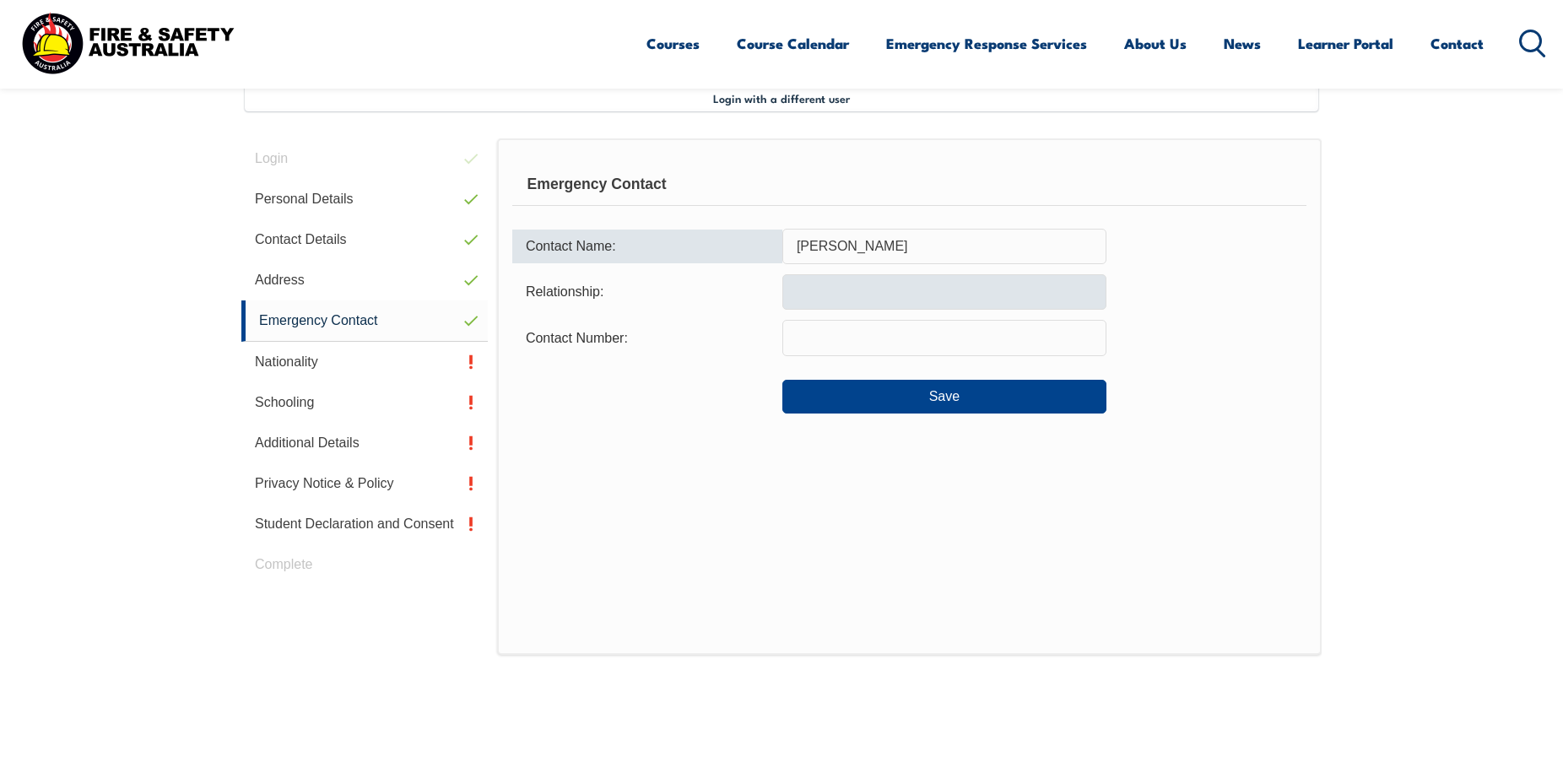
type input "Leon Hocking"
click at [800, 293] on input "text" at bounding box center [944, 291] width 324 height 35
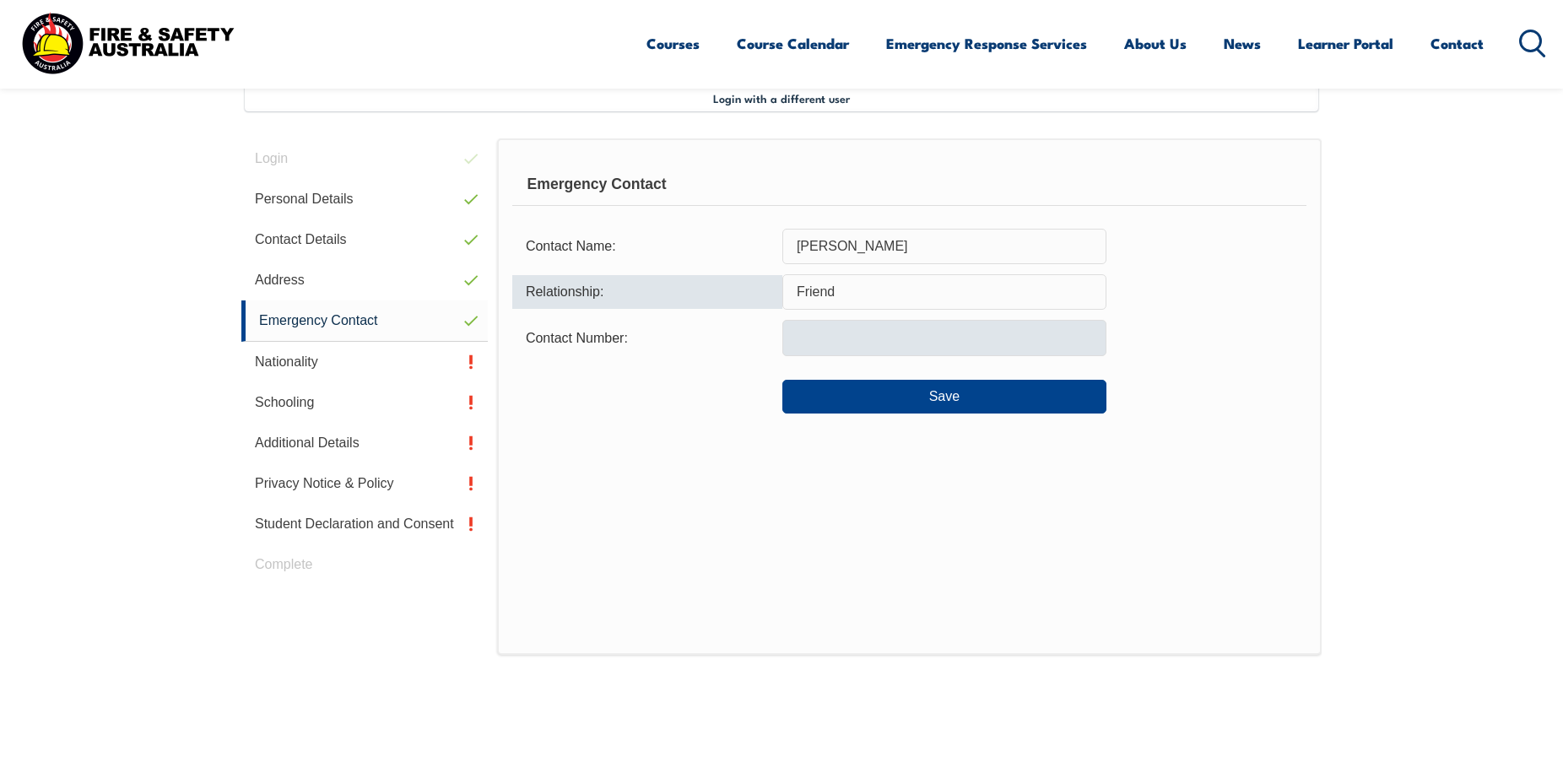
type input "Friend"
click at [848, 336] on input "text" at bounding box center [944, 337] width 324 height 35
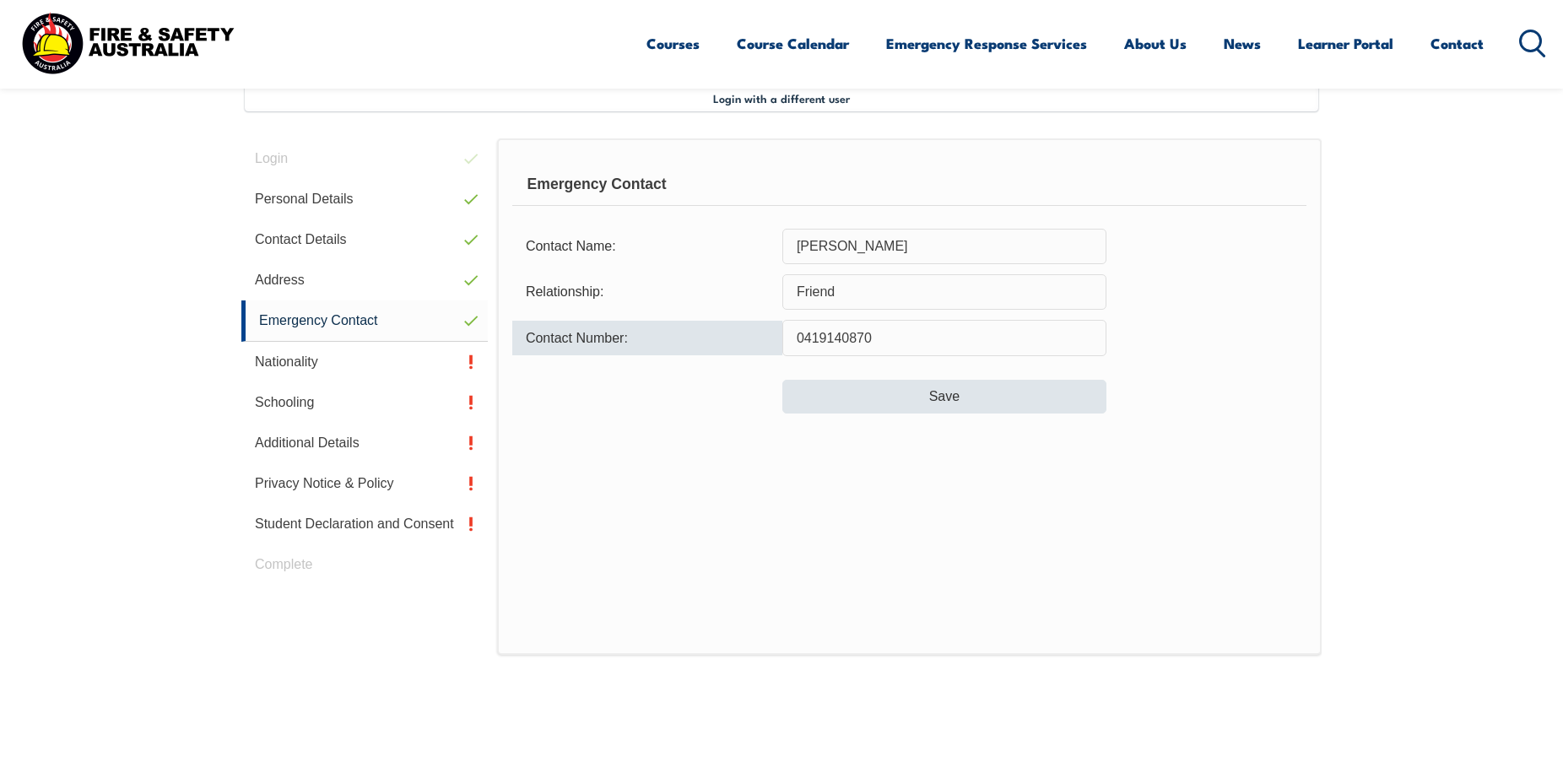
type input "0419140870"
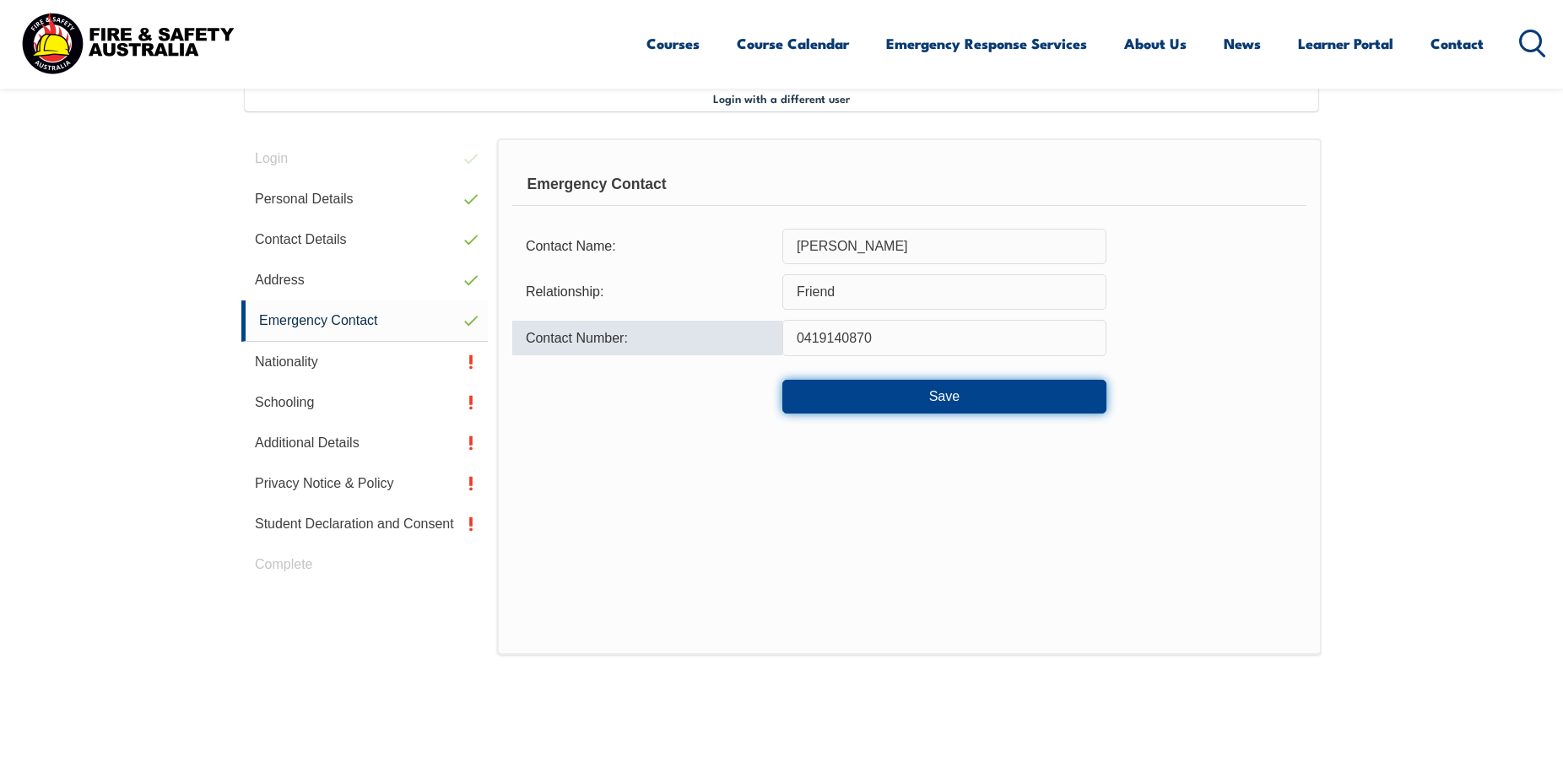
click at [843, 394] on button "Save" at bounding box center [944, 396] width 324 height 34
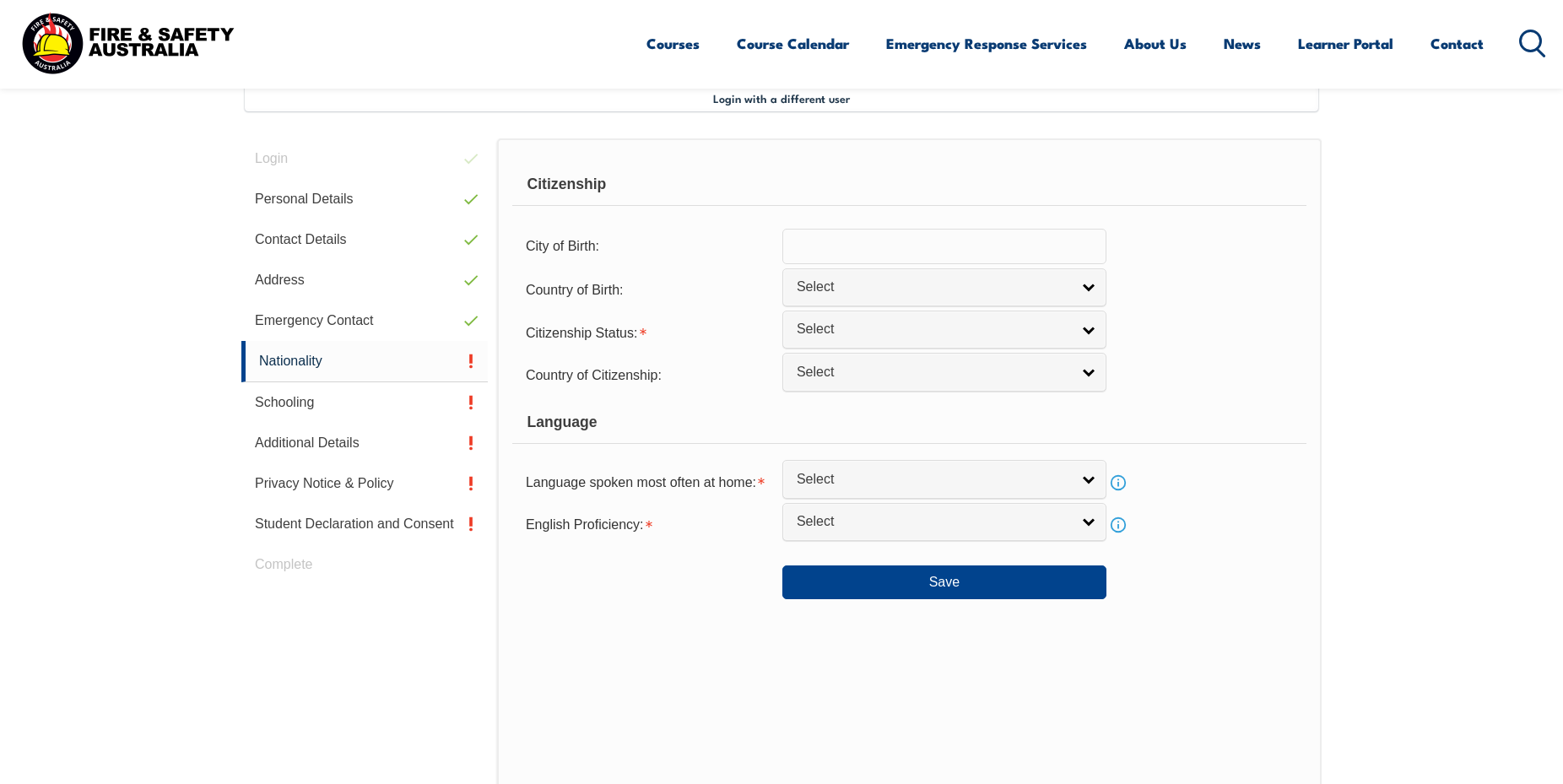
click at [808, 234] on input "text" at bounding box center [944, 246] width 324 height 35
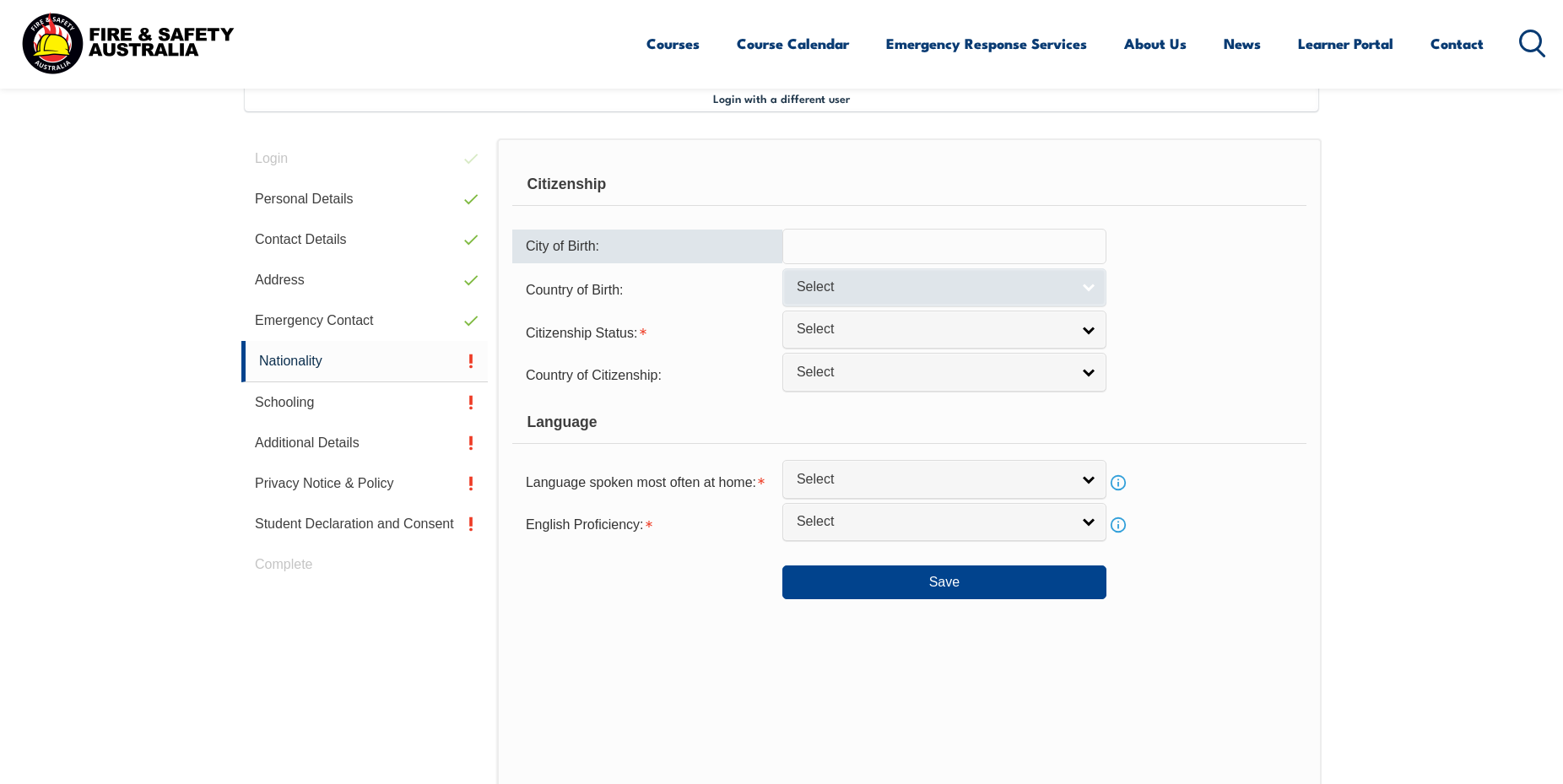
click at [845, 290] on span "Select" at bounding box center [933, 287] width 273 height 18
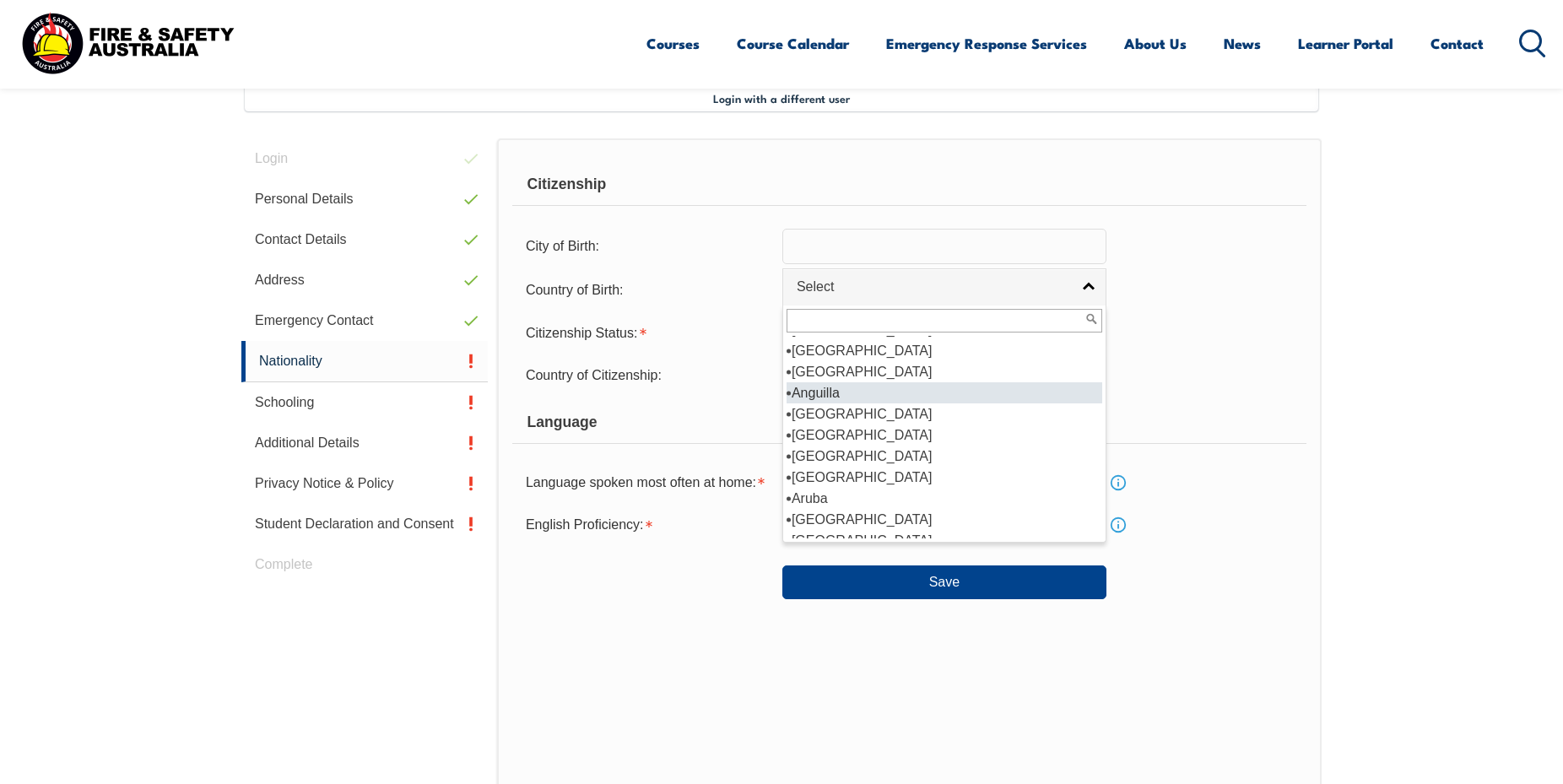
scroll to position [202, 0]
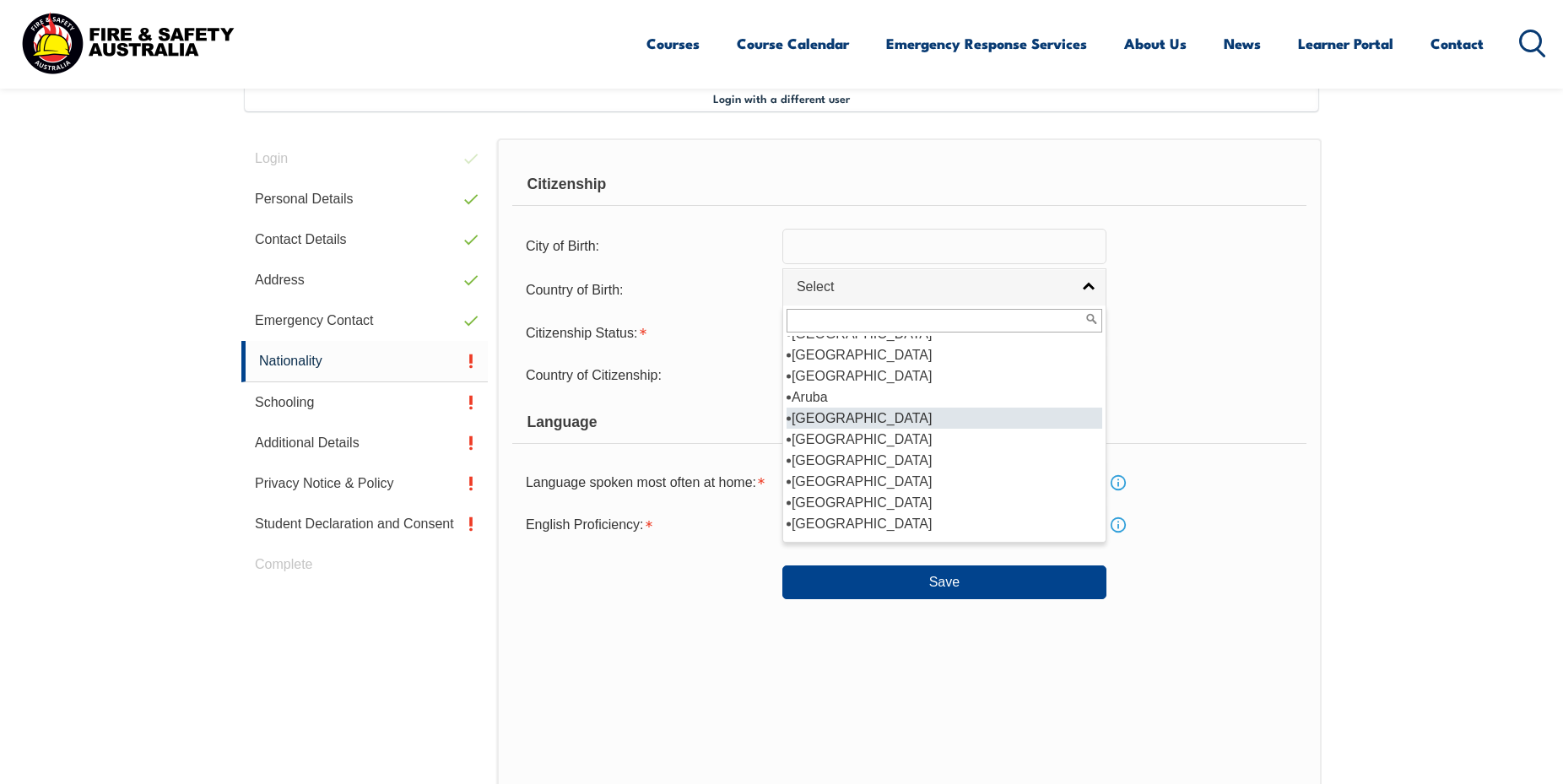
click at [825, 420] on li "Australia" at bounding box center [944, 418] width 315 height 21
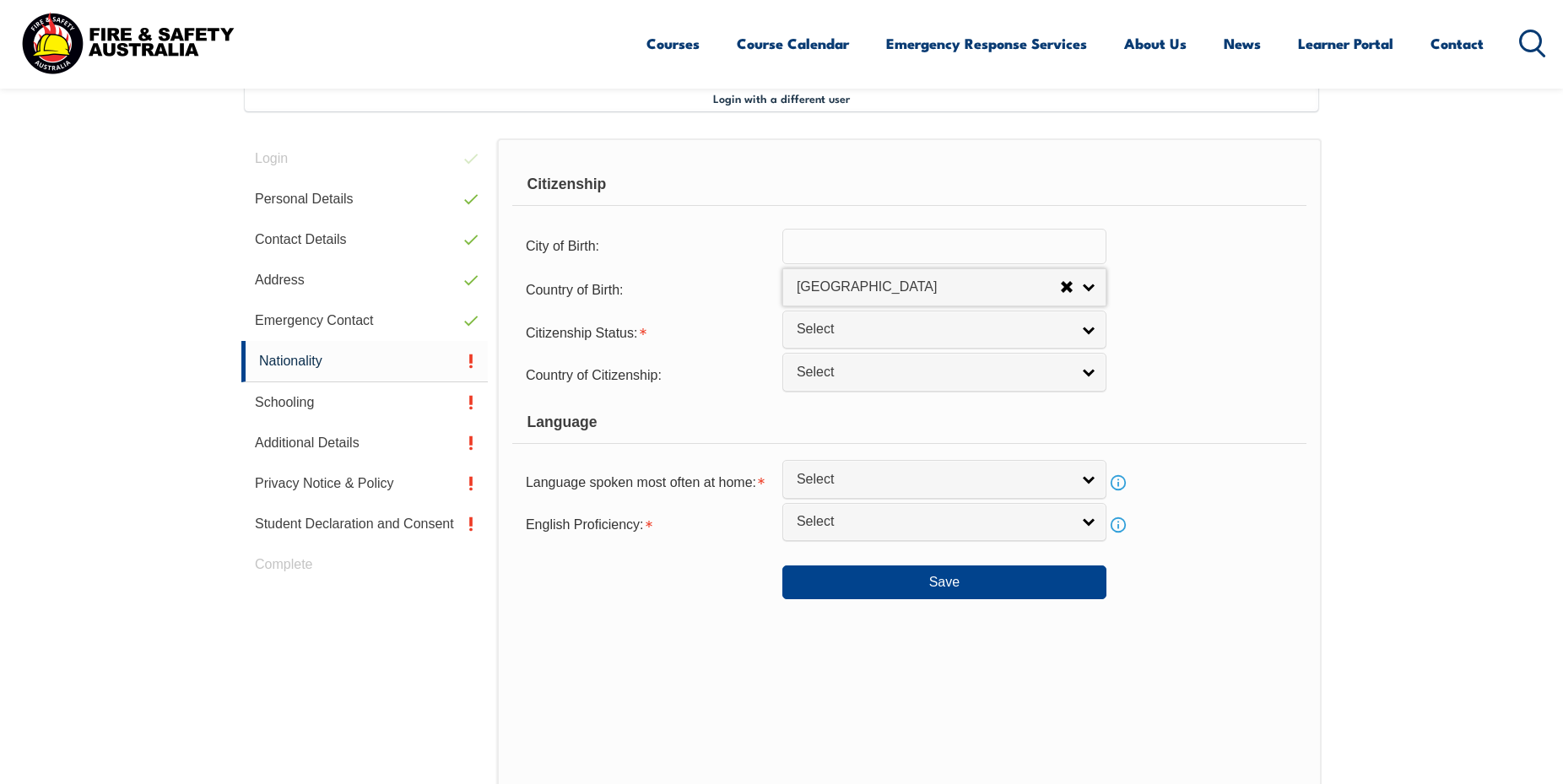
select select "1101"
click at [841, 339] on span "Select" at bounding box center [933, 329] width 273 height 18
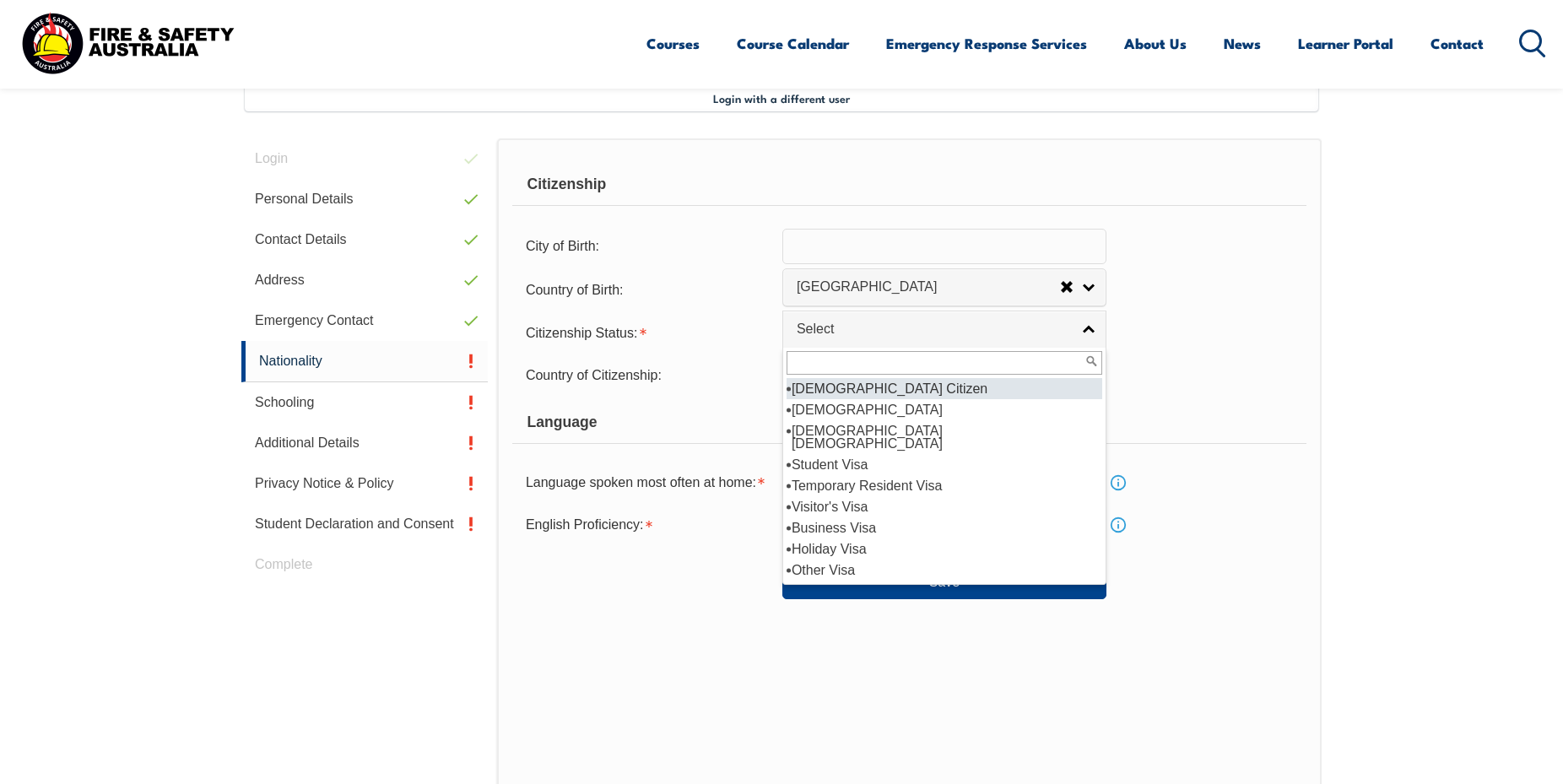
click at [838, 399] on li "Australian Citizen" at bounding box center [944, 389] width 315 height 21
select select "1"
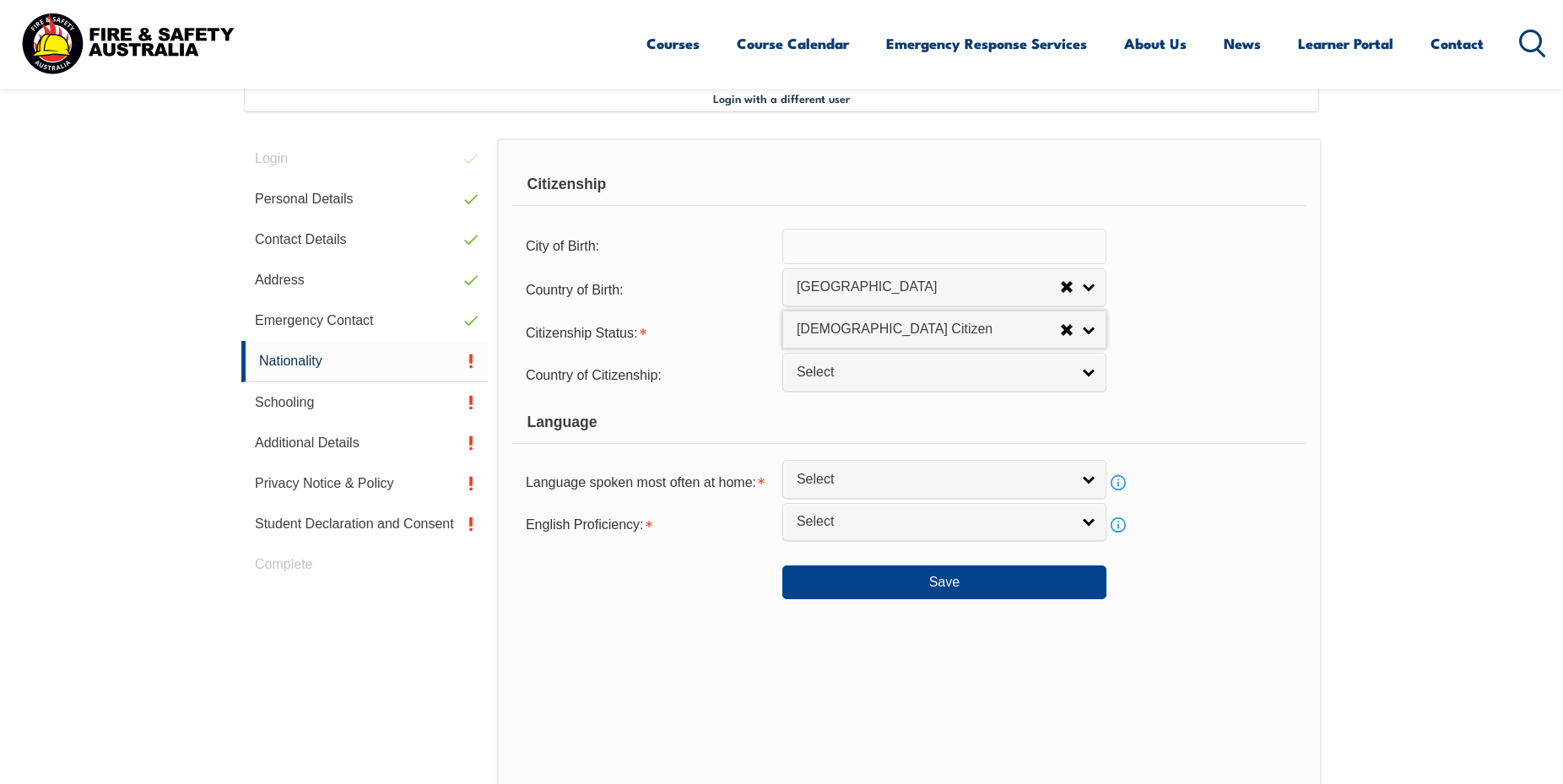
click at [838, 391] on link "Select" at bounding box center [944, 371] width 324 height 38
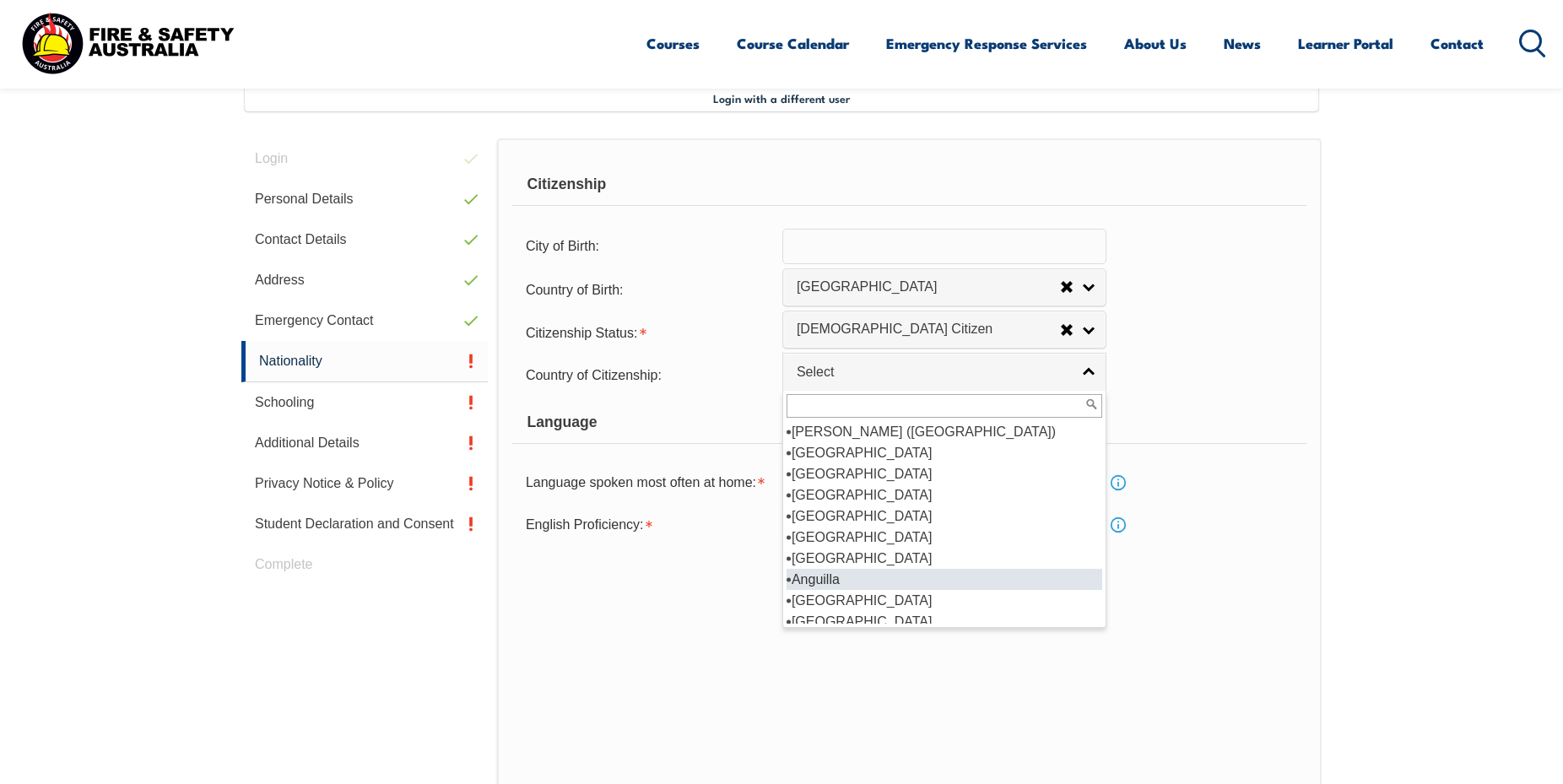
scroll to position [102, 0]
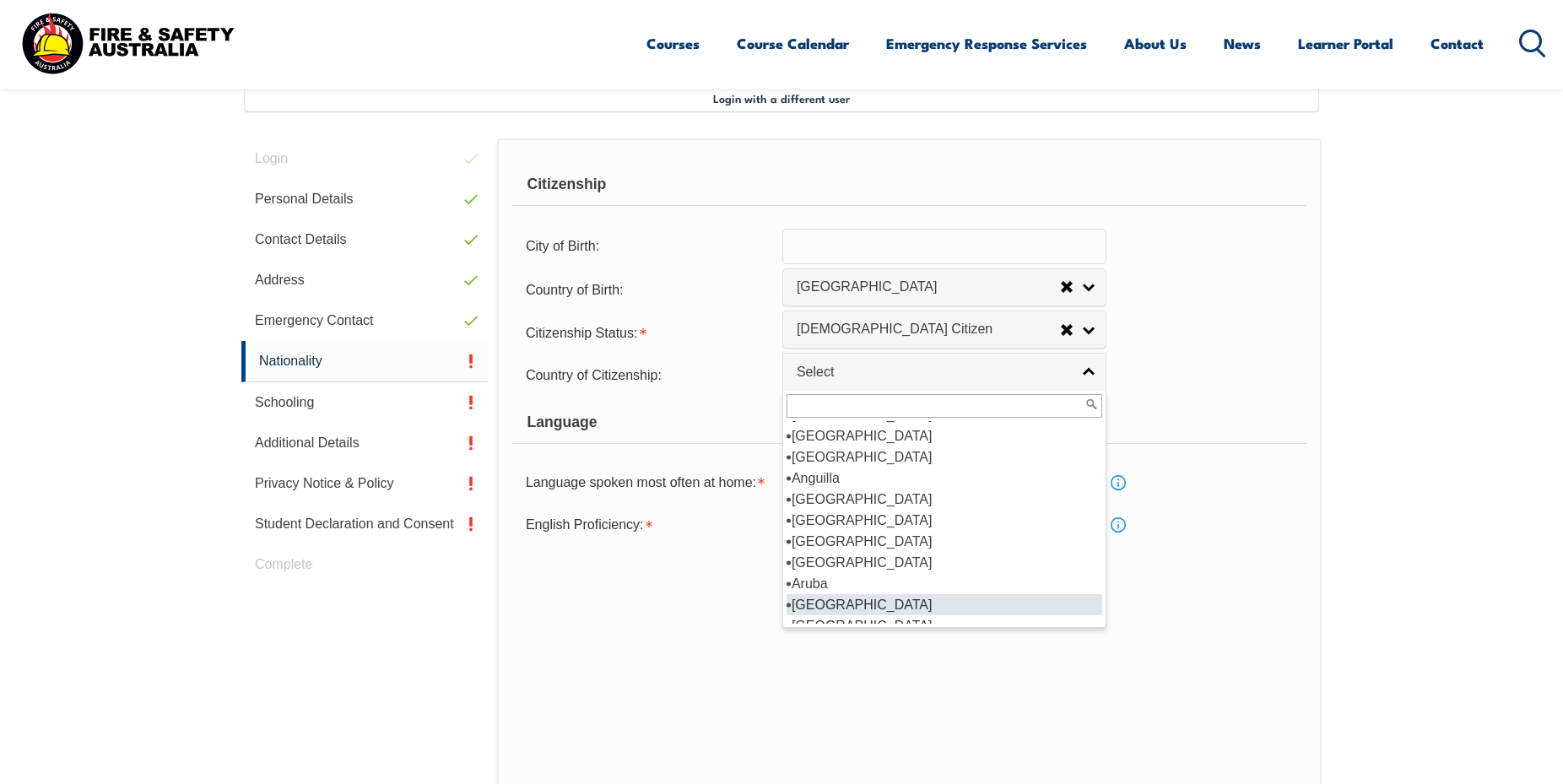
click at [825, 615] on li "Australia" at bounding box center [944, 605] width 315 height 21
select select "1101"
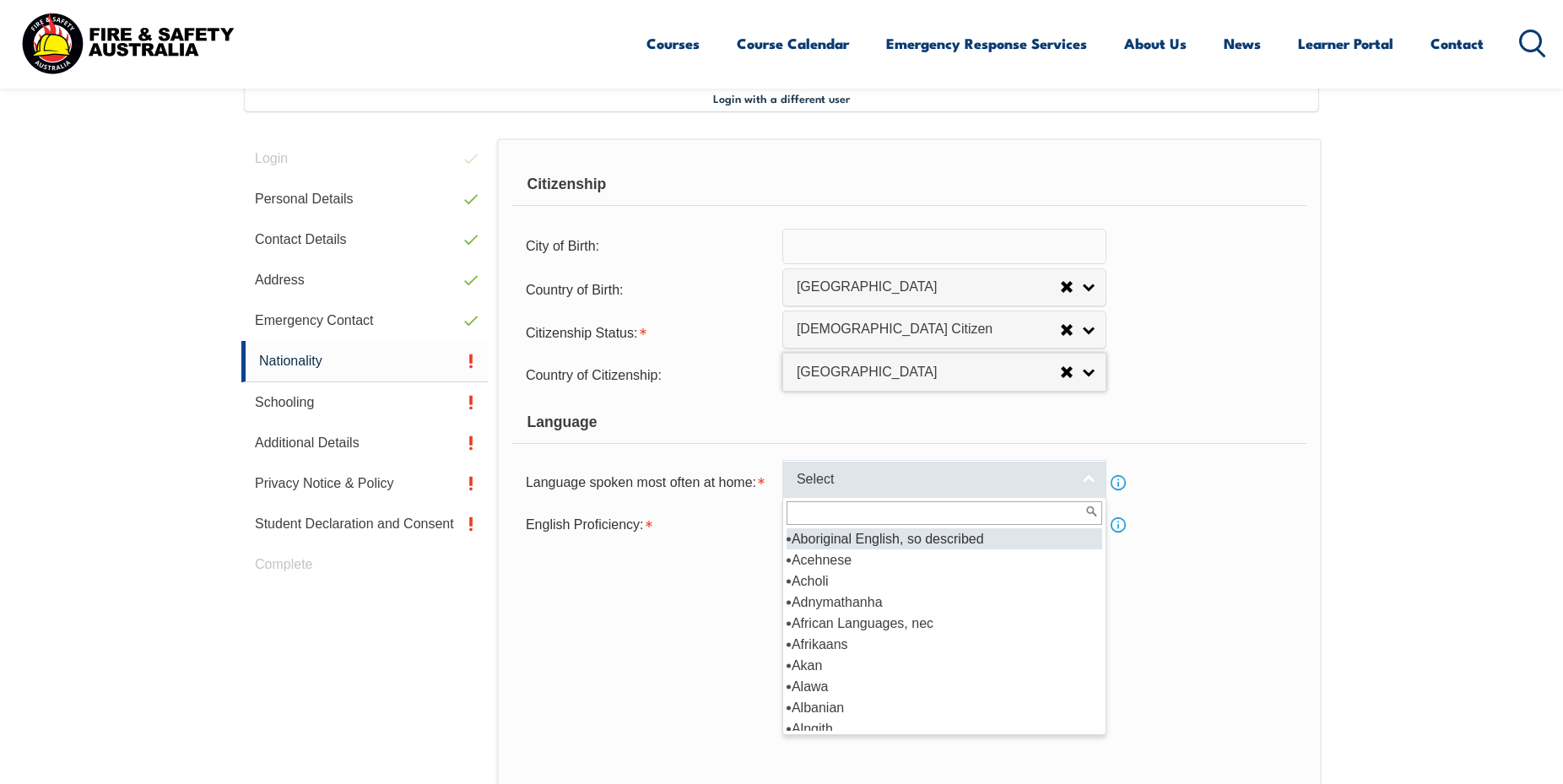
click at [850, 488] on span "Select" at bounding box center [933, 480] width 273 height 18
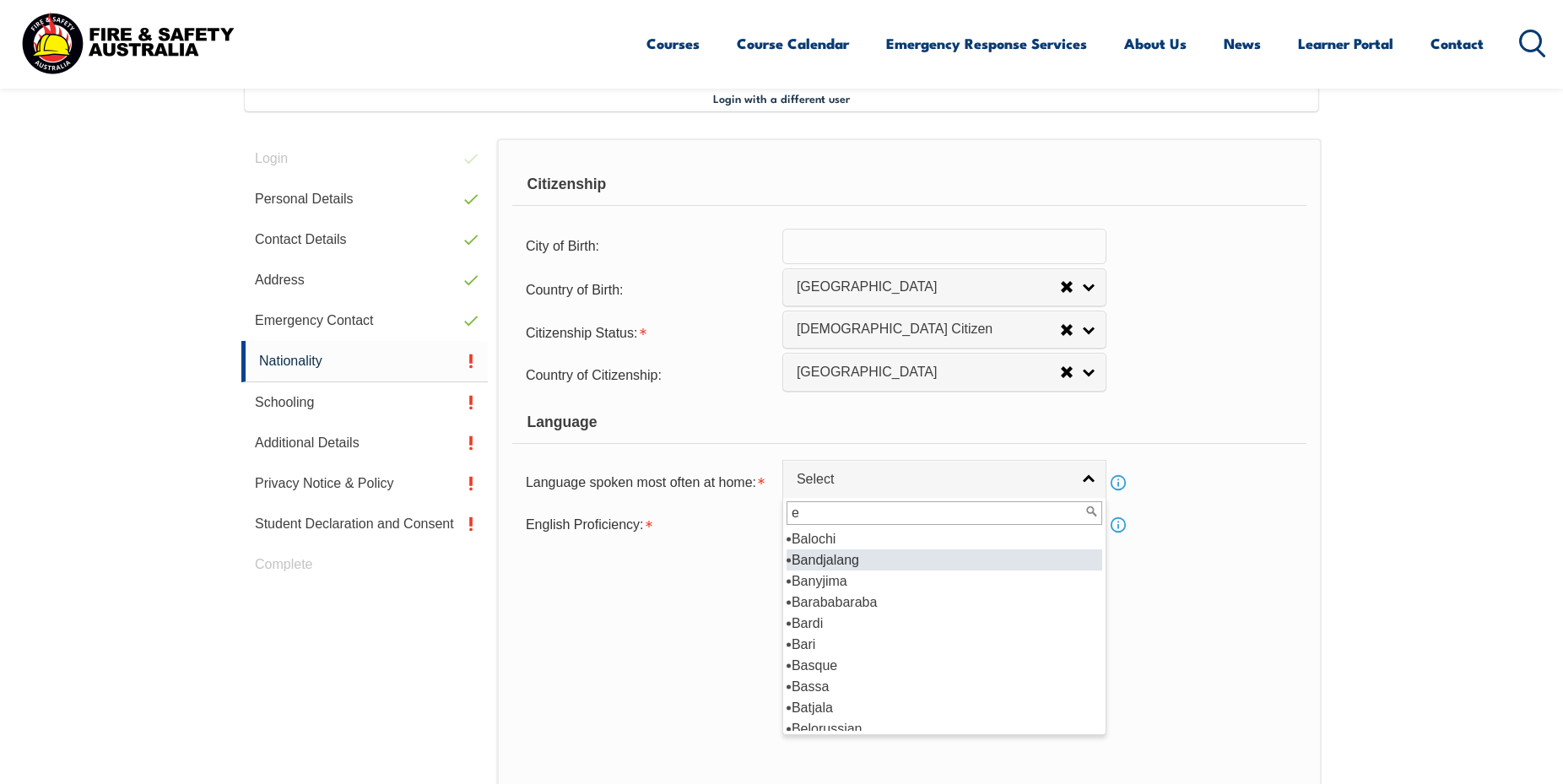
scroll to position [0, 0]
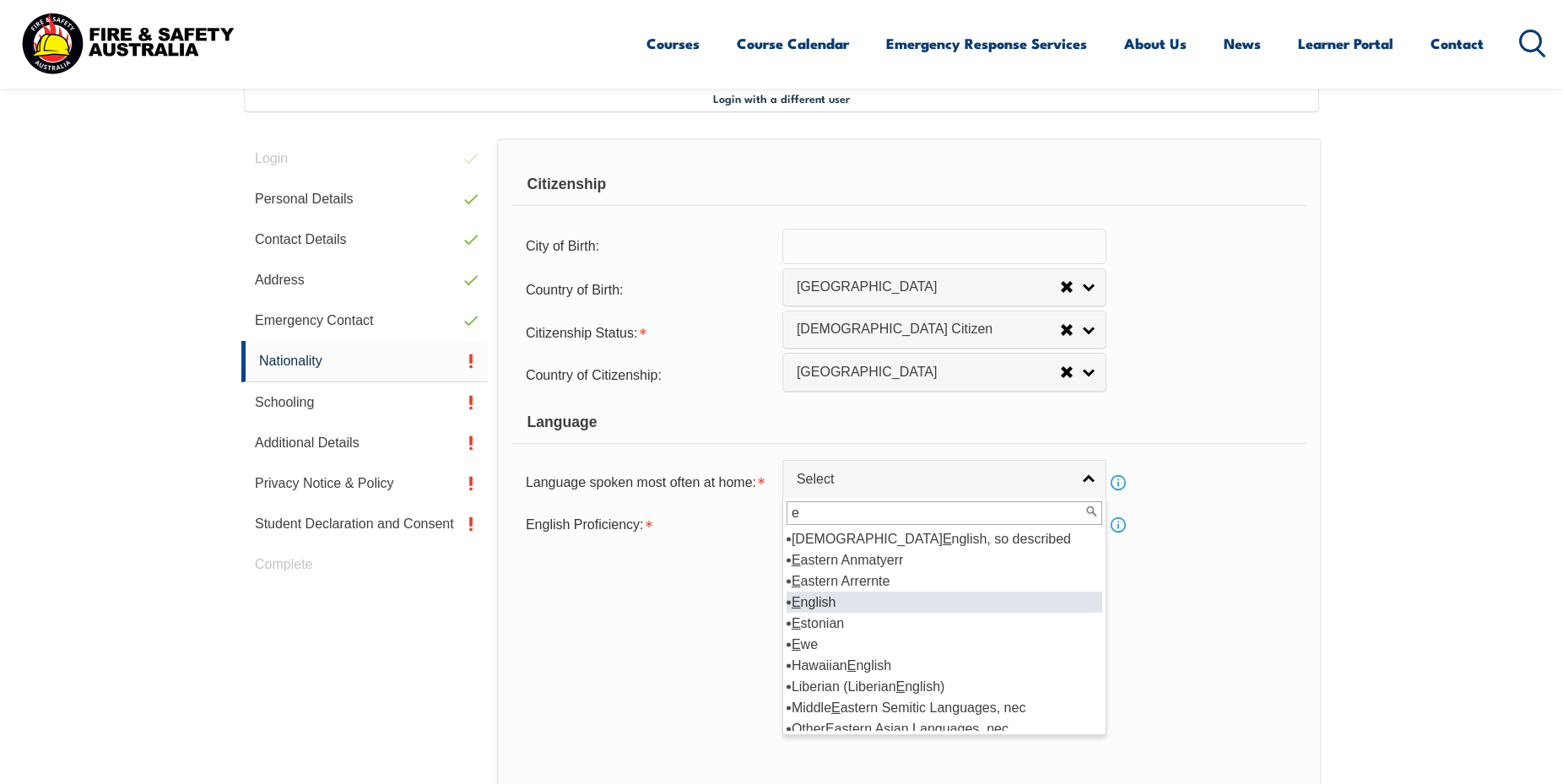
type input "e"
click at [826, 613] on li "E nglish" at bounding box center [944, 602] width 315 height 21
select select "1201"
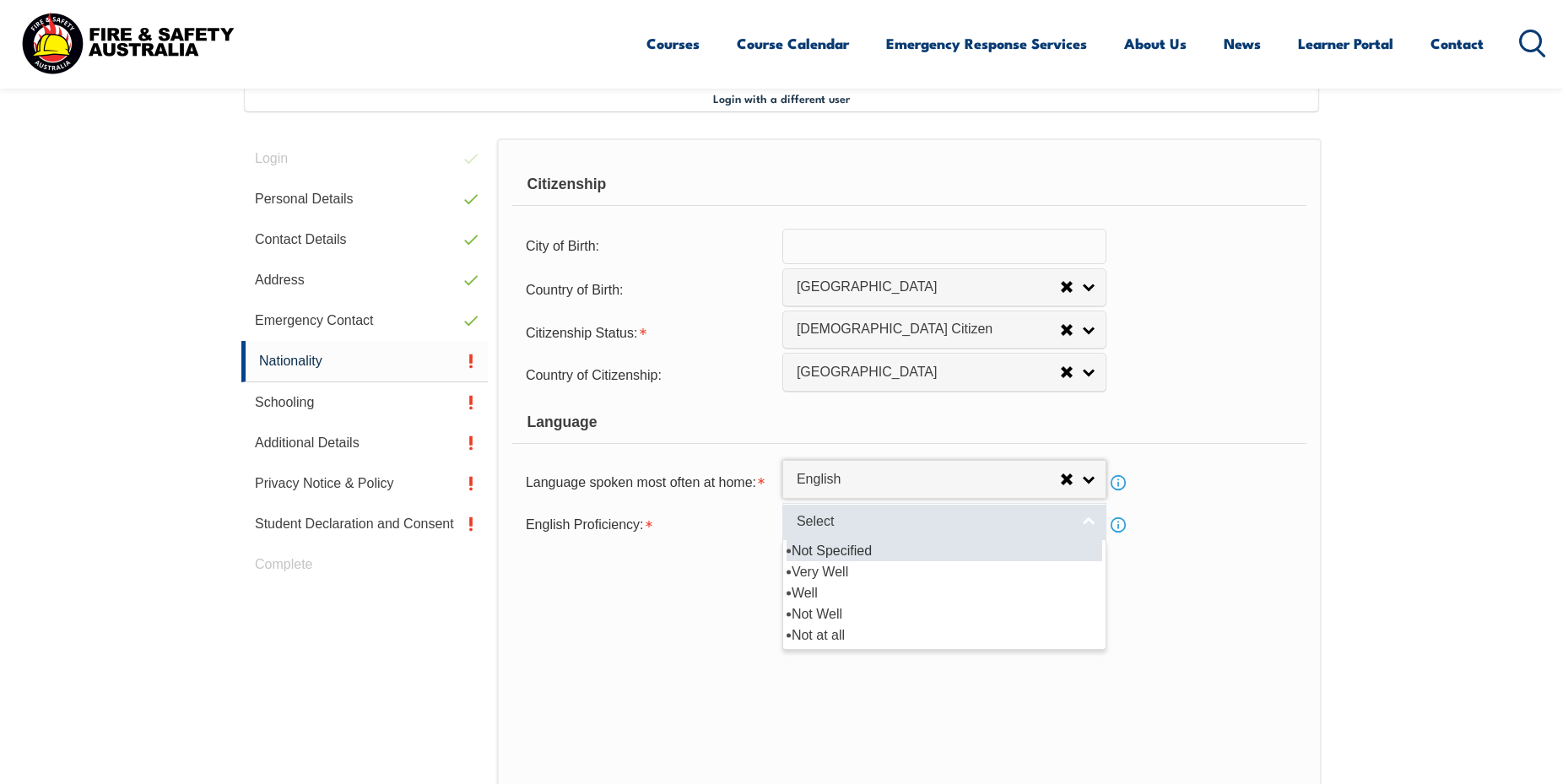
click at [833, 531] on span "Select" at bounding box center [933, 522] width 273 height 18
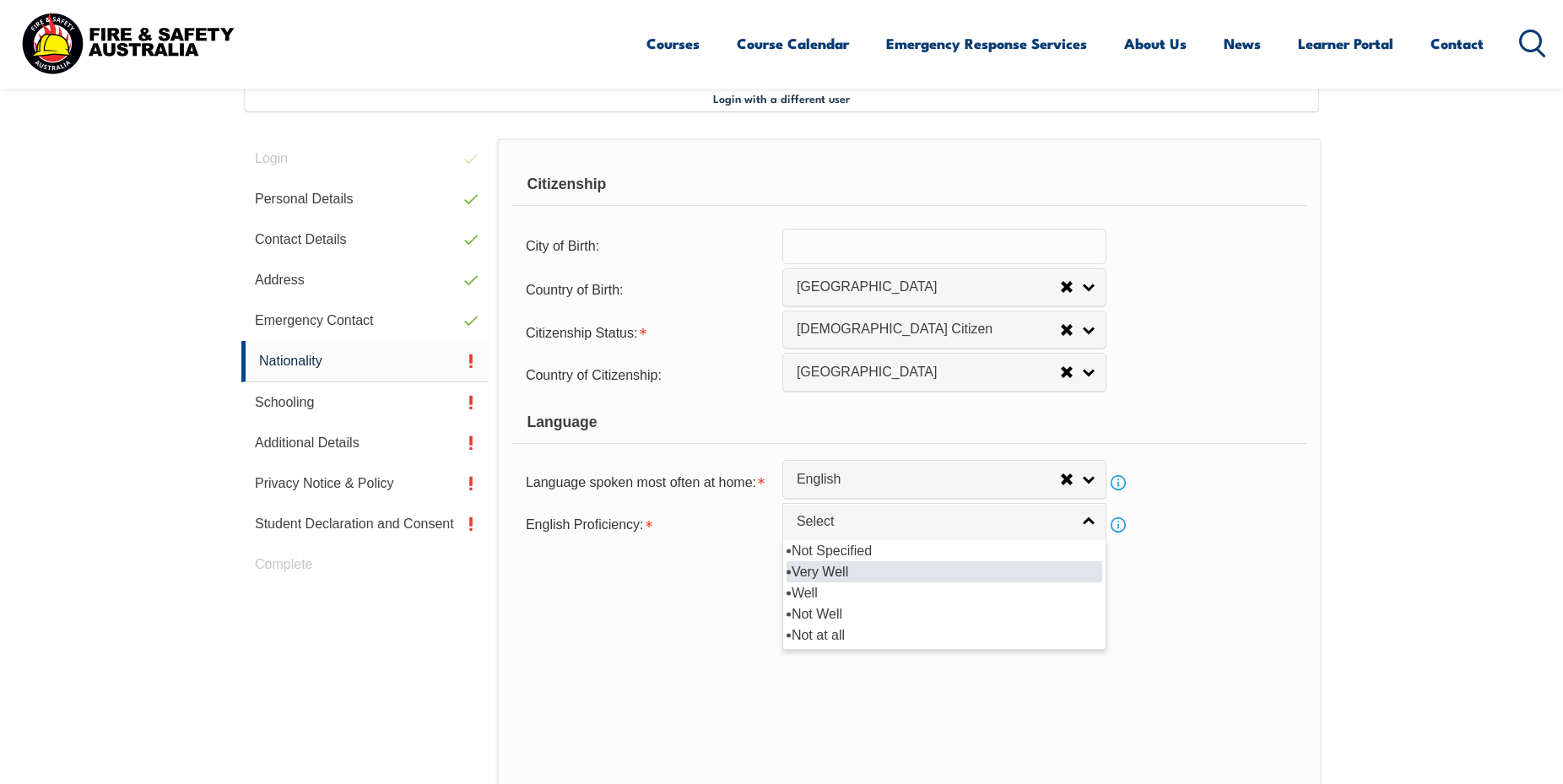
click at [830, 582] on li "Very Well" at bounding box center [944, 571] width 315 height 21
select select "1"
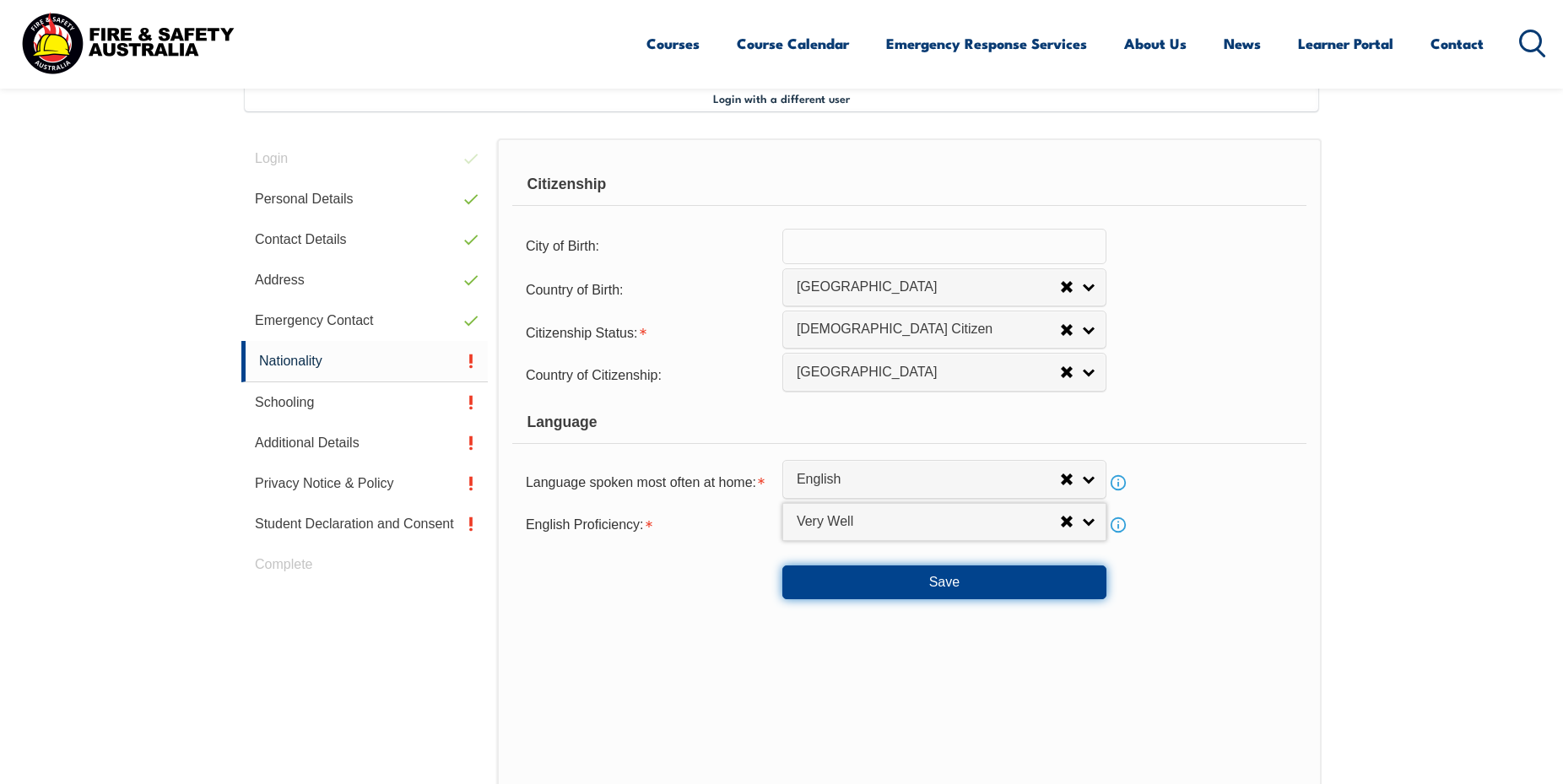
click at [930, 600] on button "Save" at bounding box center [944, 582] width 324 height 34
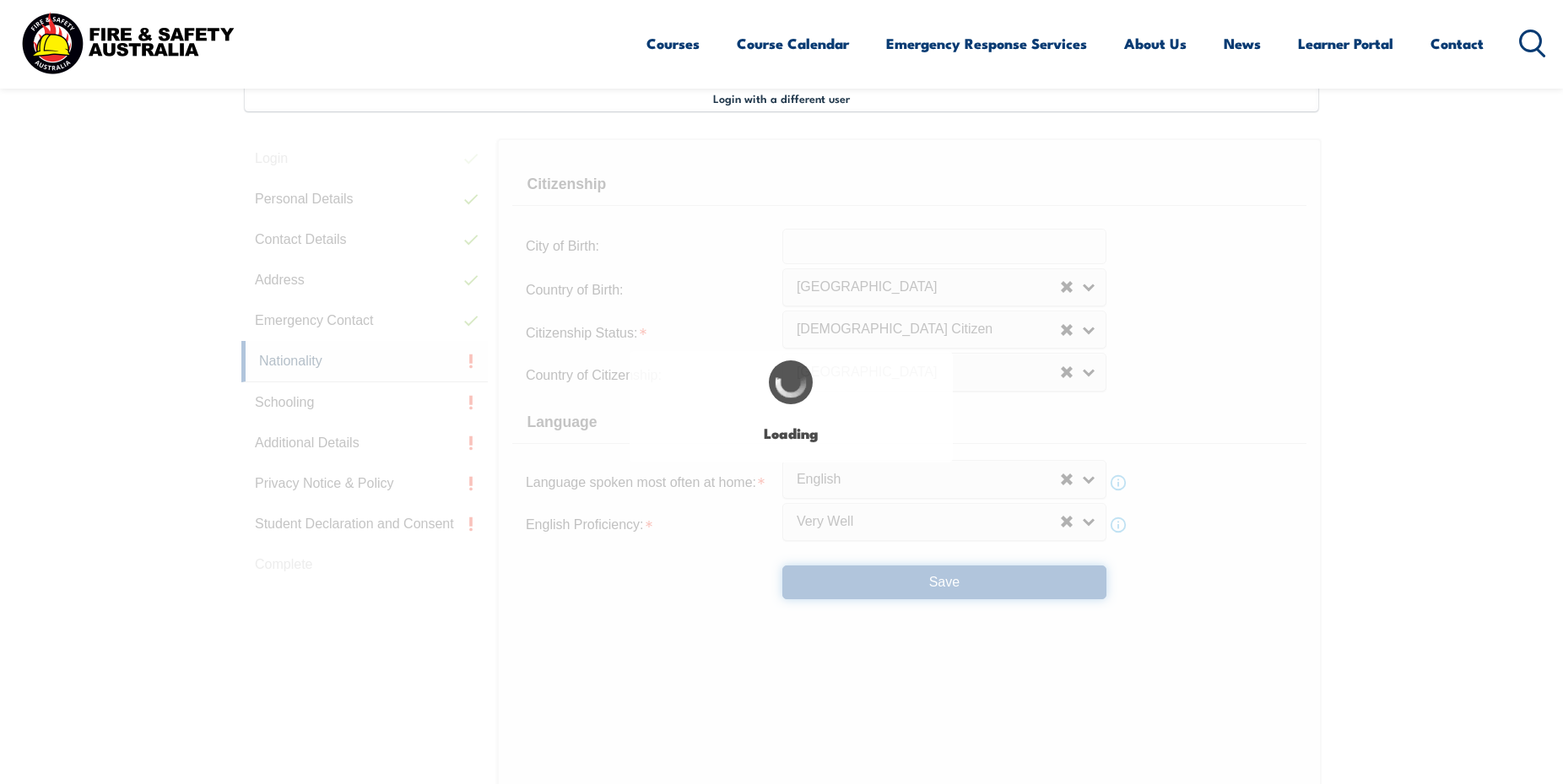
select select "false"
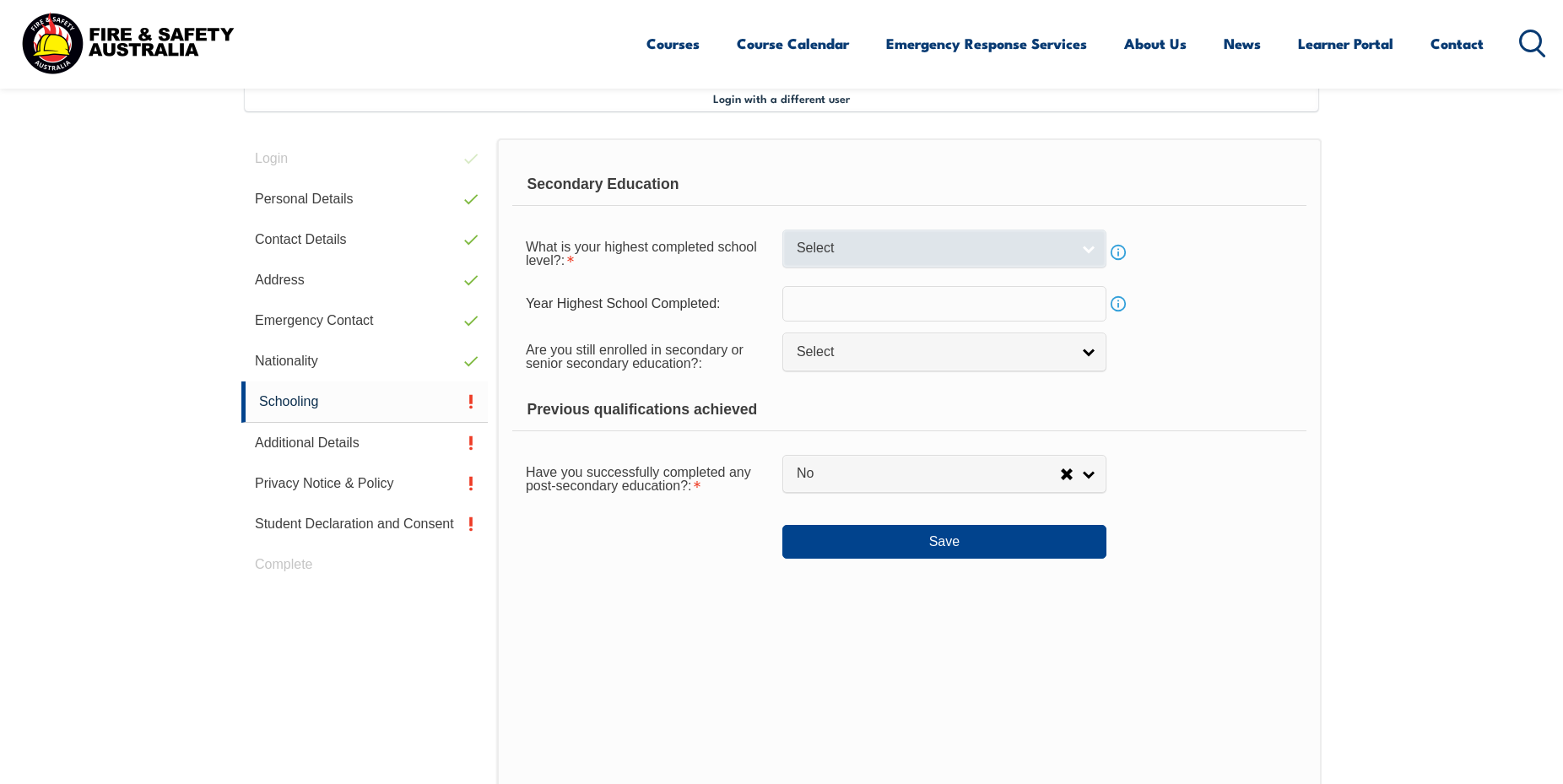
click at [842, 256] on span "Select" at bounding box center [933, 248] width 273 height 18
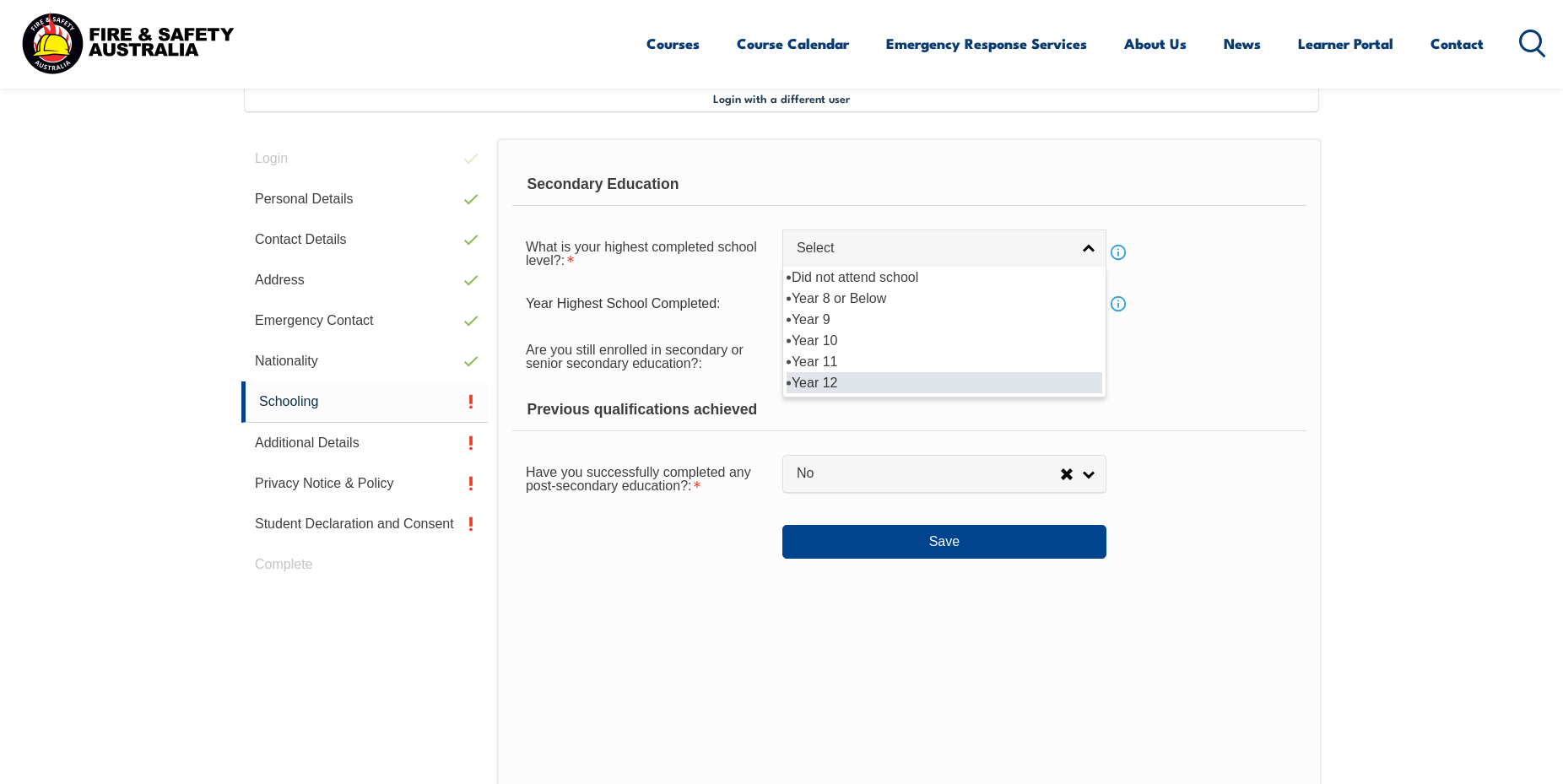
click at [821, 390] on li "Year 12" at bounding box center [944, 383] width 315 height 21
select select "12"
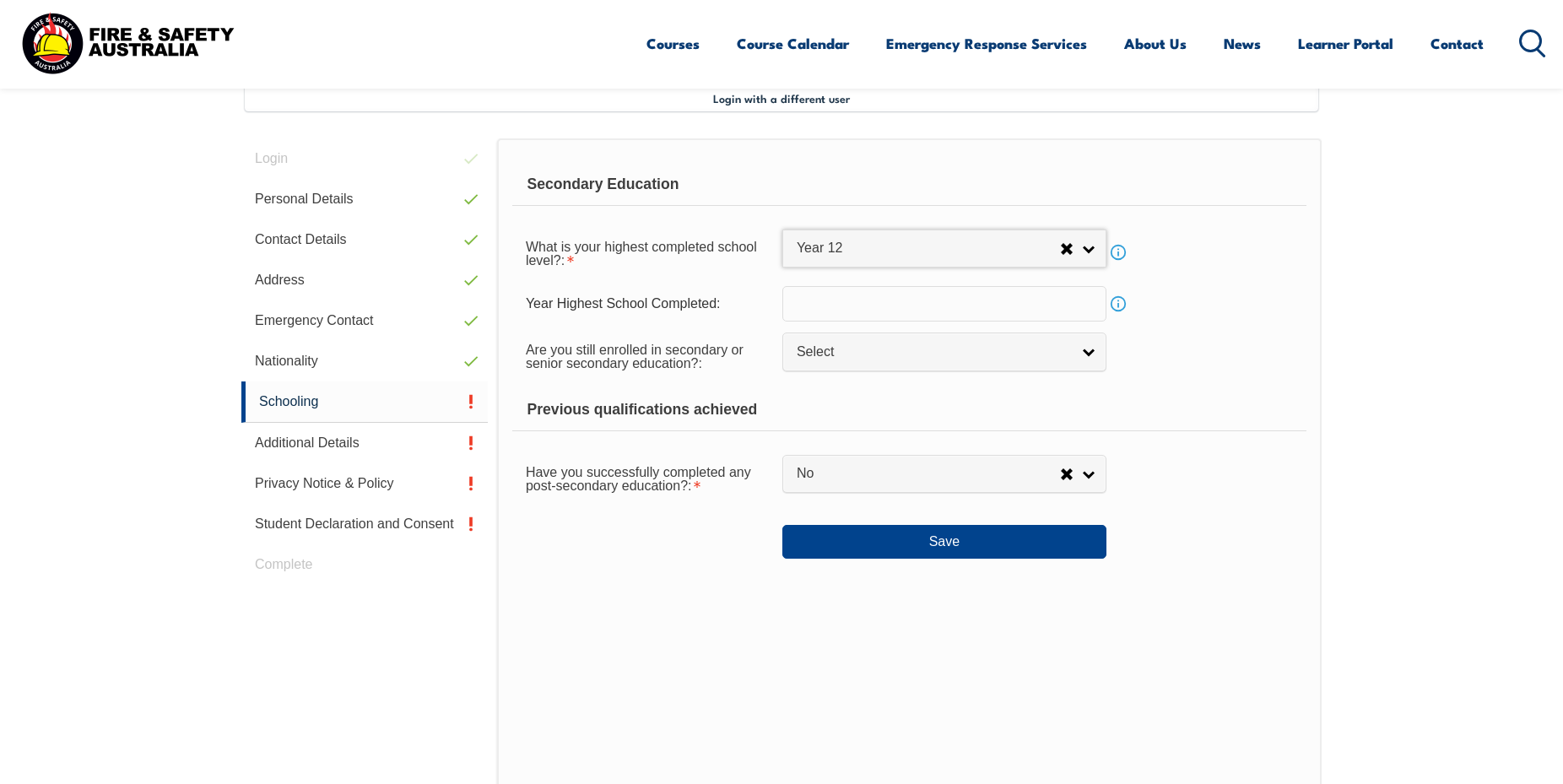
click at [839, 310] on input "text" at bounding box center [944, 303] width 324 height 35
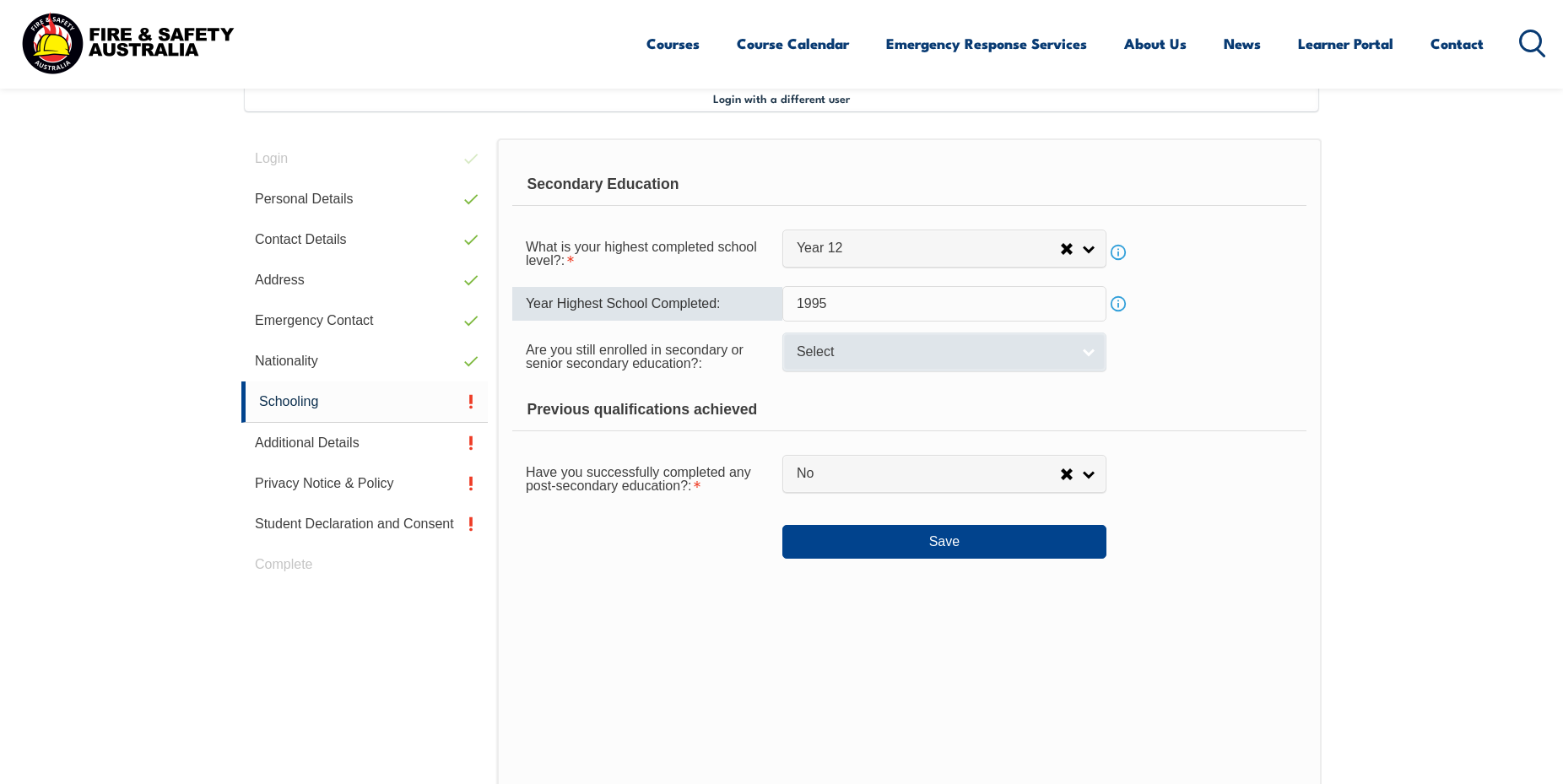
type input "1995"
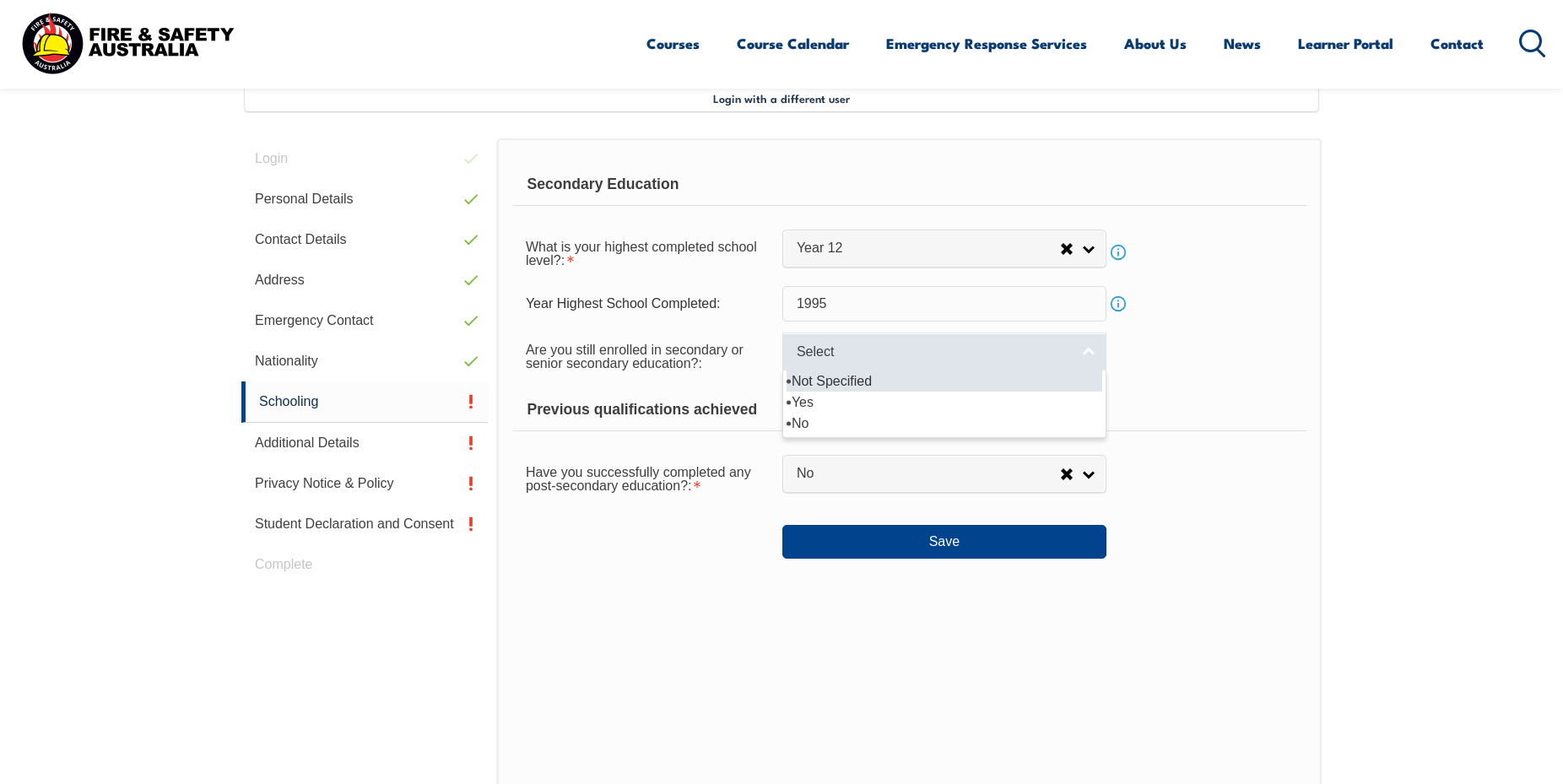
click at [868, 360] on span "Select" at bounding box center [933, 352] width 273 height 18
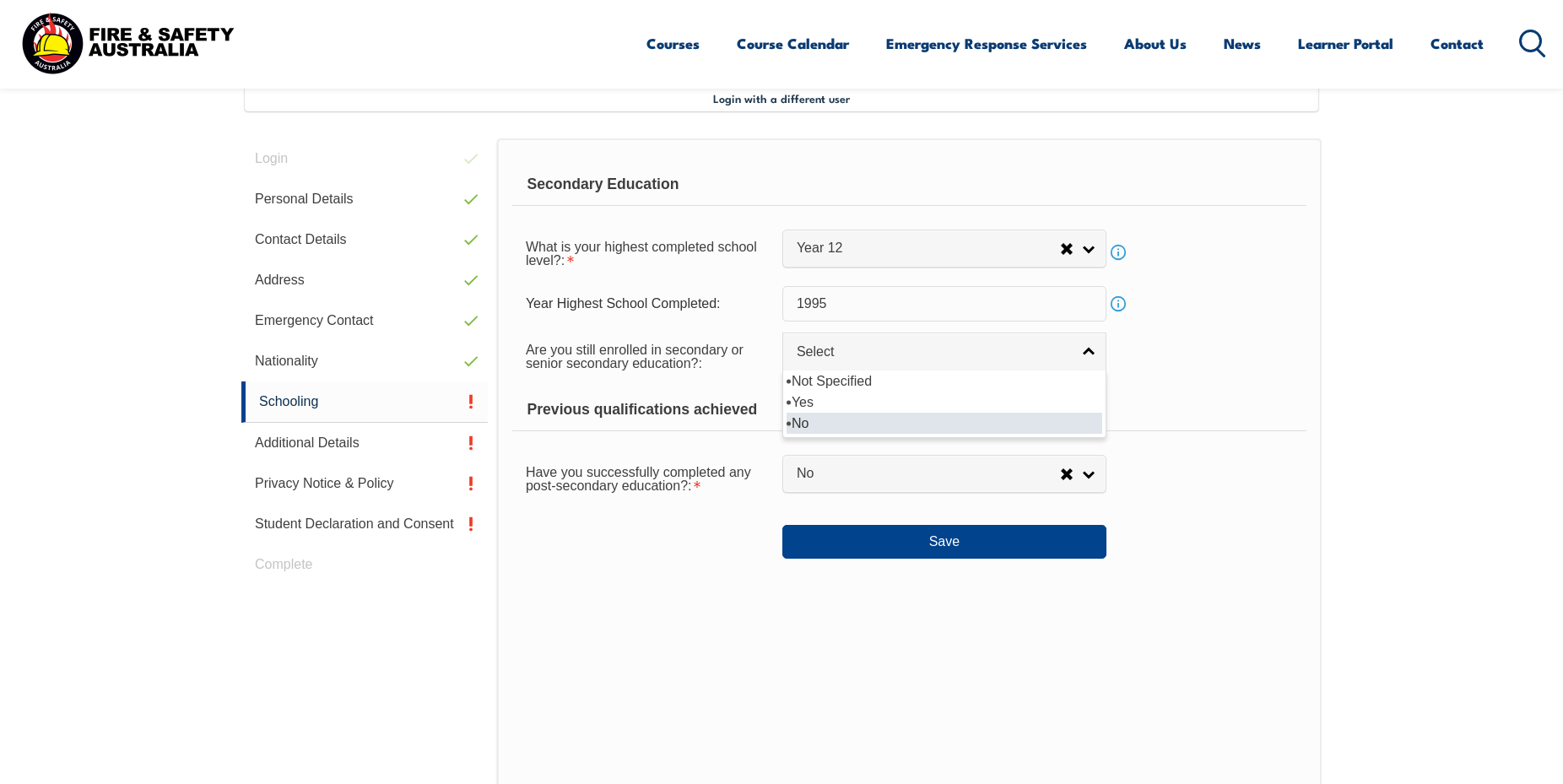
click at [804, 426] on li "No" at bounding box center [944, 423] width 315 height 21
select select "false"
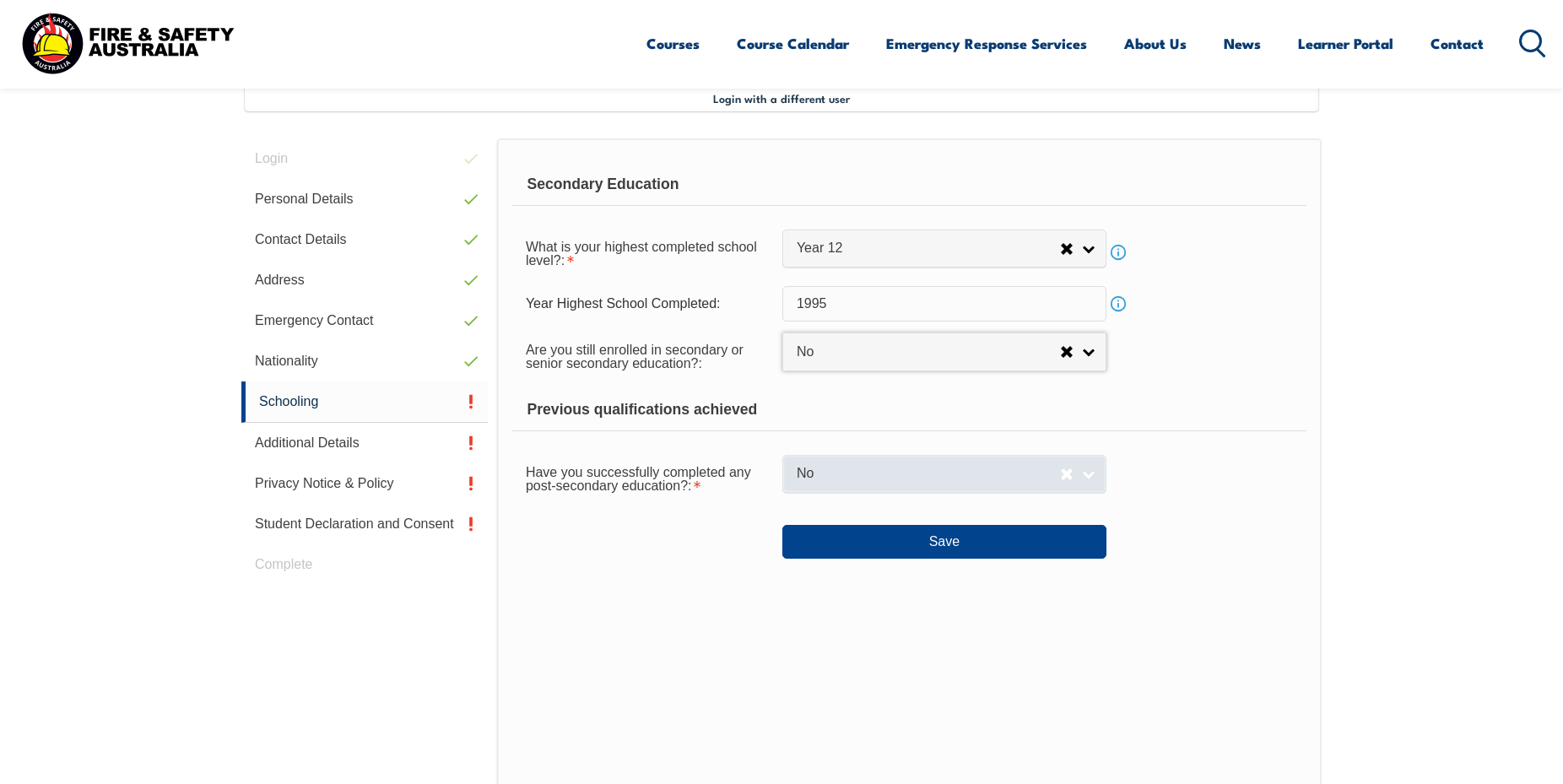
click at [888, 473] on span "No" at bounding box center [929, 474] width 264 height 18
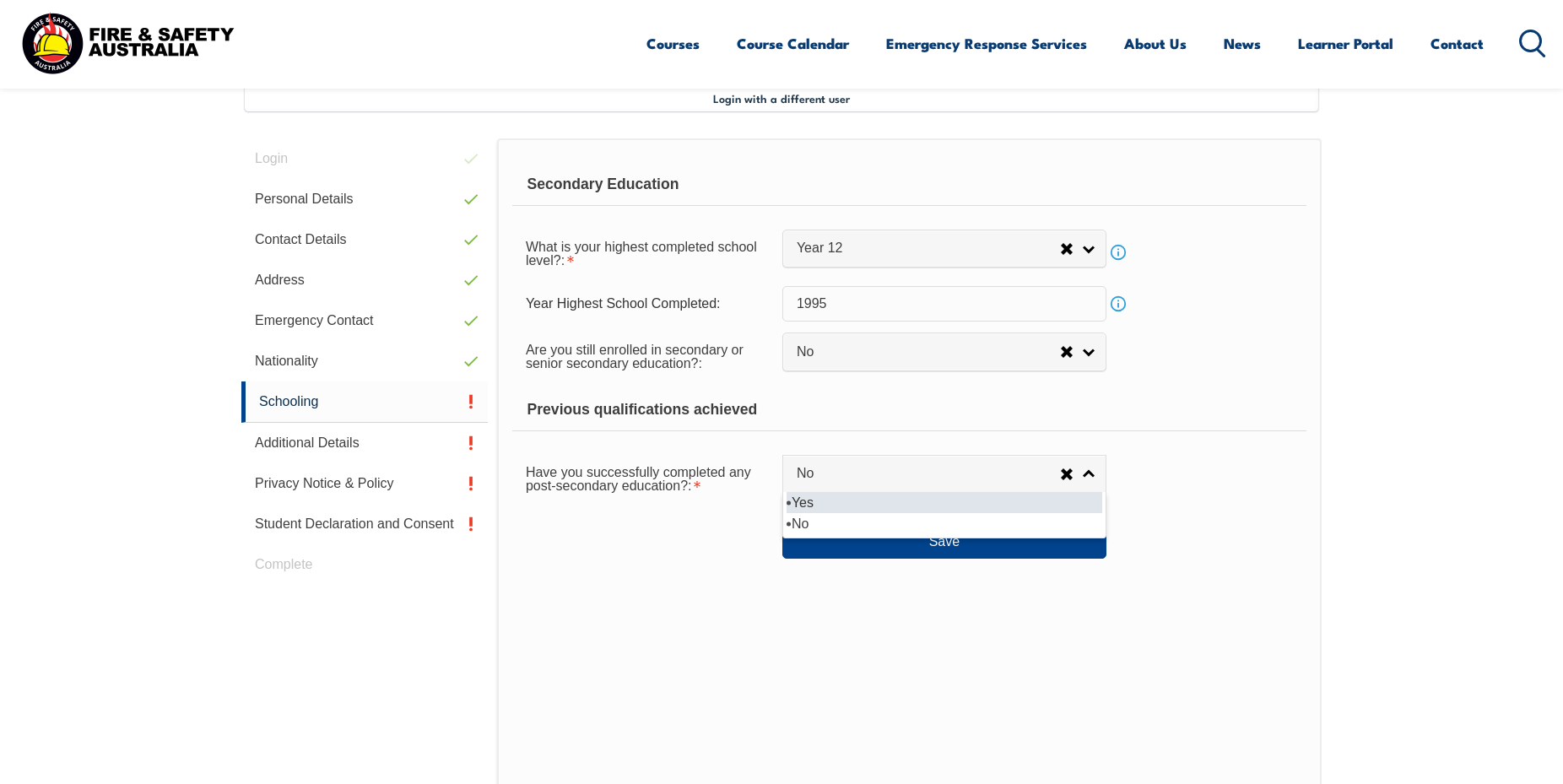
click at [822, 507] on li "Yes" at bounding box center [944, 502] width 315 height 21
select select "true"
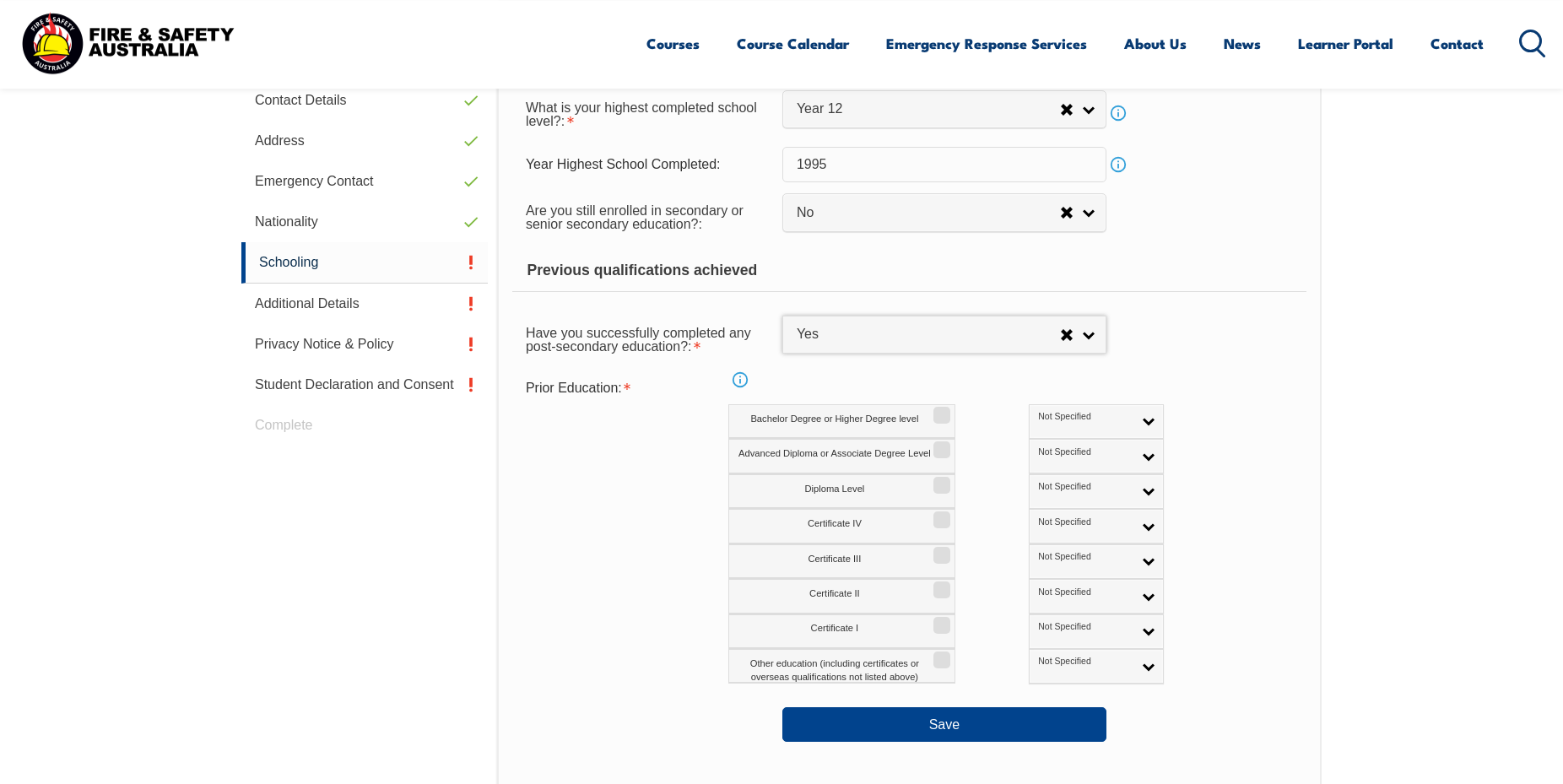
scroll to position [632, 0]
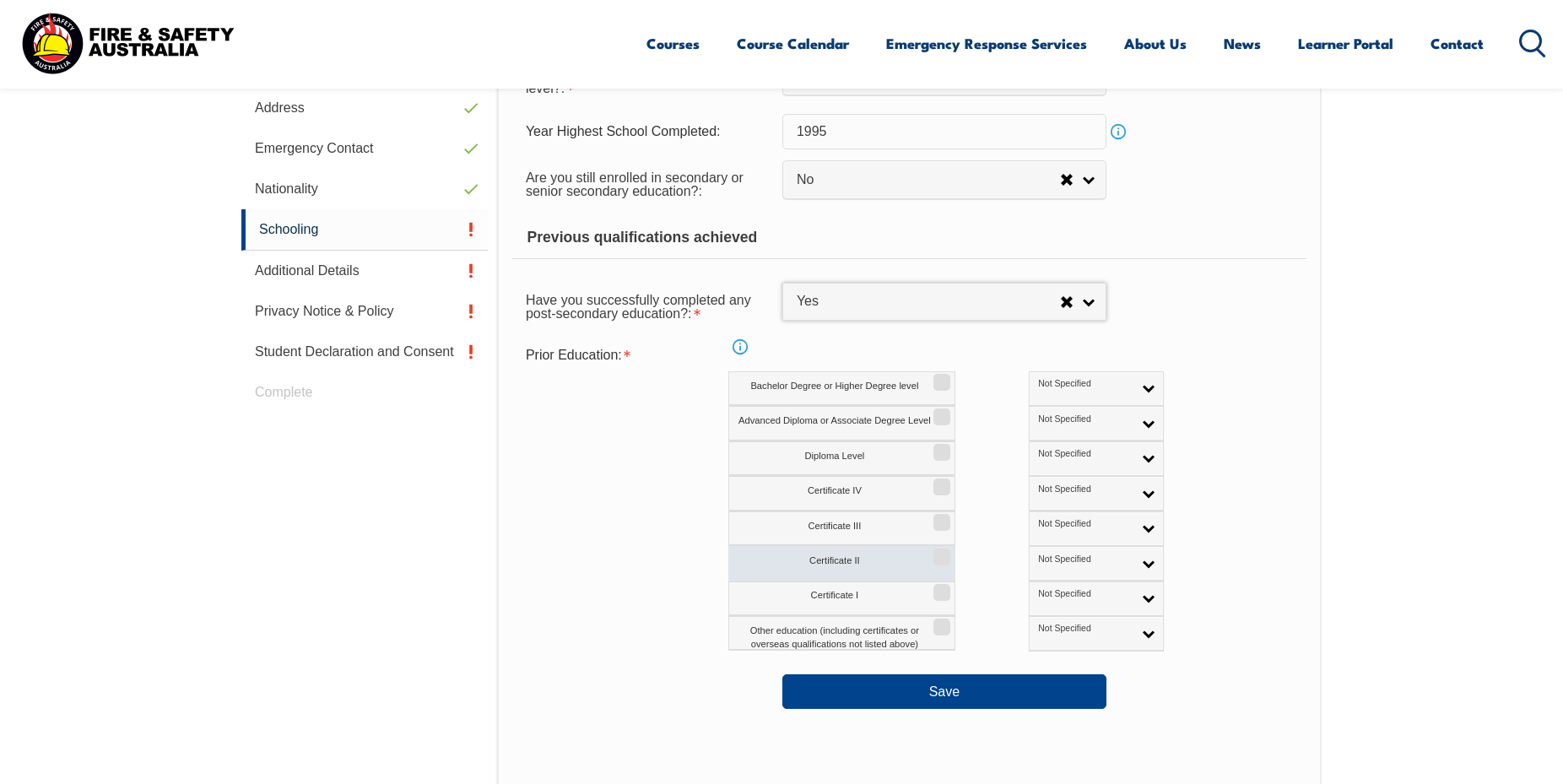
click at [827, 556] on label "Certificate II" at bounding box center [842, 563] width 227 height 34
click at [934, 552] on input "Certificate II" at bounding box center [939, 551] width 10 height 2
checkbox input "true"
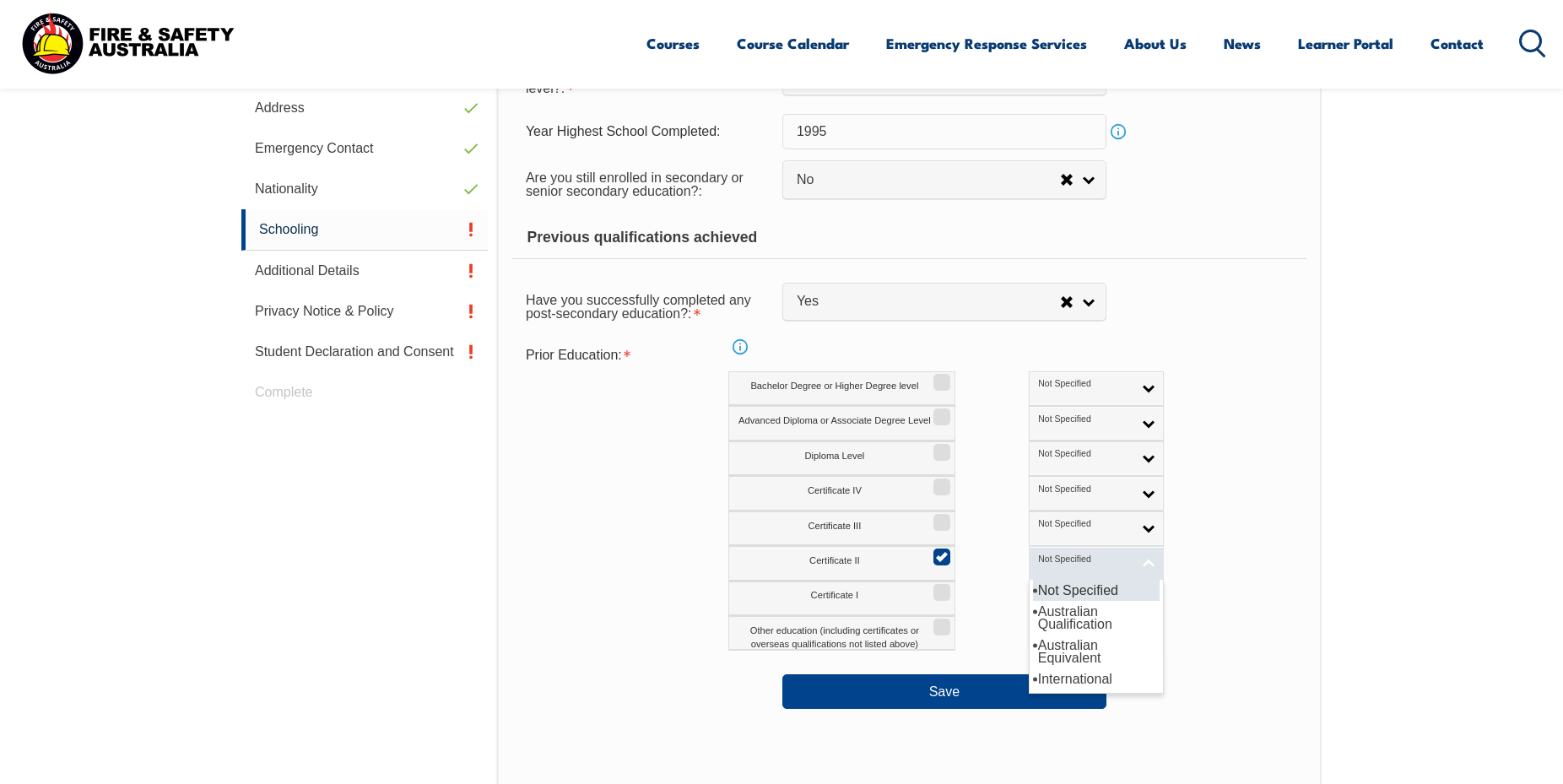
click at [1080, 566] on link "Not Specified" at bounding box center [1096, 563] width 135 height 34
click at [1033, 617] on li "Australian Qualification" at bounding box center [1096, 618] width 127 height 34
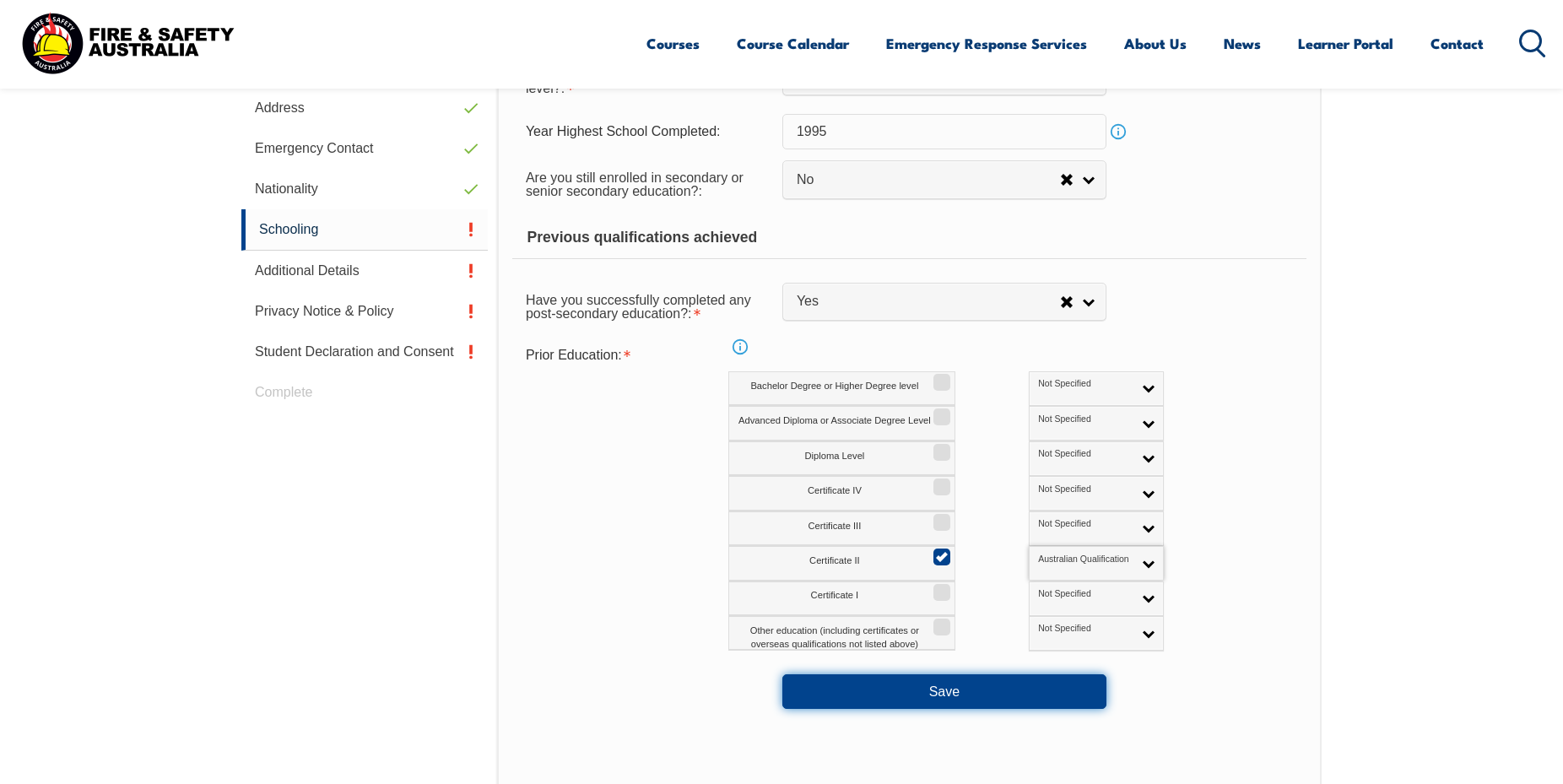
click at [921, 693] on button "Save" at bounding box center [944, 691] width 324 height 34
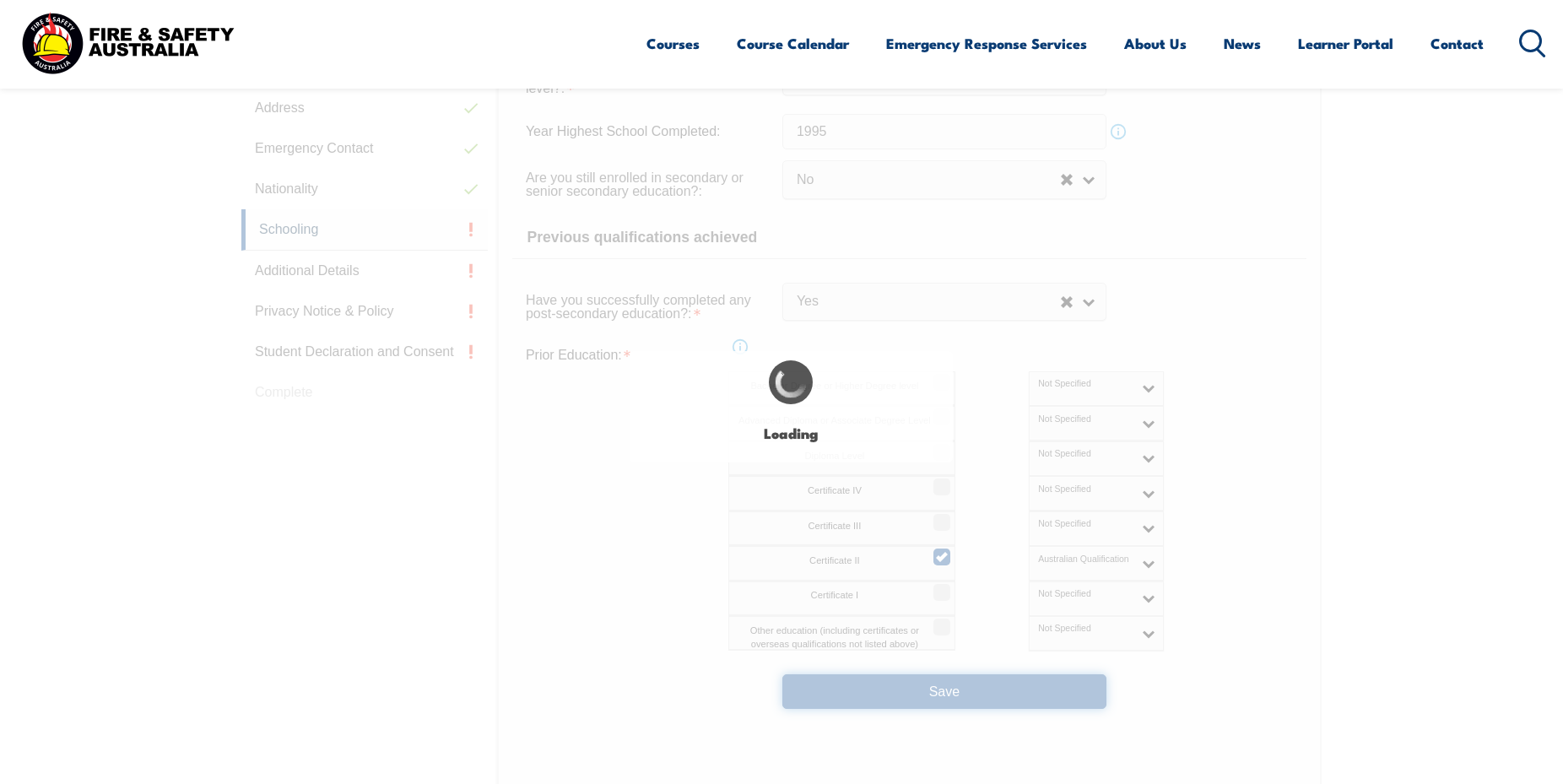
select select
select select "false"
select select "true"
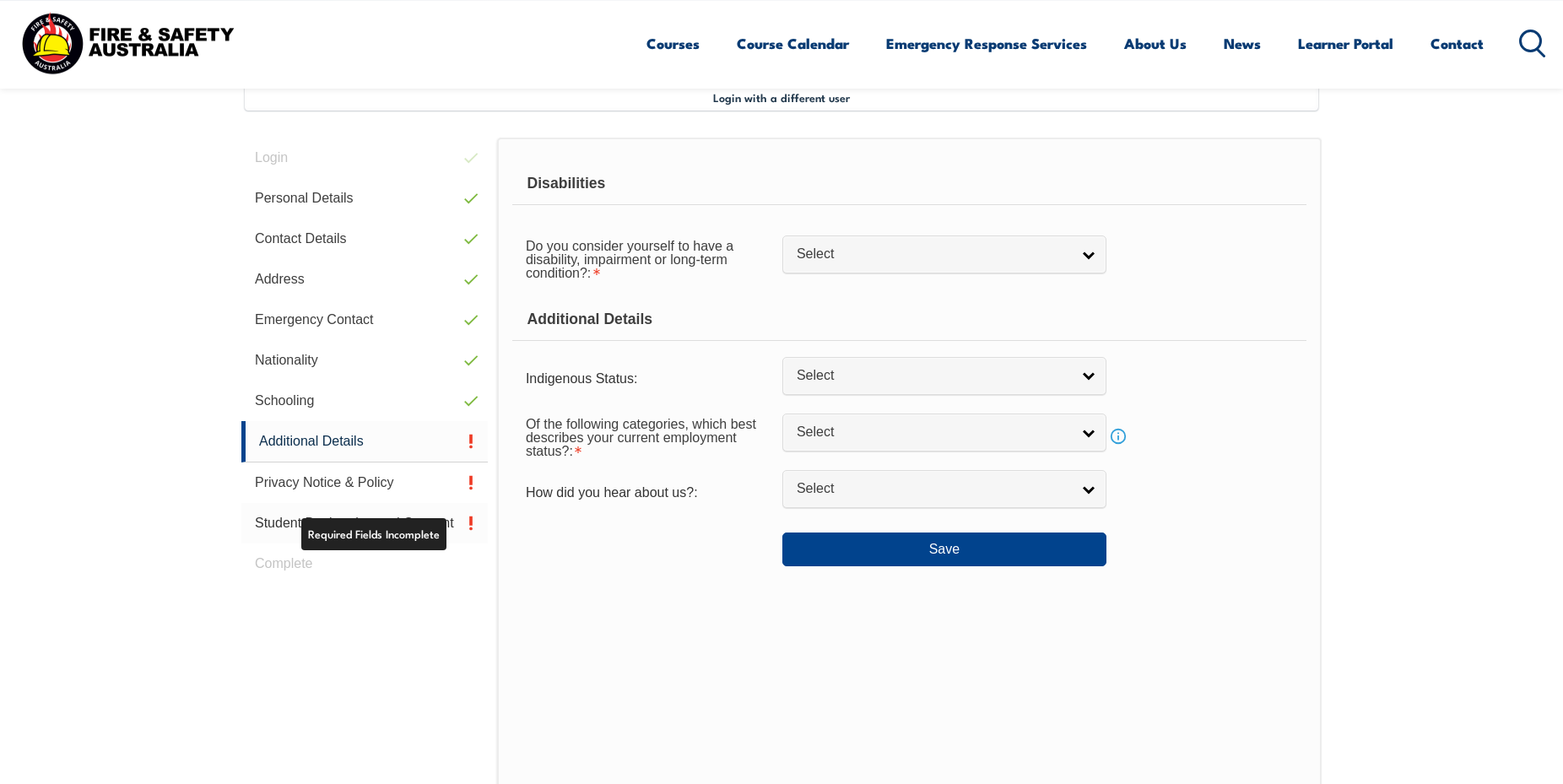
scroll to position [460, 0]
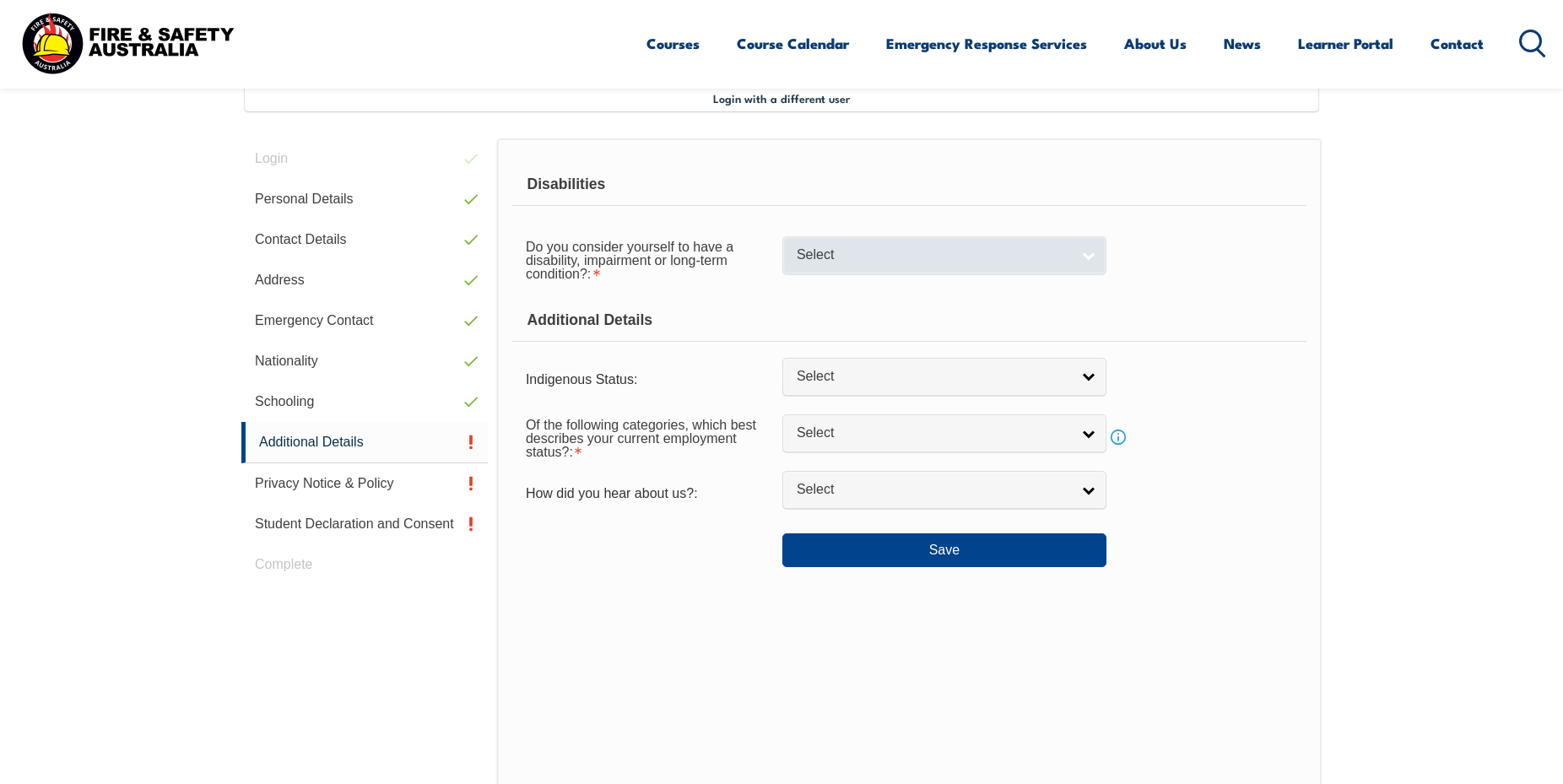
click at [830, 262] on span "Select" at bounding box center [933, 255] width 273 height 18
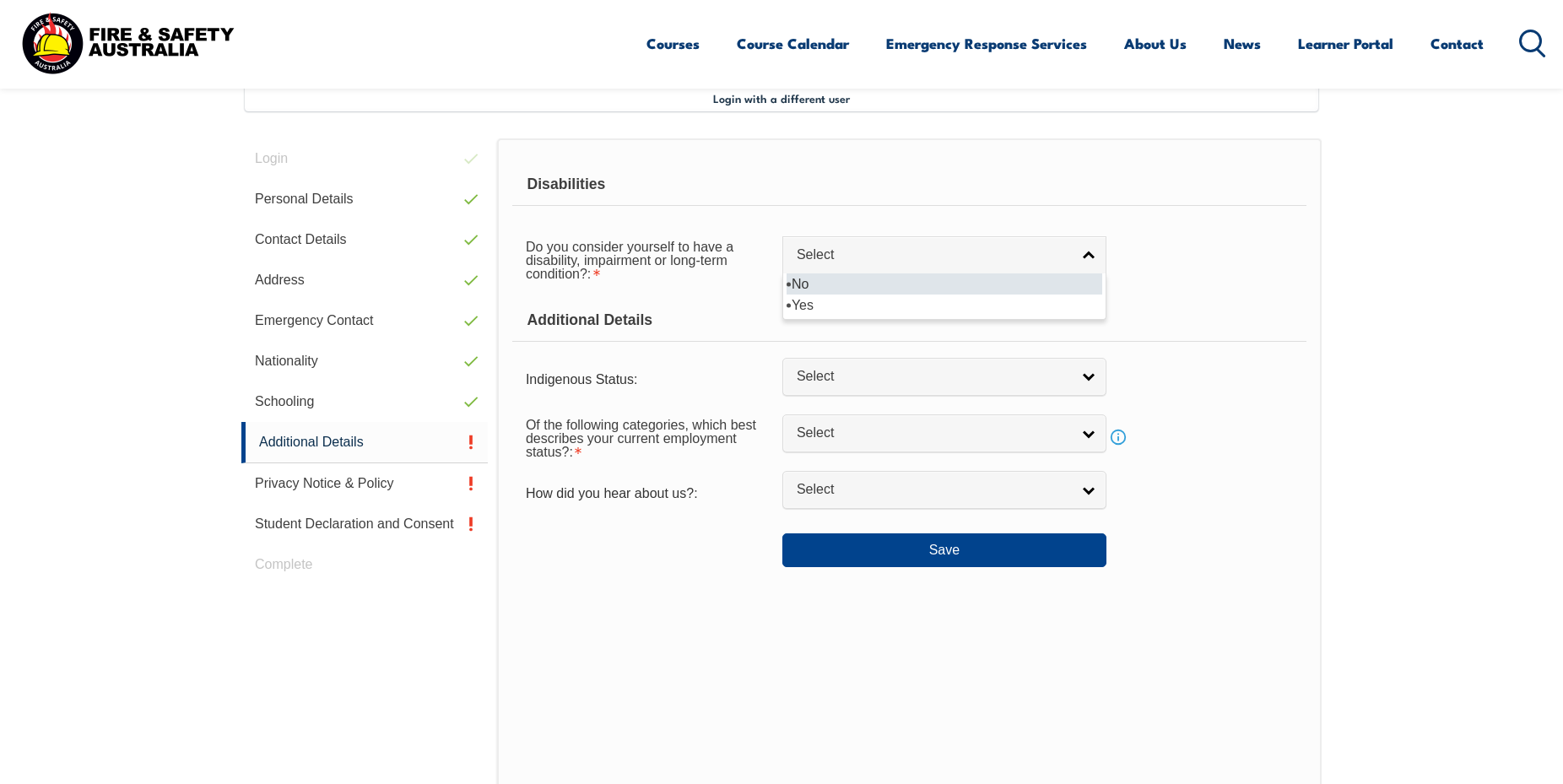
click at [823, 287] on li "No" at bounding box center [944, 283] width 315 height 21
select select "false"
click at [834, 384] on span "Select" at bounding box center [933, 376] width 273 height 18
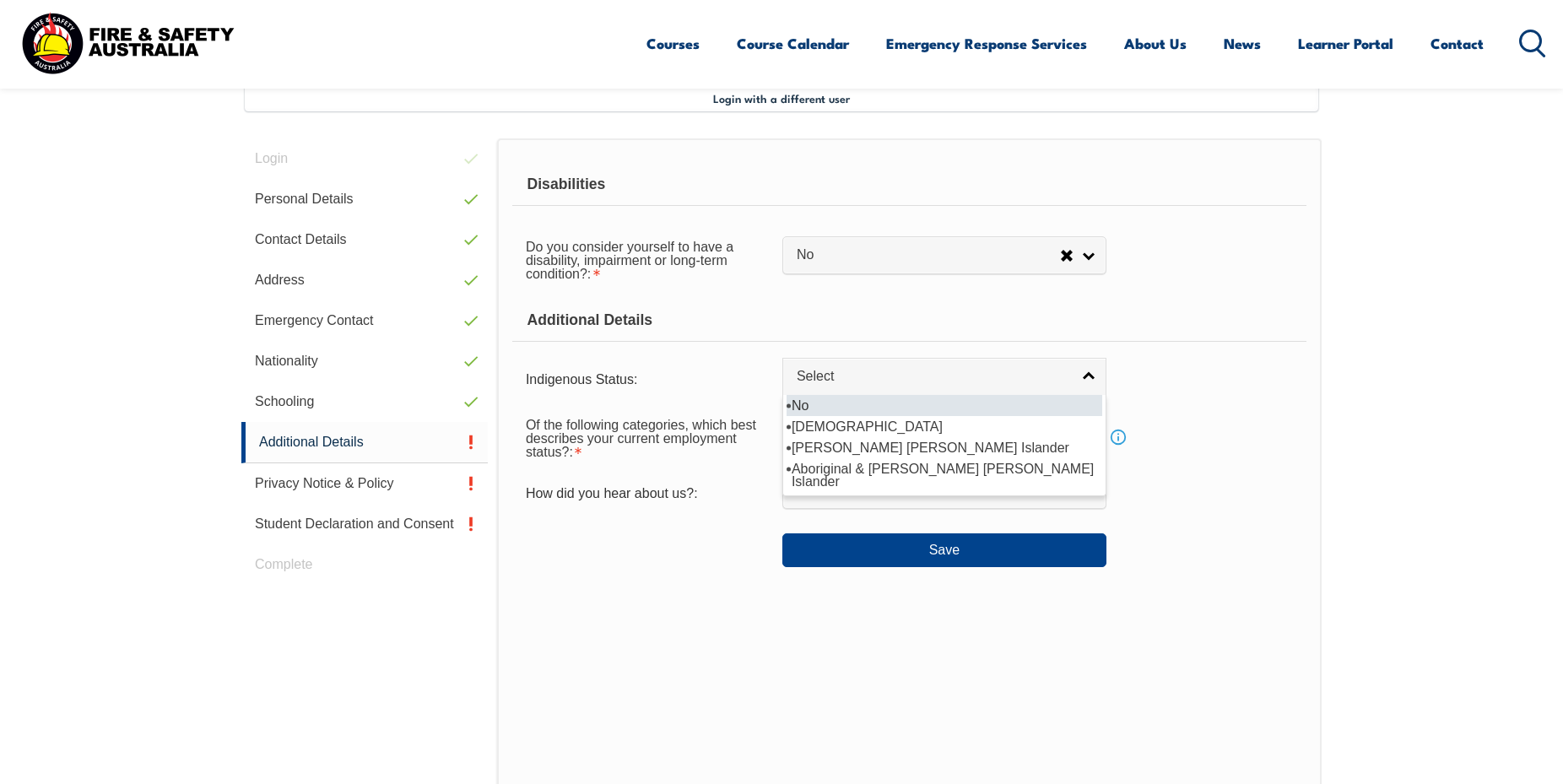
click at [812, 408] on li "No" at bounding box center [944, 405] width 315 height 21
select select "4"
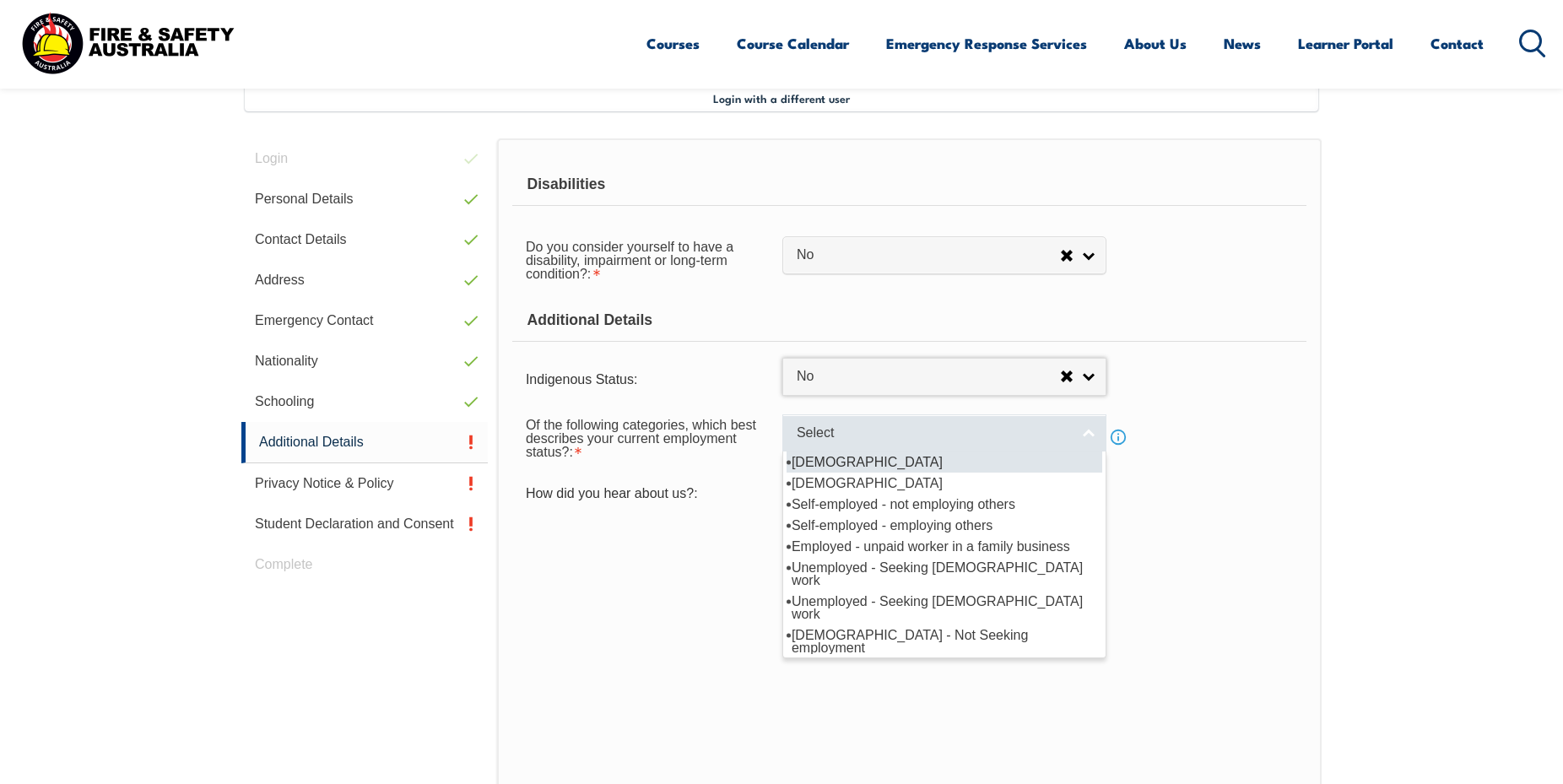
click at [855, 439] on span "Select" at bounding box center [933, 433] width 273 height 18
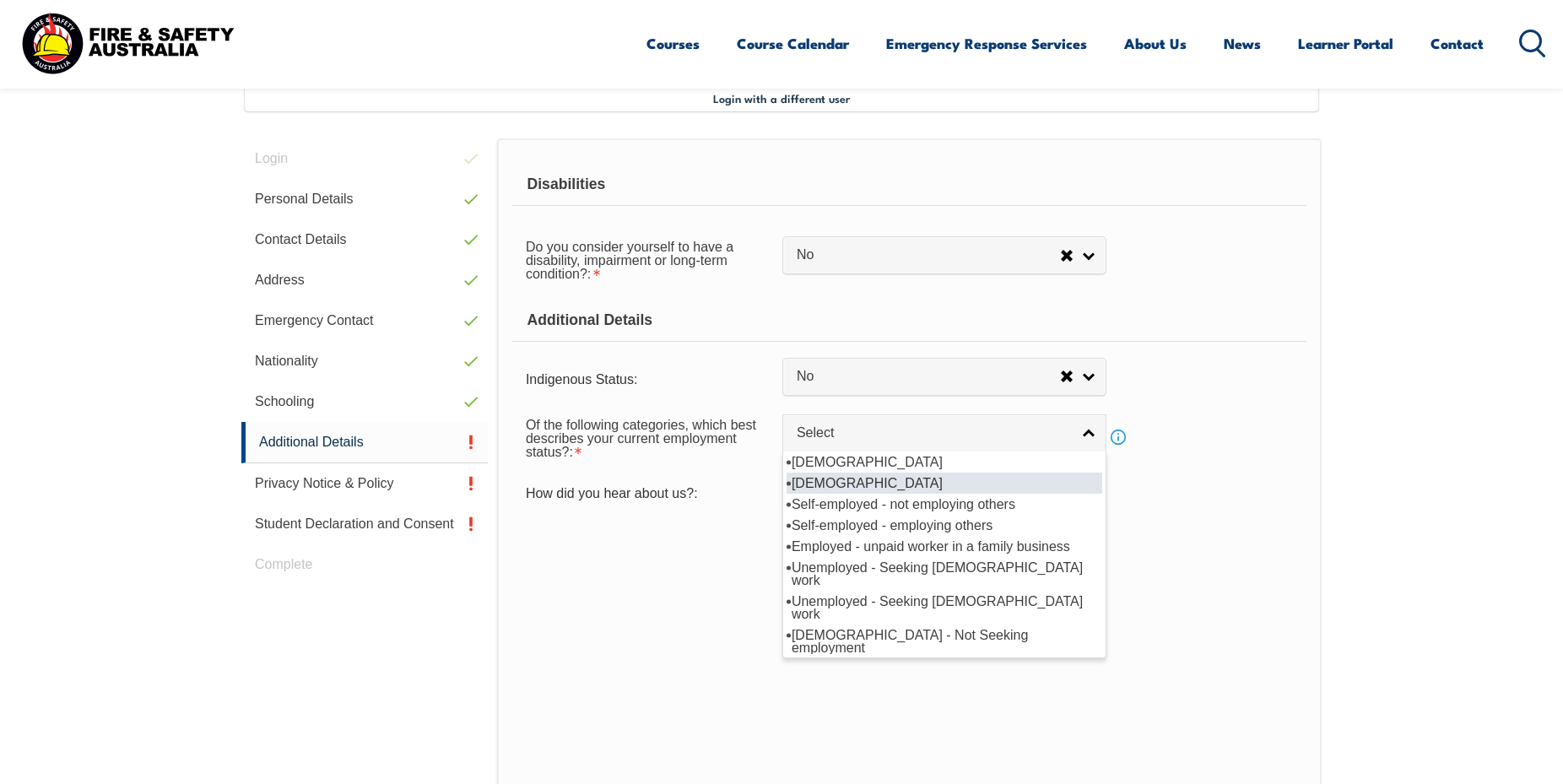
click at [851, 493] on li "Part-time employee" at bounding box center [944, 483] width 315 height 21
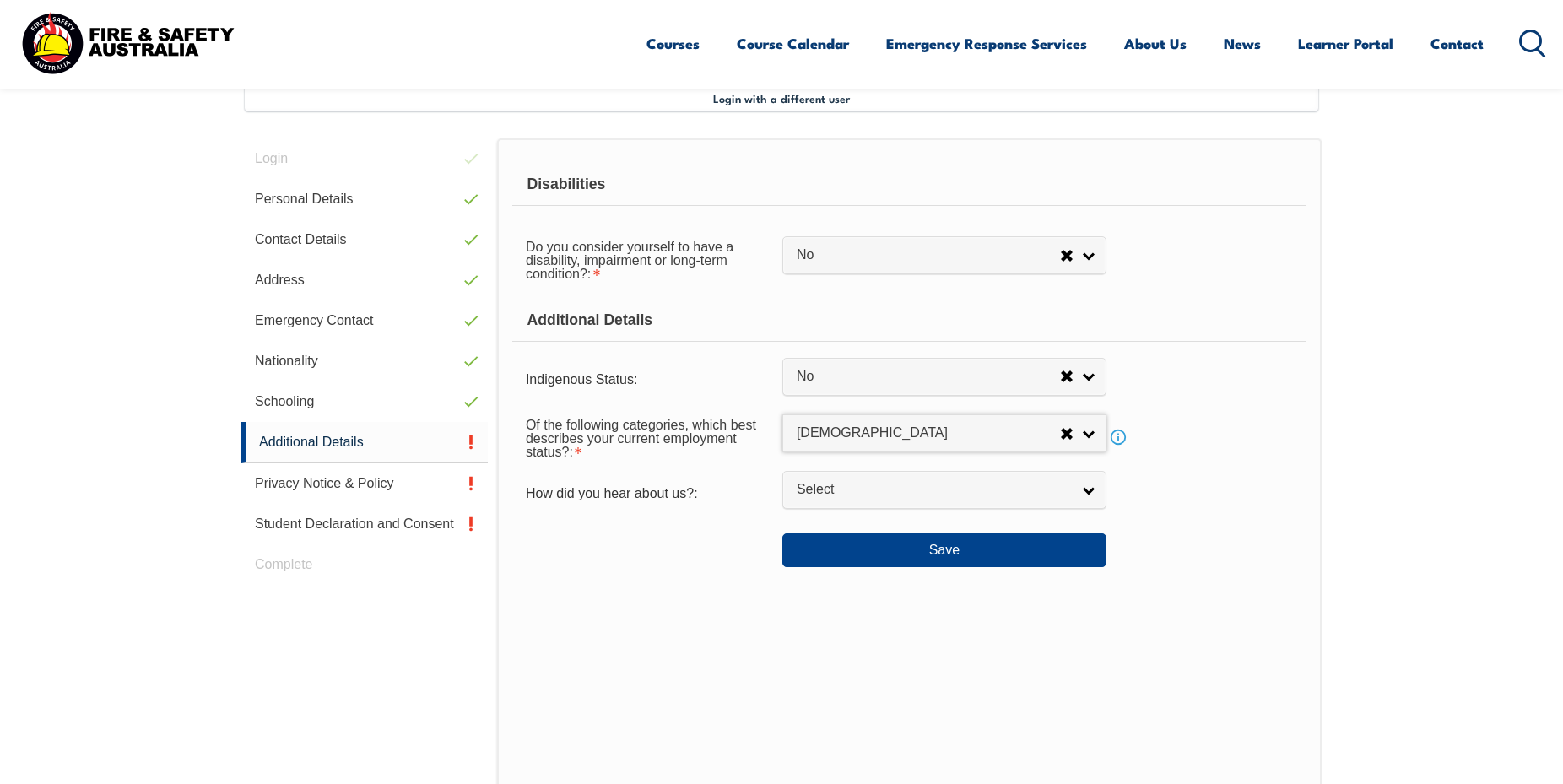
select select "2"
click at [850, 499] on span "Select" at bounding box center [933, 489] width 273 height 18
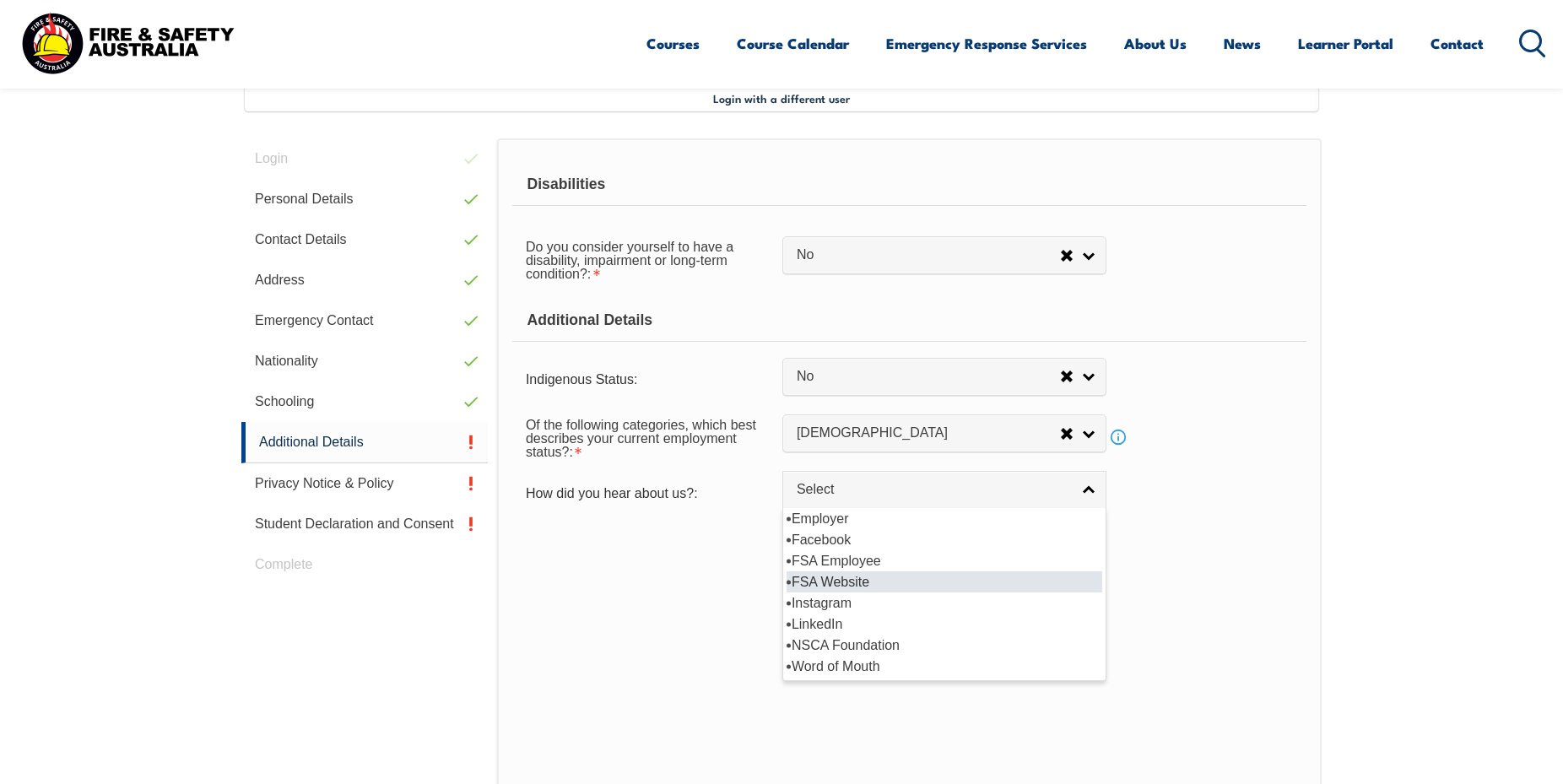
click at [856, 593] on li "FSA Website" at bounding box center [944, 582] width 315 height 21
select select "8571"
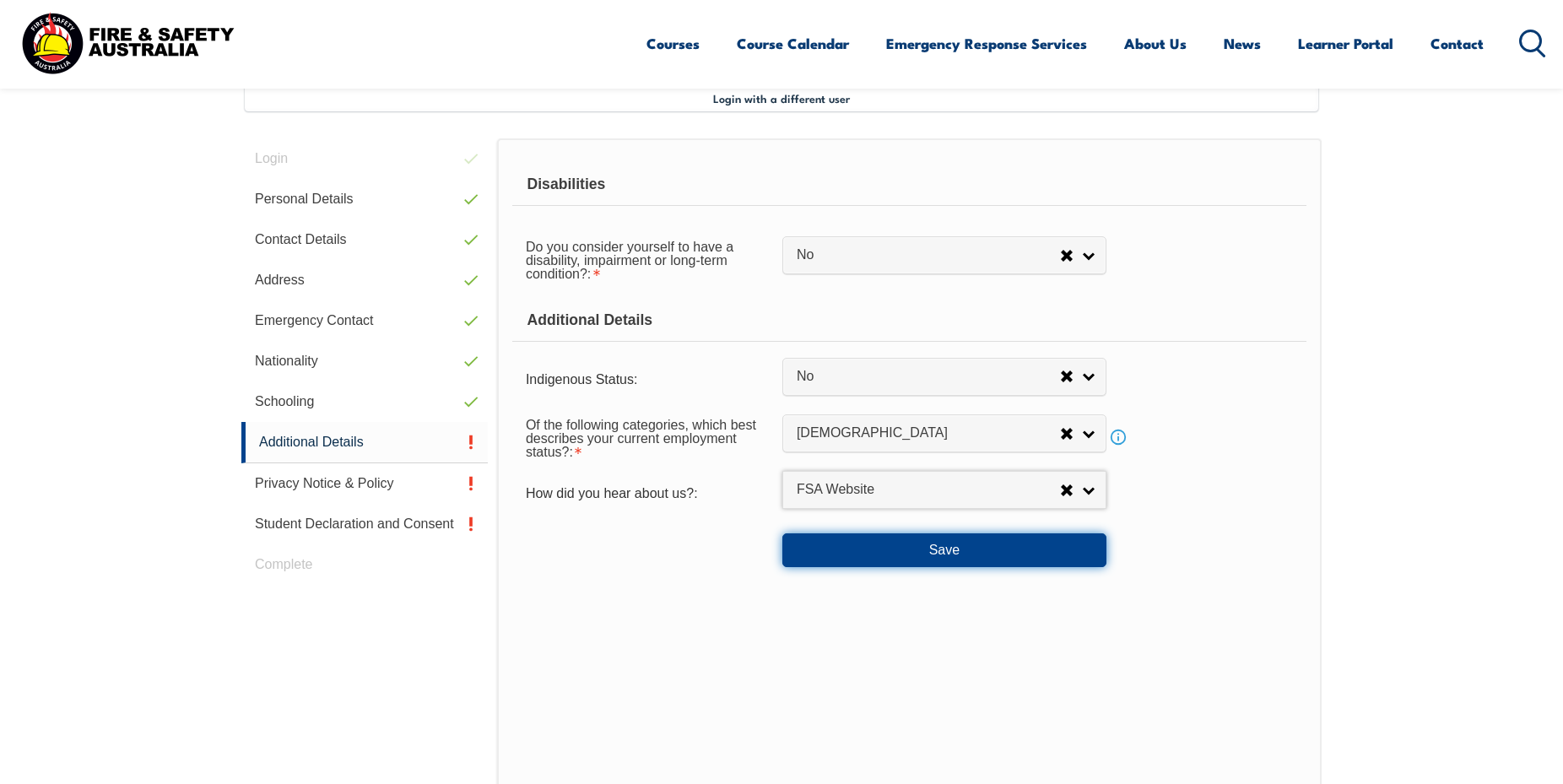
click at [873, 563] on button "Save" at bounding box center [944, 550] width 324 height 34
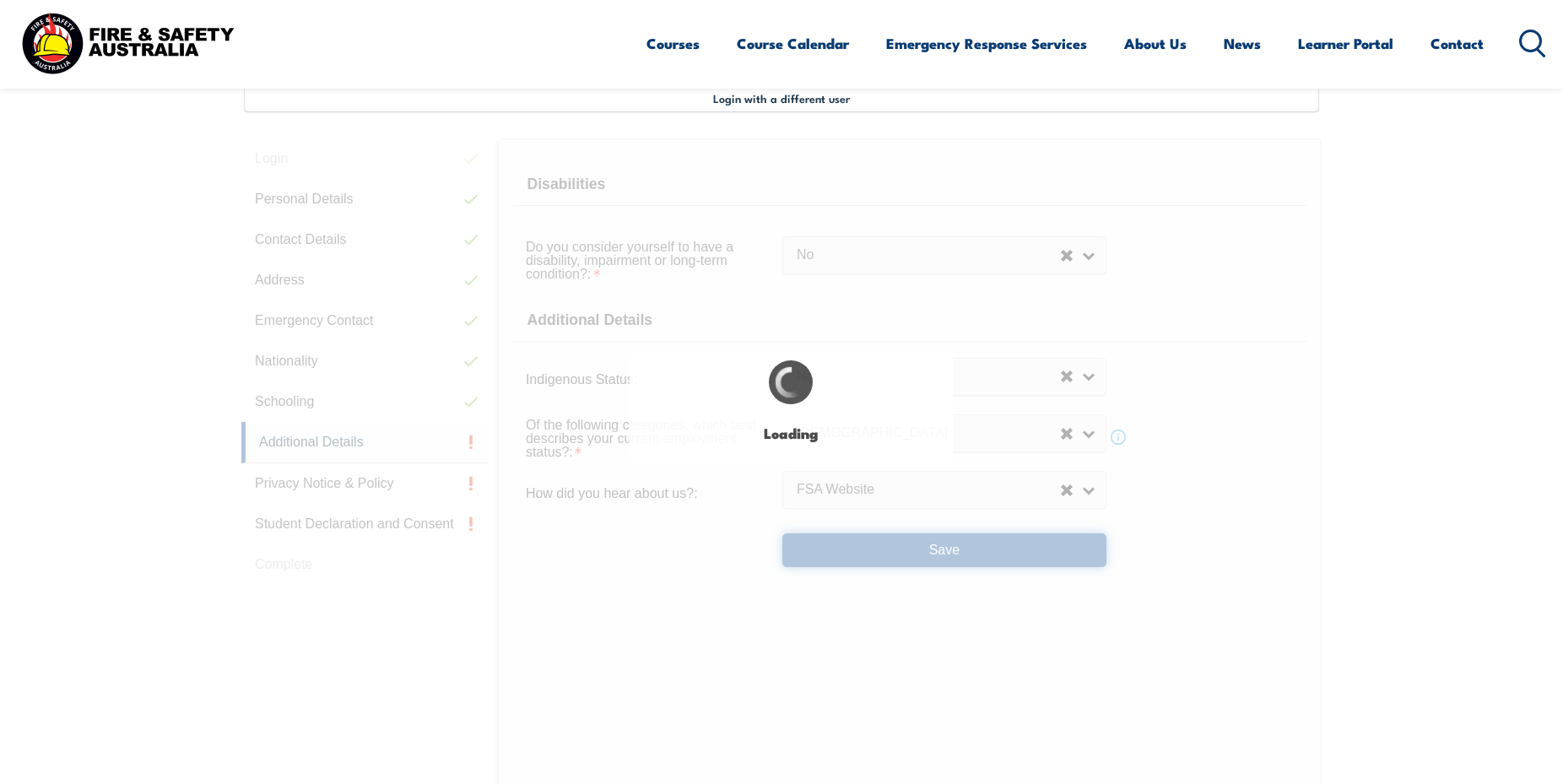
select select "false"
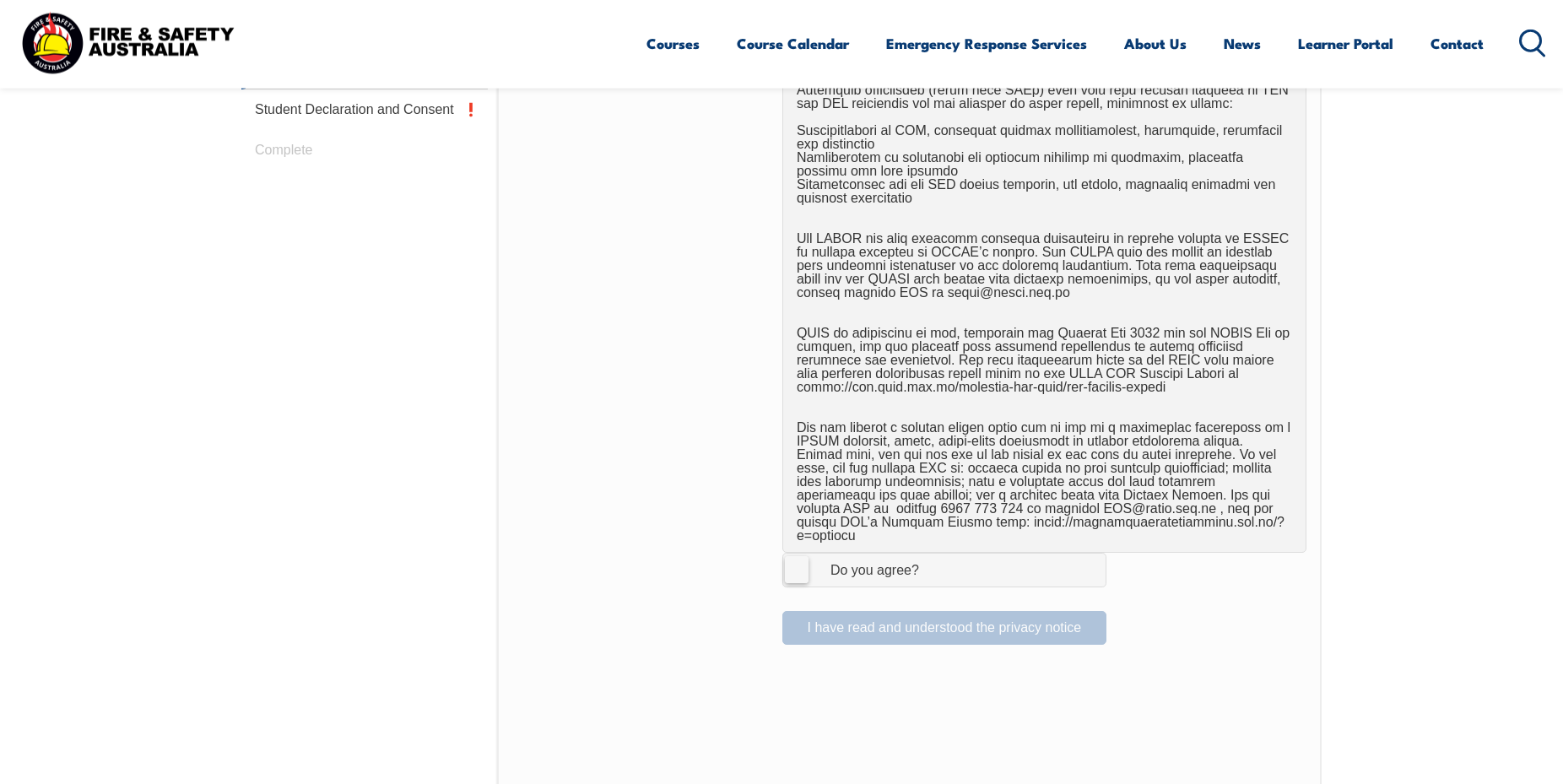
scroll to position [891, 0]
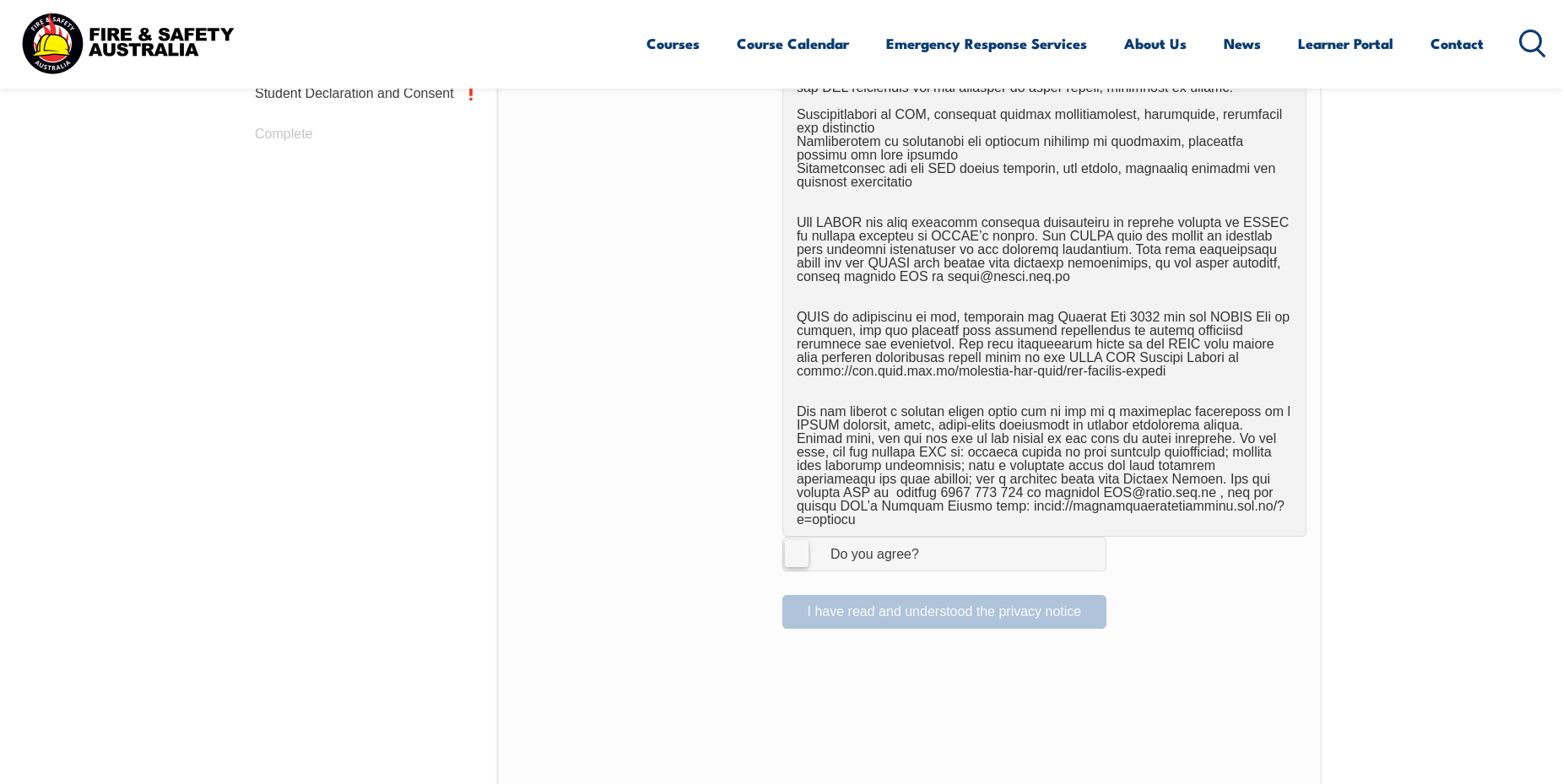
click at [795, 538] on label "I Agree Do you agree?" at bounding box center [944, 553] width 324 height 34
click at [932, 538] on input "I Agree Do you agree?" at bounding box center [946, 553] width 28 height 32
checkbox input "true"
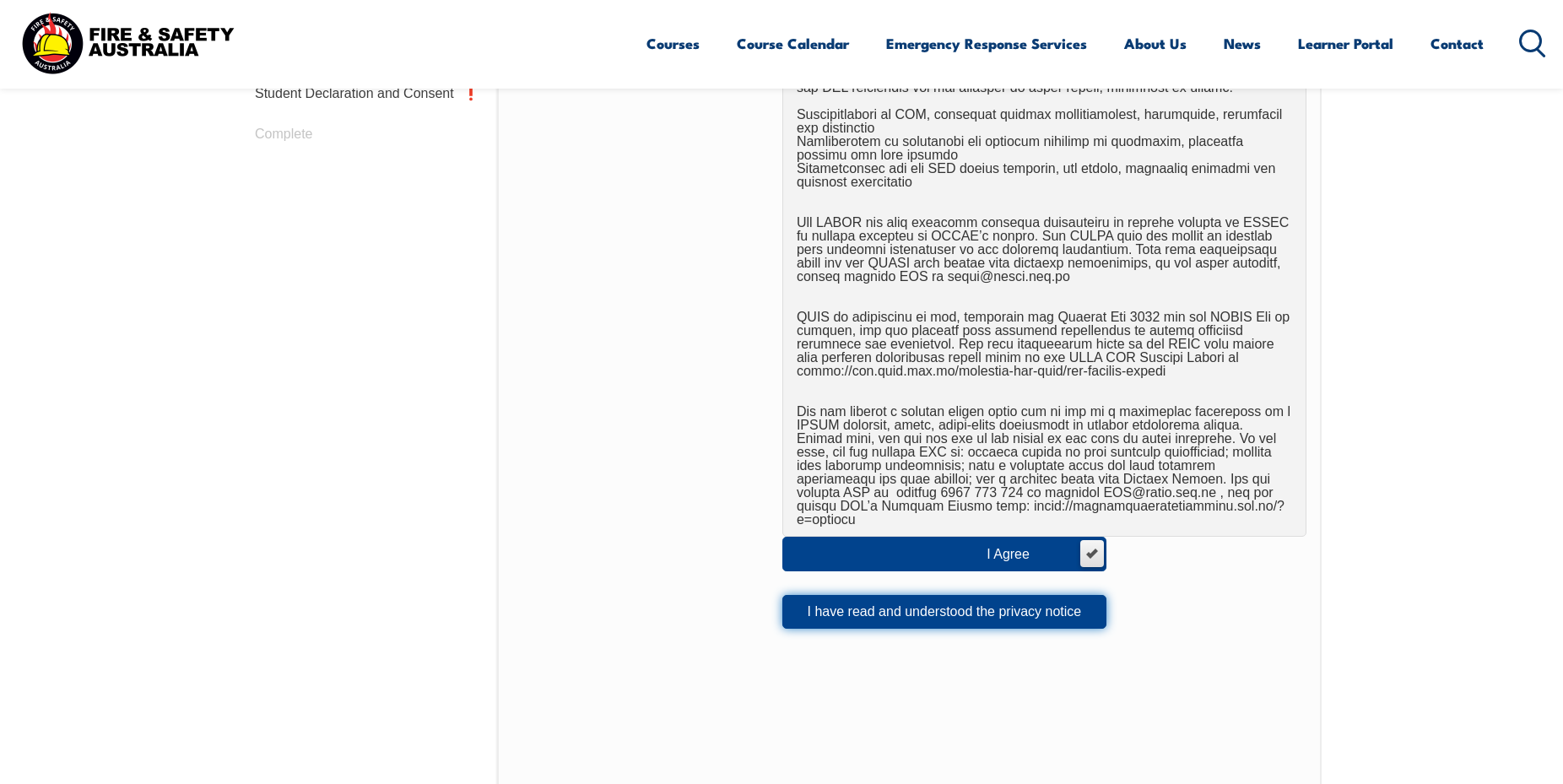
click at [869, 603] on button "I have read and understood the privacy notice" at bounding box center [944, 612] width 324 height 34
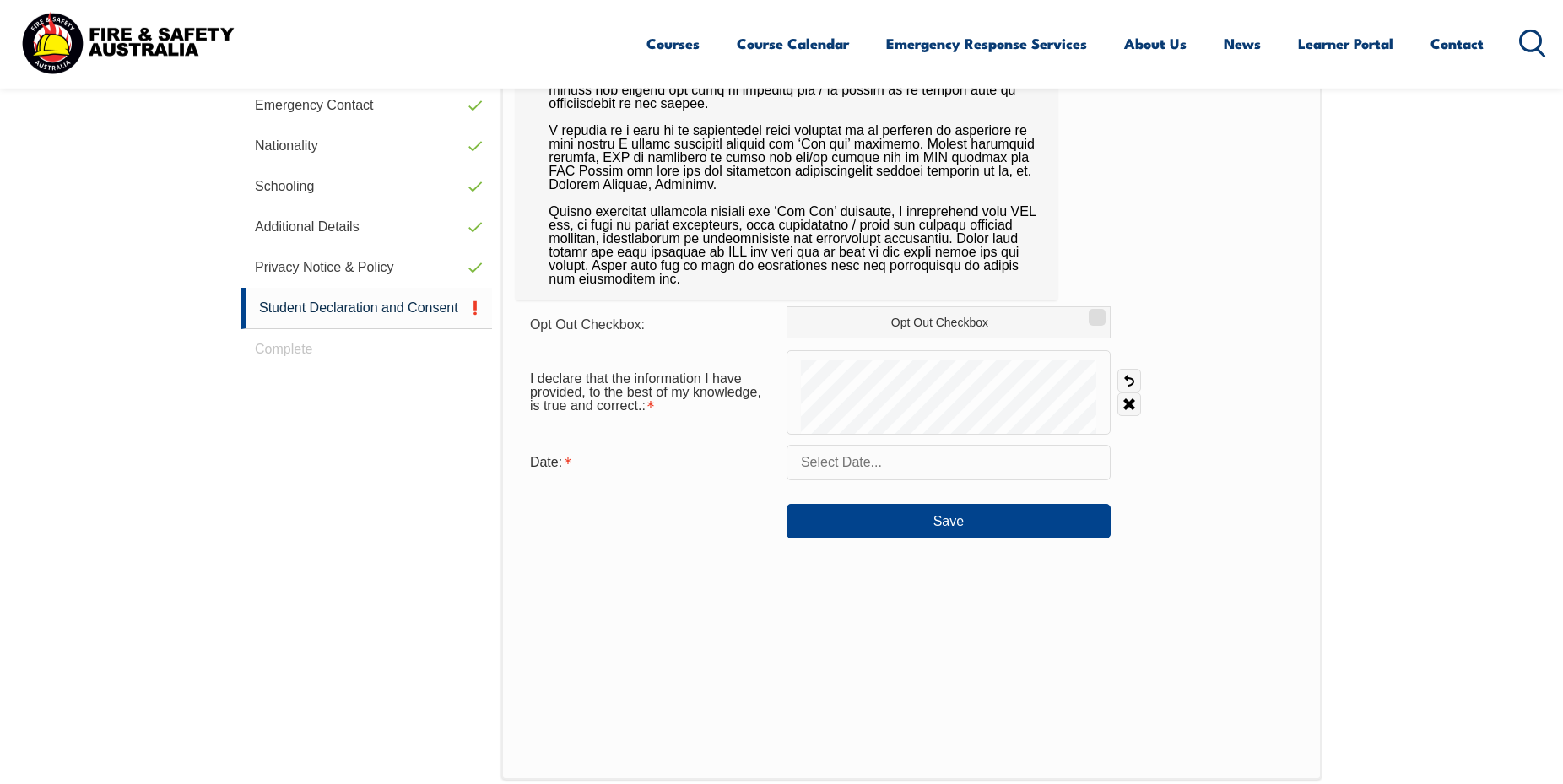
scroll to position [719, 0]
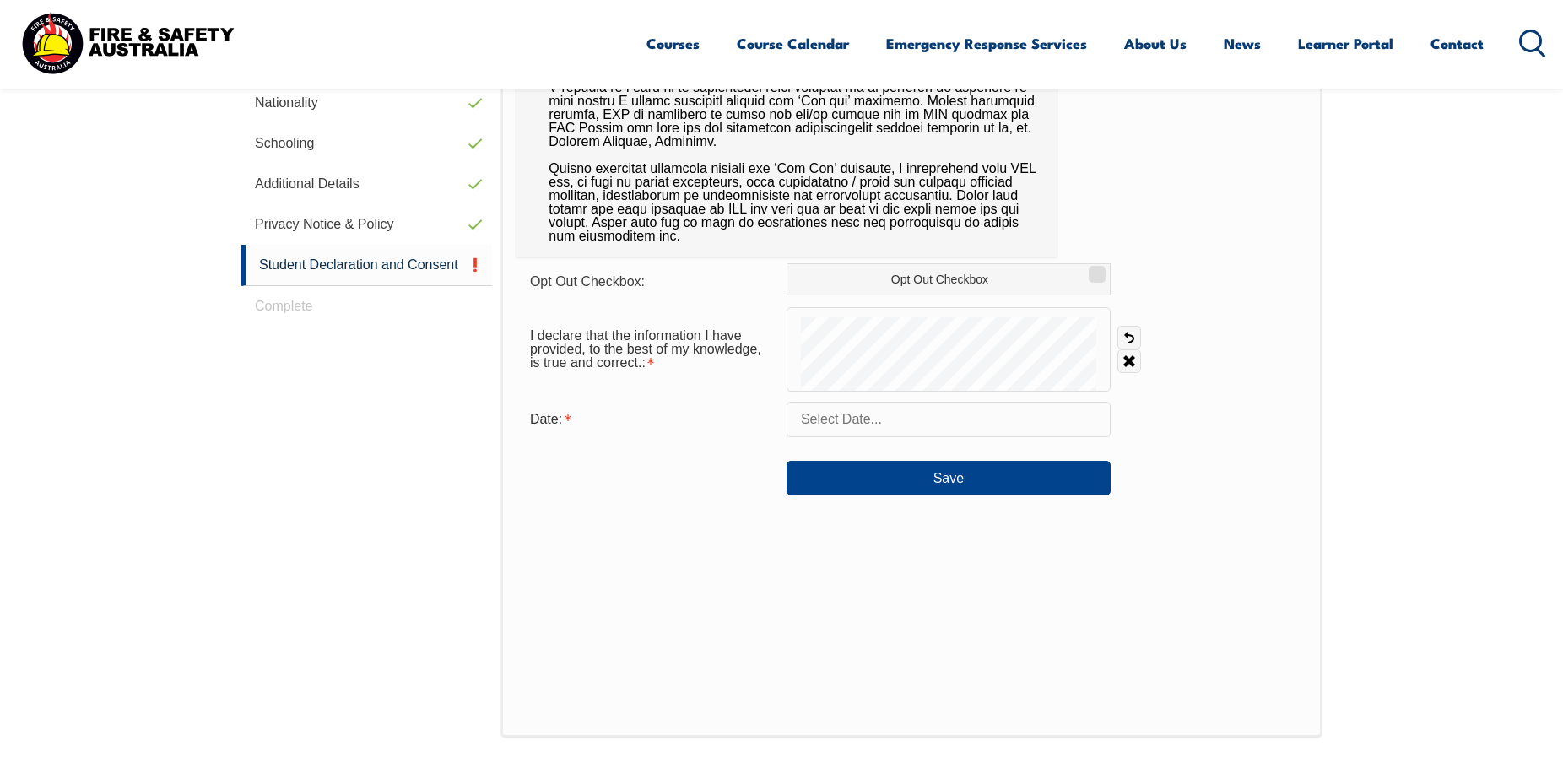
click at [859, 420] on input "text" at bounding box center [949, 419] width 324 height 35
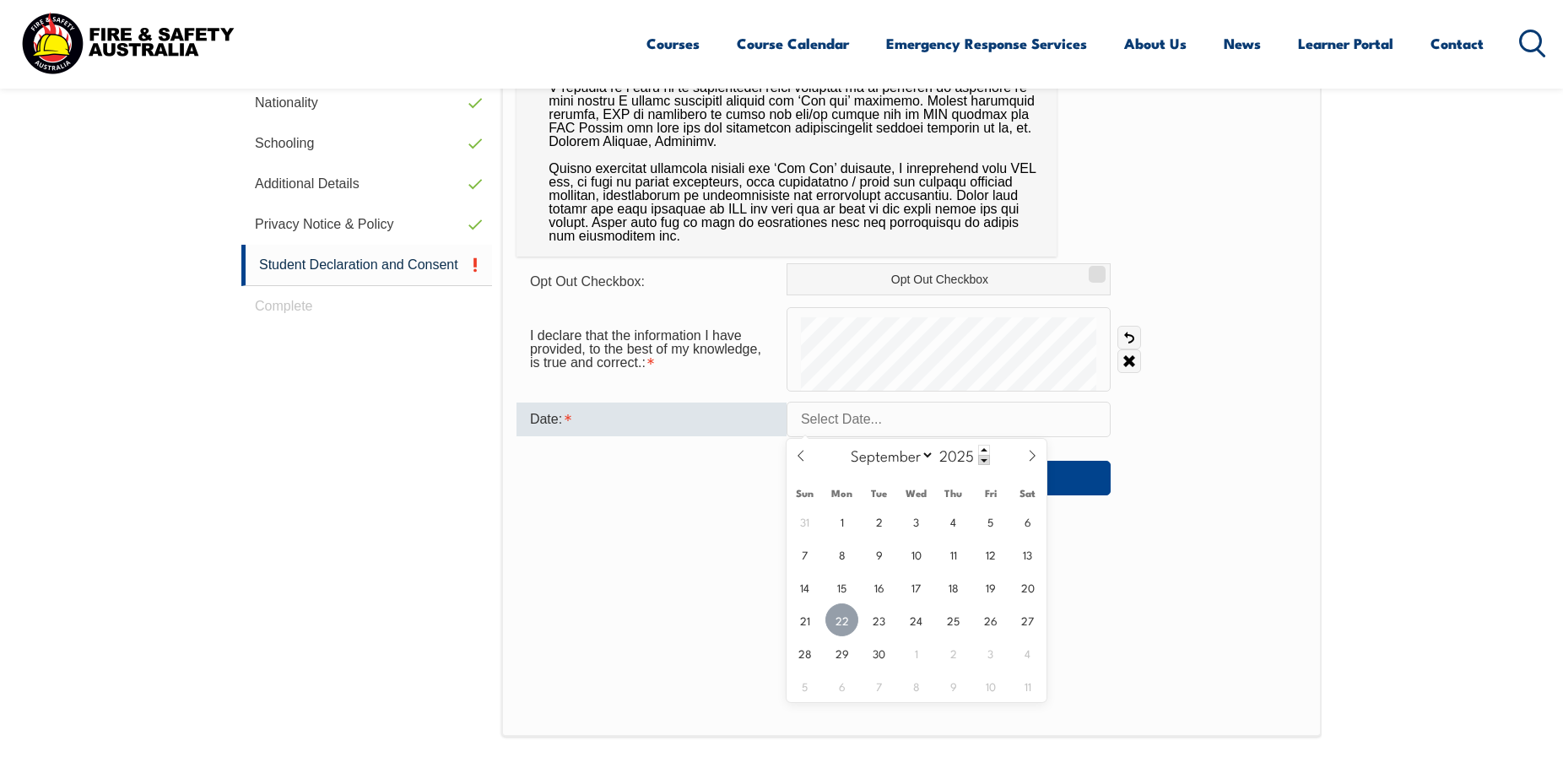
click at [831, 622] on span "22" at bounding box center [842, 619] width 33 height 33
type input "September 22, 2025"
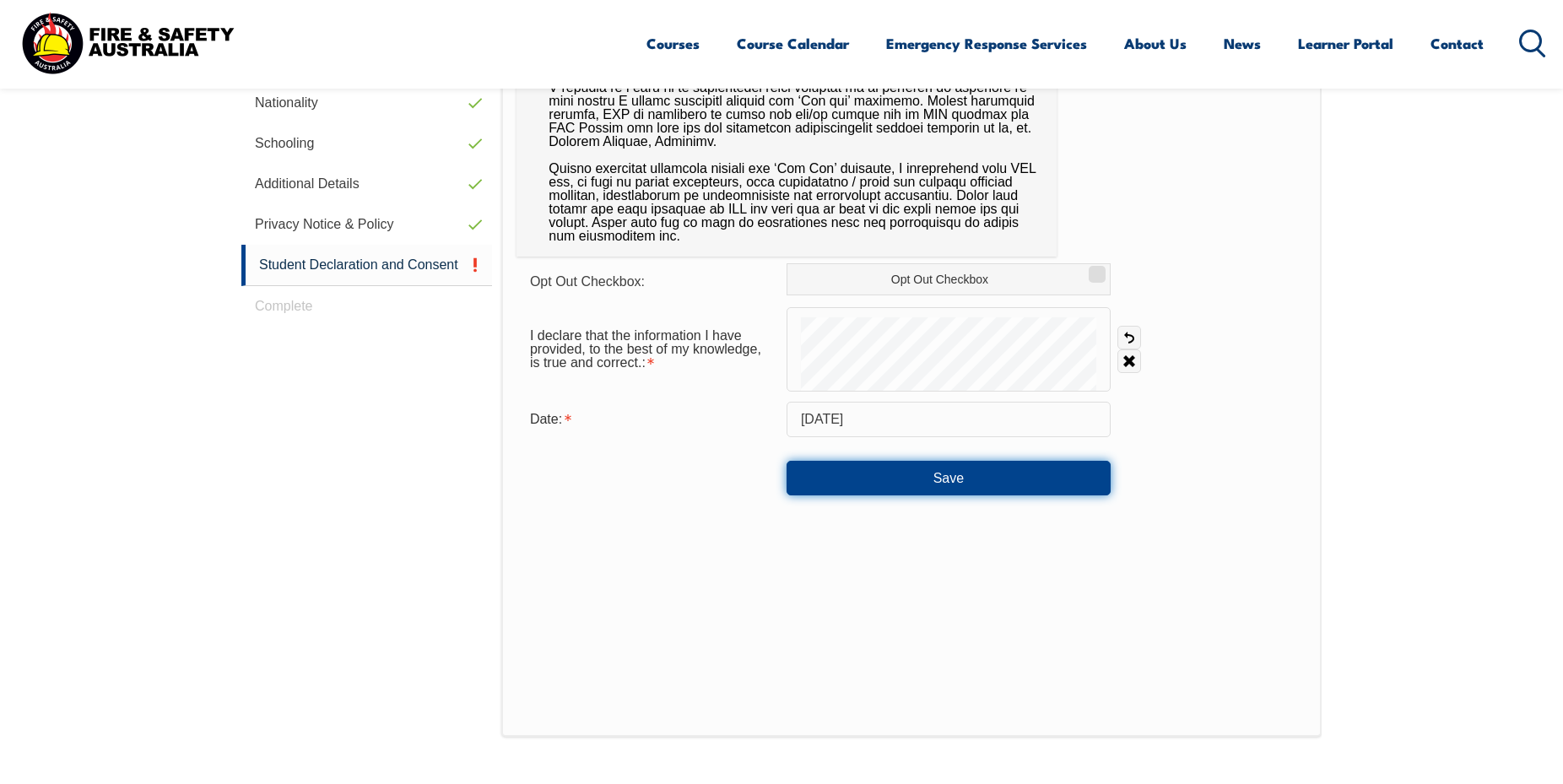
click at [914, 486] on button "Save" at bounding box center [949, 477] width 324 height 34
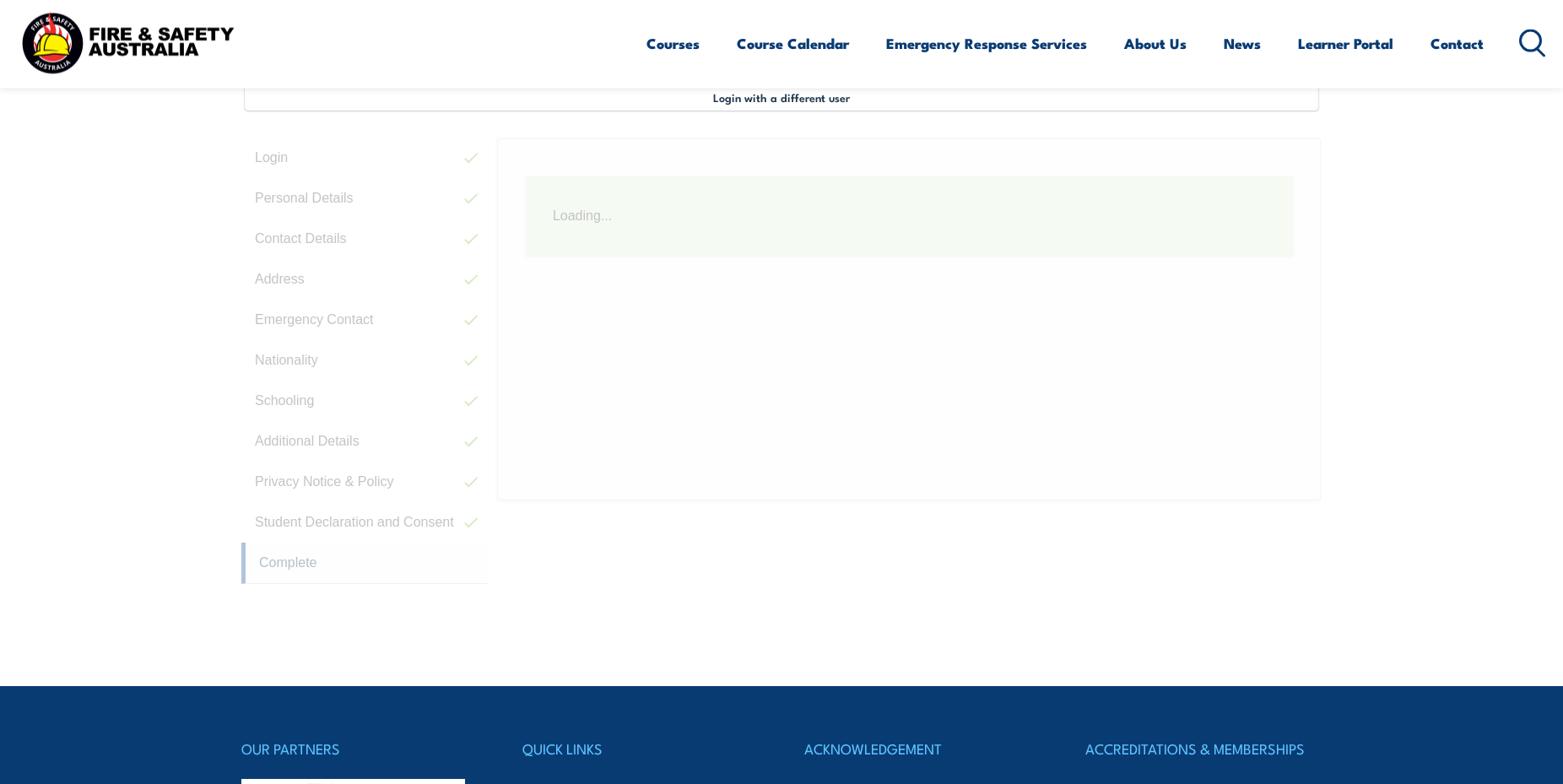
scroll to position [460, 0]
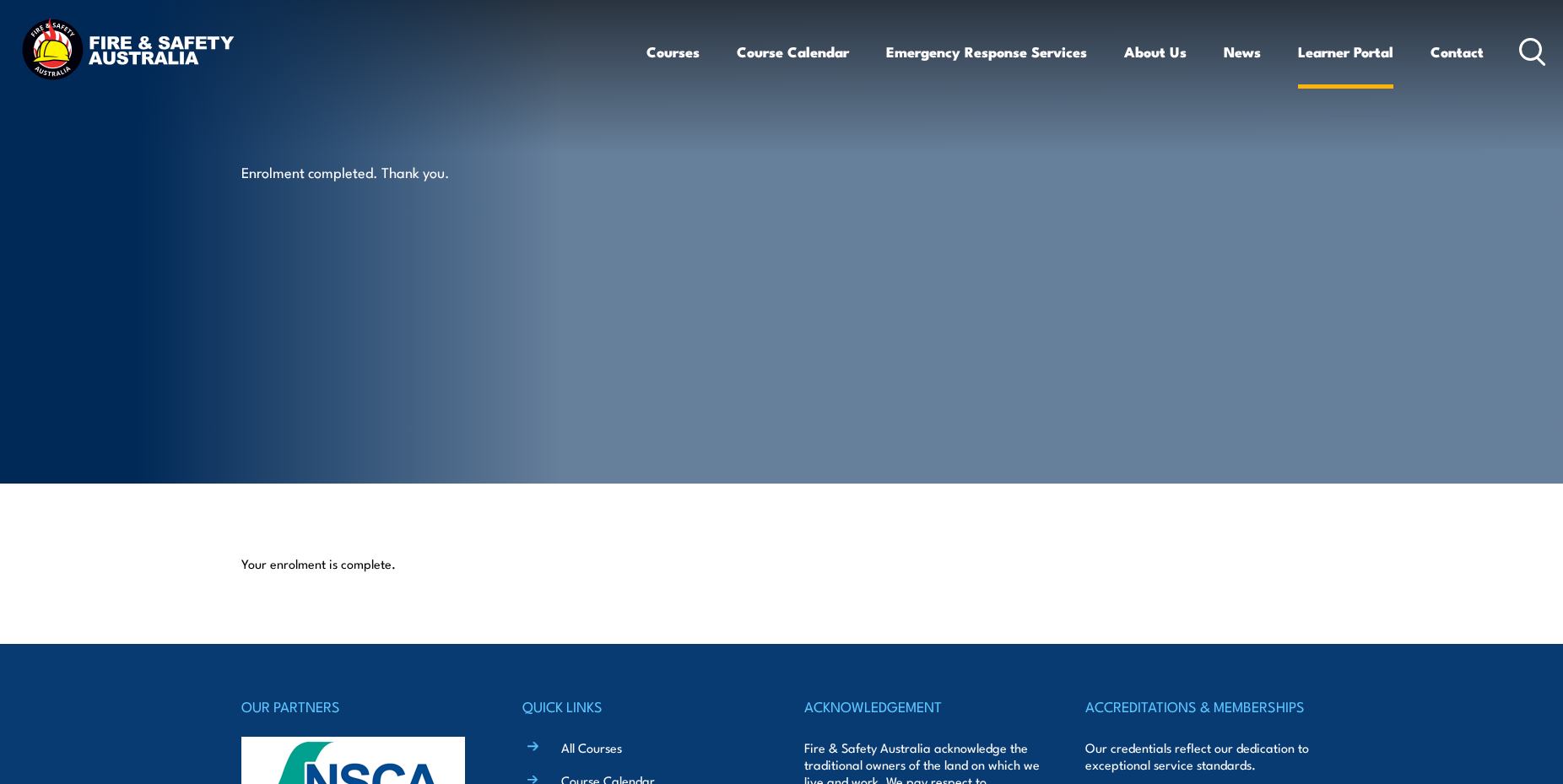
click at [1330, 47] on link "Learner Portal" at bounding box center [1346, 52] width 96 height 45
